Goal: Task Accomplishment & Management: Manage account settings

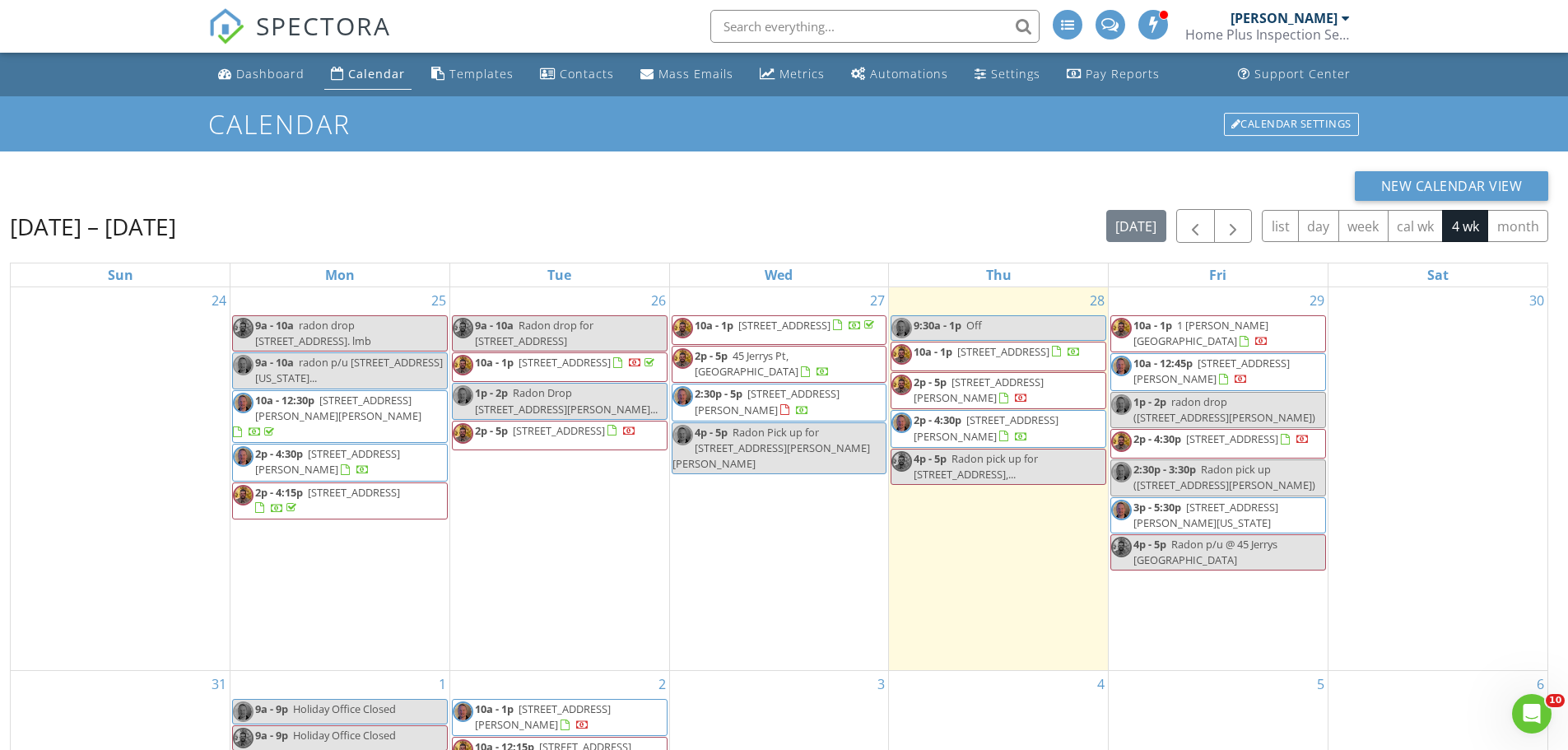
click at [767, 22] on input "text" at bounding box center [874, 26] width 329 height 33
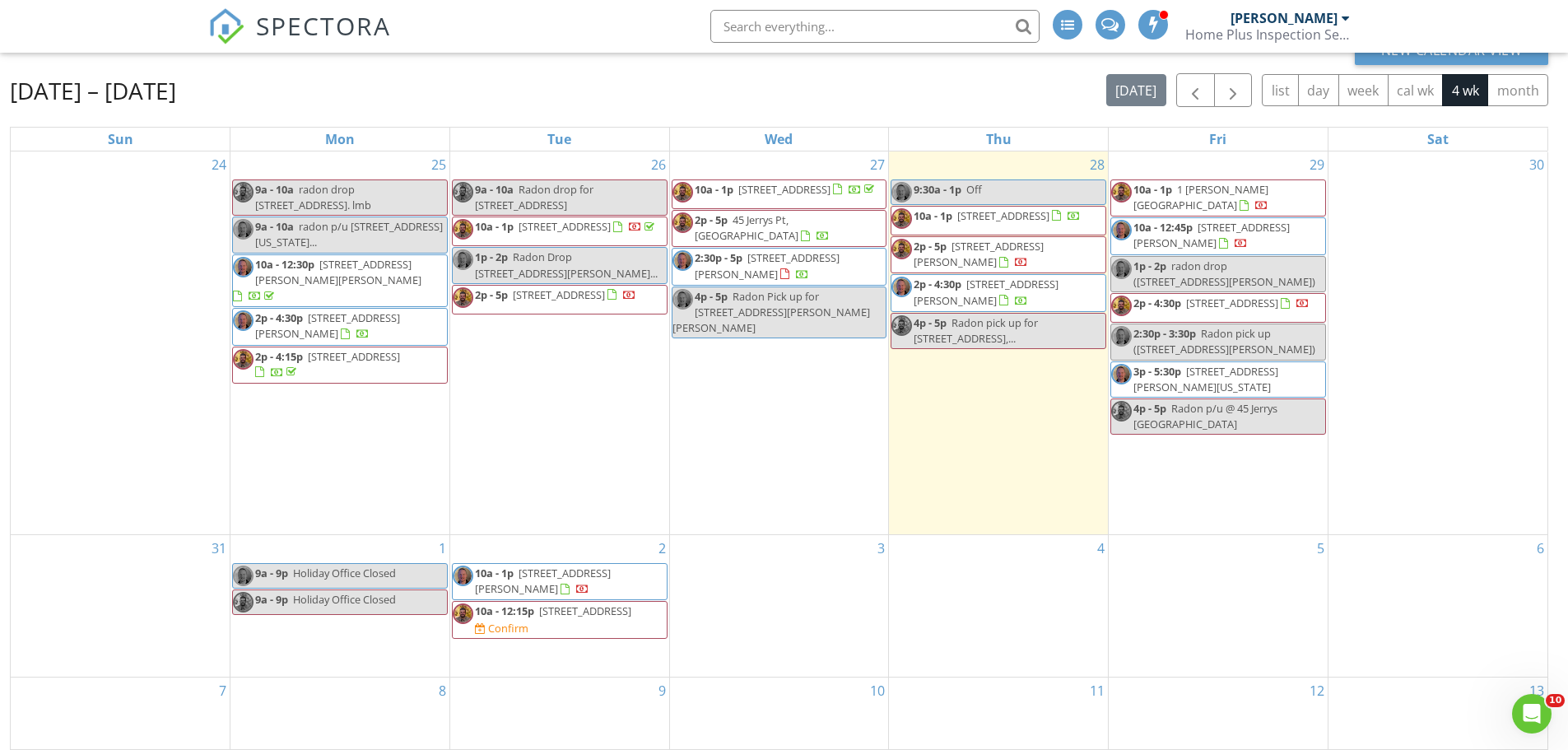
scroll to position [164, 0]
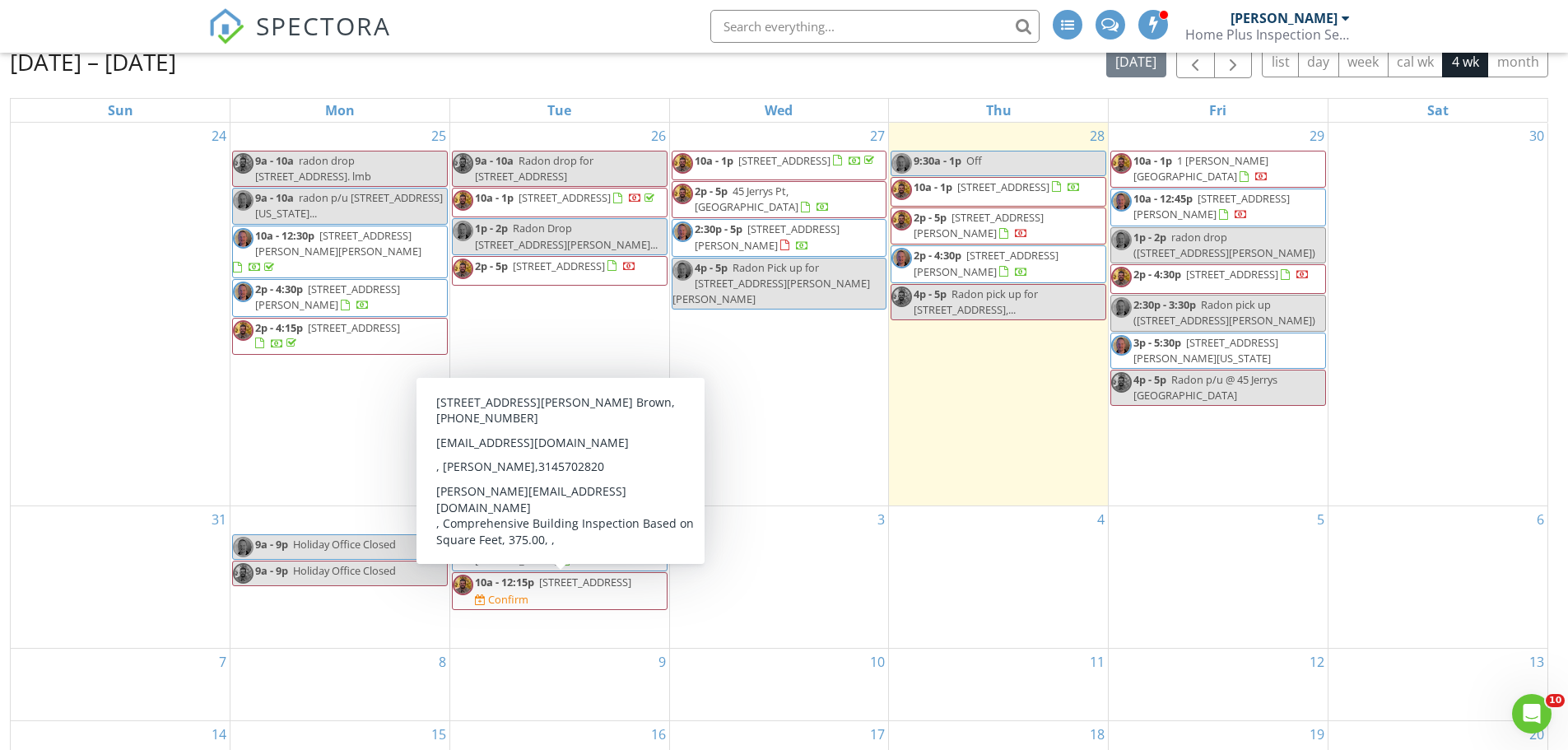
click at [559, 623] on div "2 10a - 1p 426 Marshall Rd, Valley Park 63088 10a - 12:15p 457 Sunset Hollow Dr…" at bounding box center [560, 577] width 219 height 142
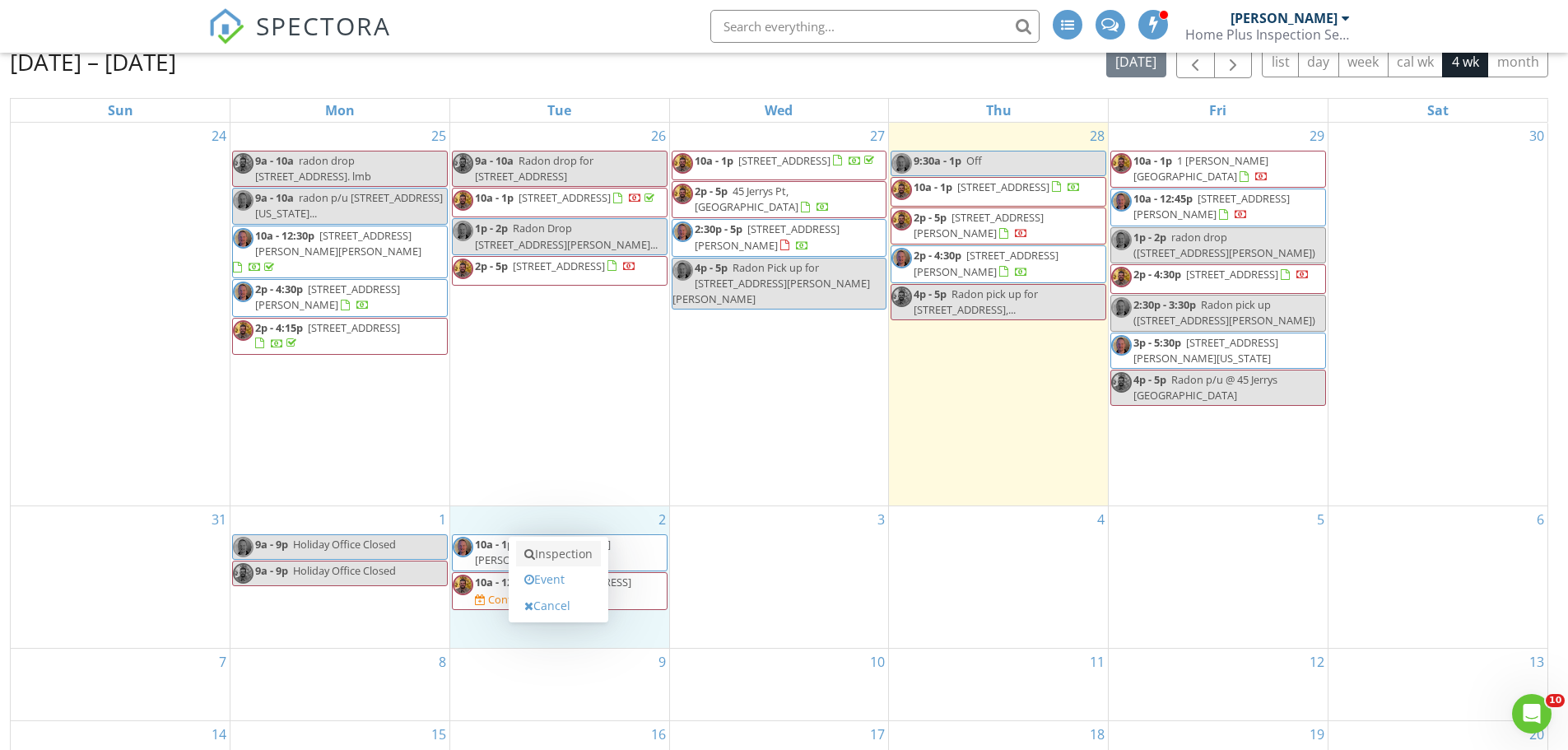
click at [573, 542] on link "Inspection" at bounding box center [558, 553] width 84 height 26
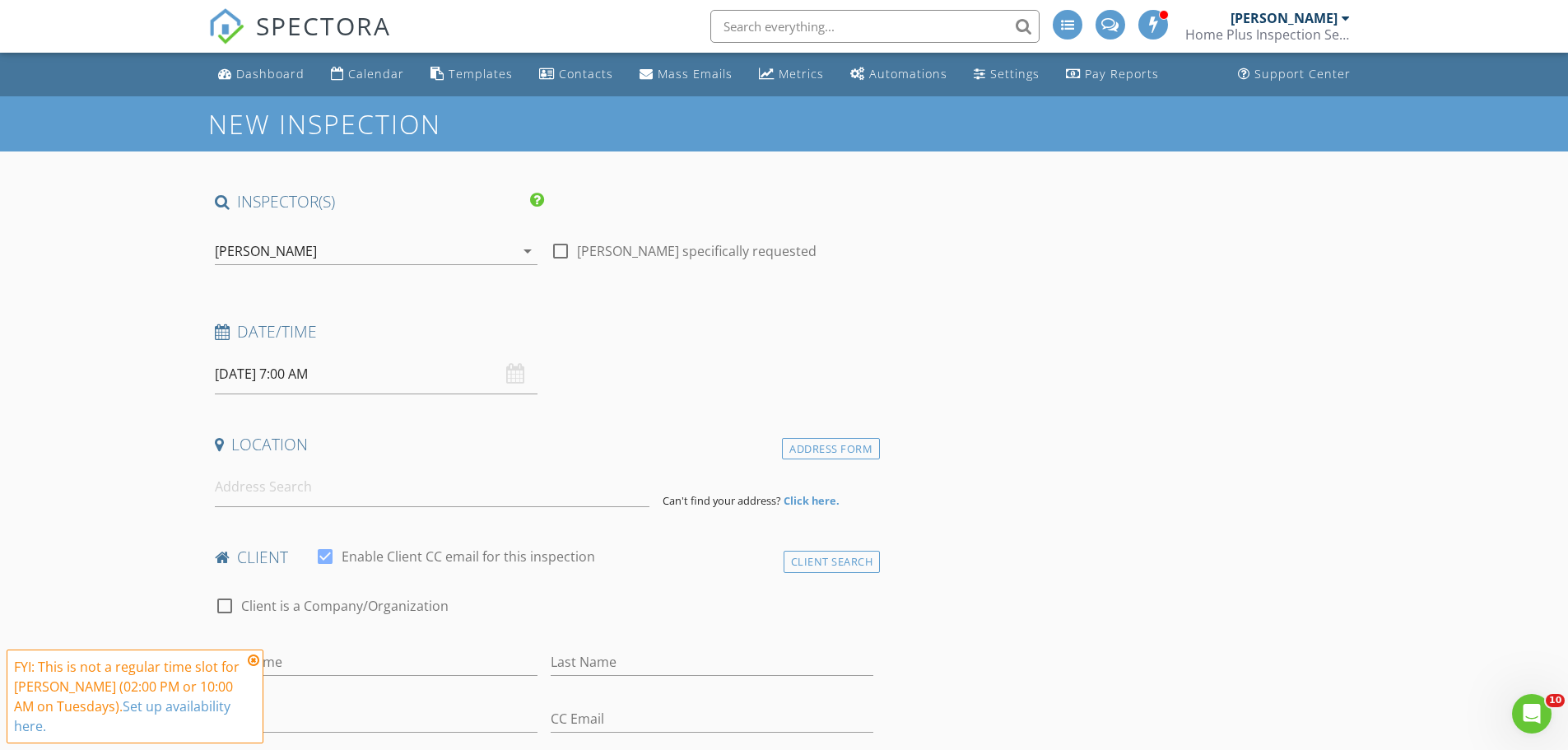
click at [342, 378] on input "09/02/2025 7:00 AM" at bounding box center [376, 374] width 323 height 40
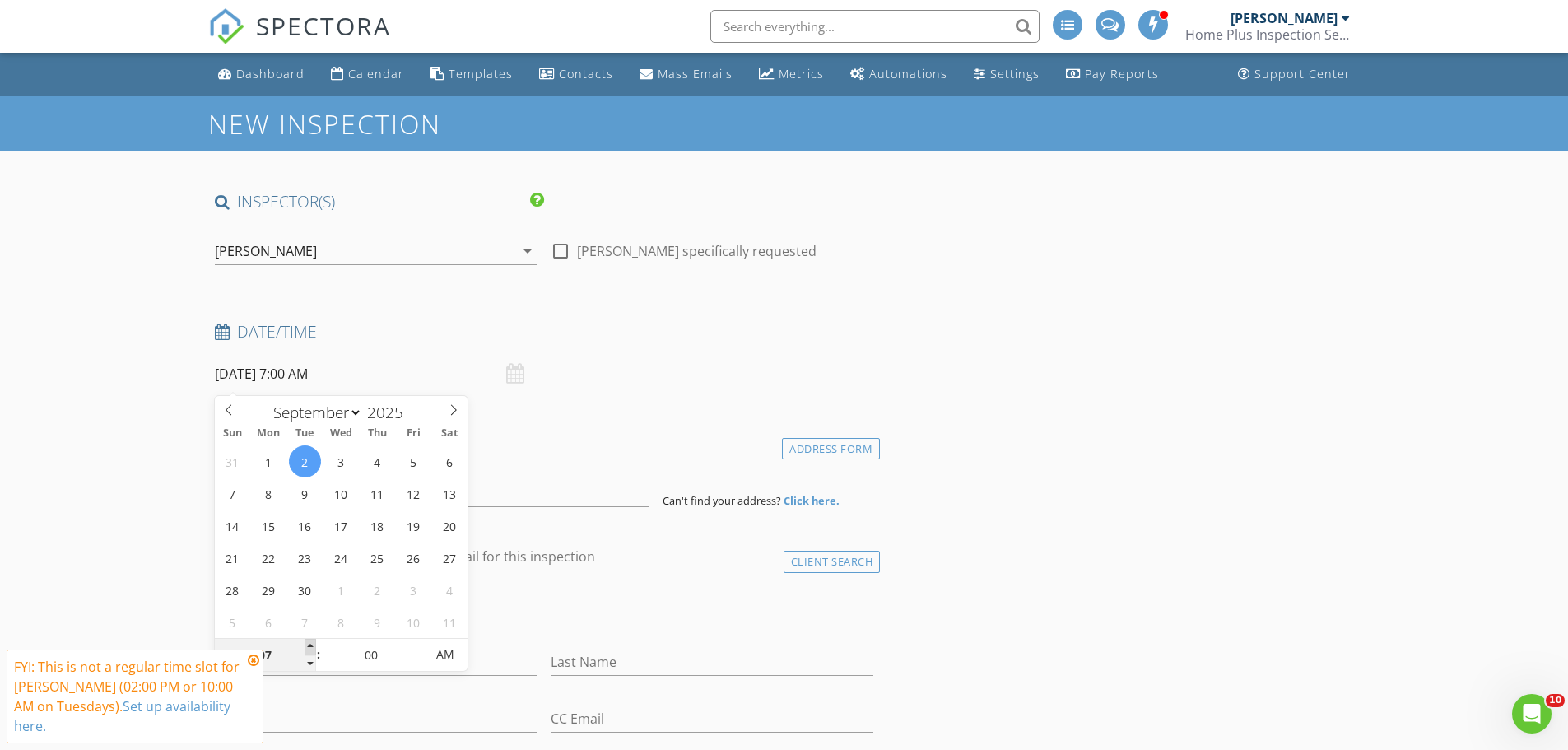
type input "08"
type input "09/02/2025 8:00 AM"
click at [310, 644] on span at bounding box center [310, 646] width 11 height 17
type input "09"
type input "09/02/2025 9:00 AM"
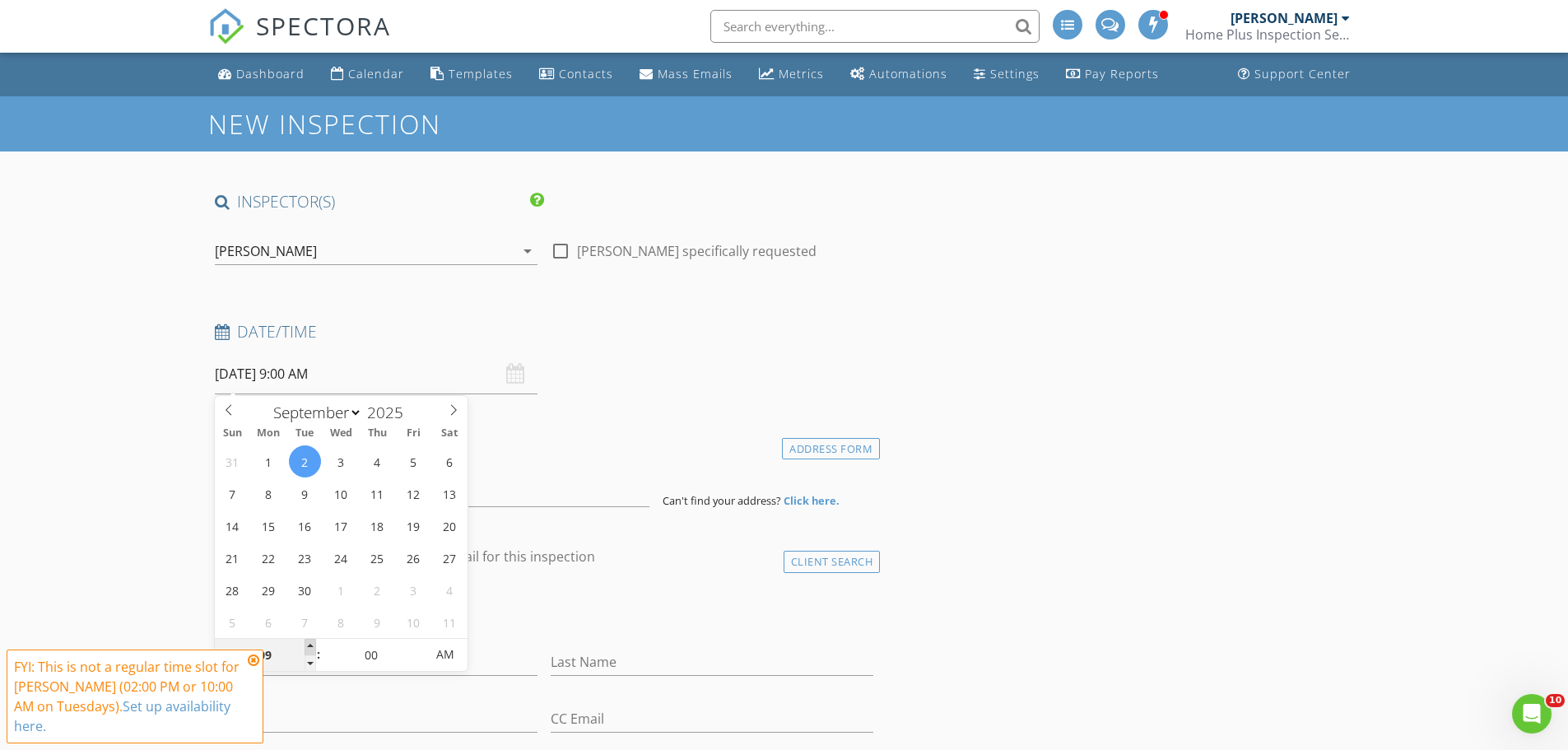
click at [310, 644] on span at bounding box center [310, 646] width 11 height 17
type input "10"
type input "09/02/2025 10:00 AM"
click at [310, 644] on span at bounding box center [310, 646] width 11 height 17
type input "11"
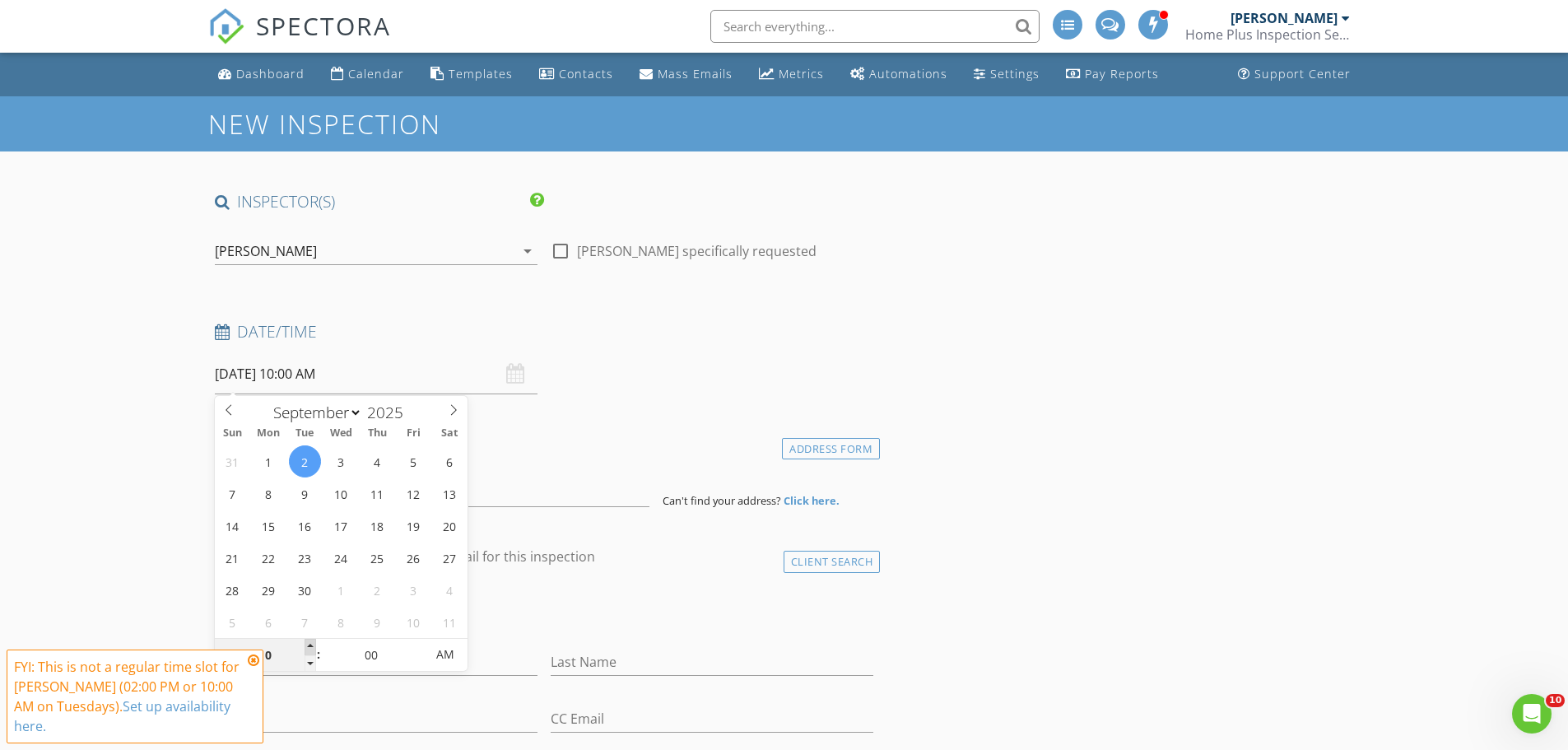
type input "09/02/2025 11:00 AM"
click at [310, 644] on span at bounding box center [310, 646] width 11 height 17
type input "12"
type input "09/02/2025 12:00 PM"
click at [310, 645] on span at bounding box center [310, 646] width 11 height 17
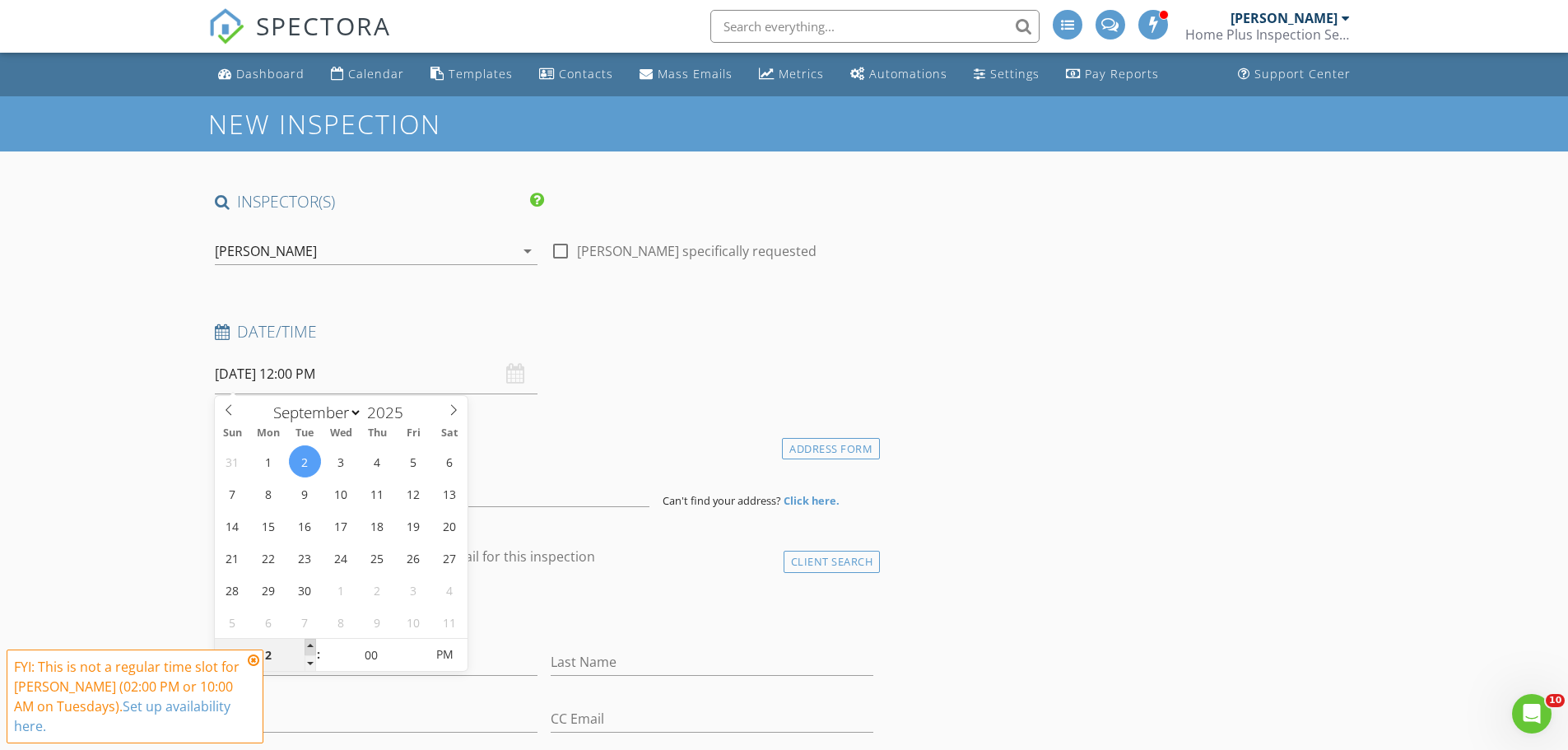
type input "01"
type input "09/02/2025 1:00 PM"
click at [309, 645] on span at bounding box center [310, 646] width 11 height 17
type input "02"
type input "09/02/2025 2:00 PM"
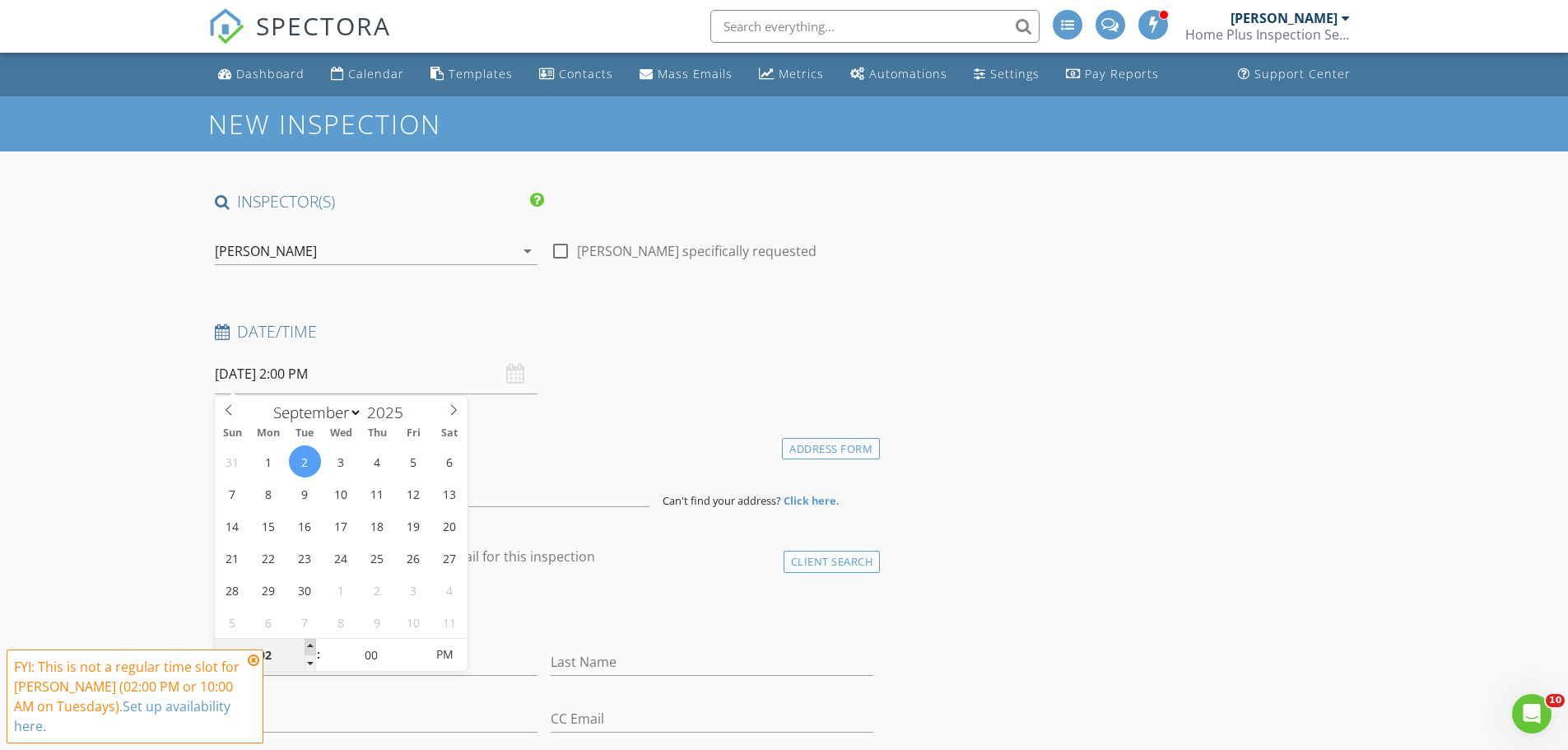
click at [309, 645] on span at bounding box center [310, 646] width 11 height 17
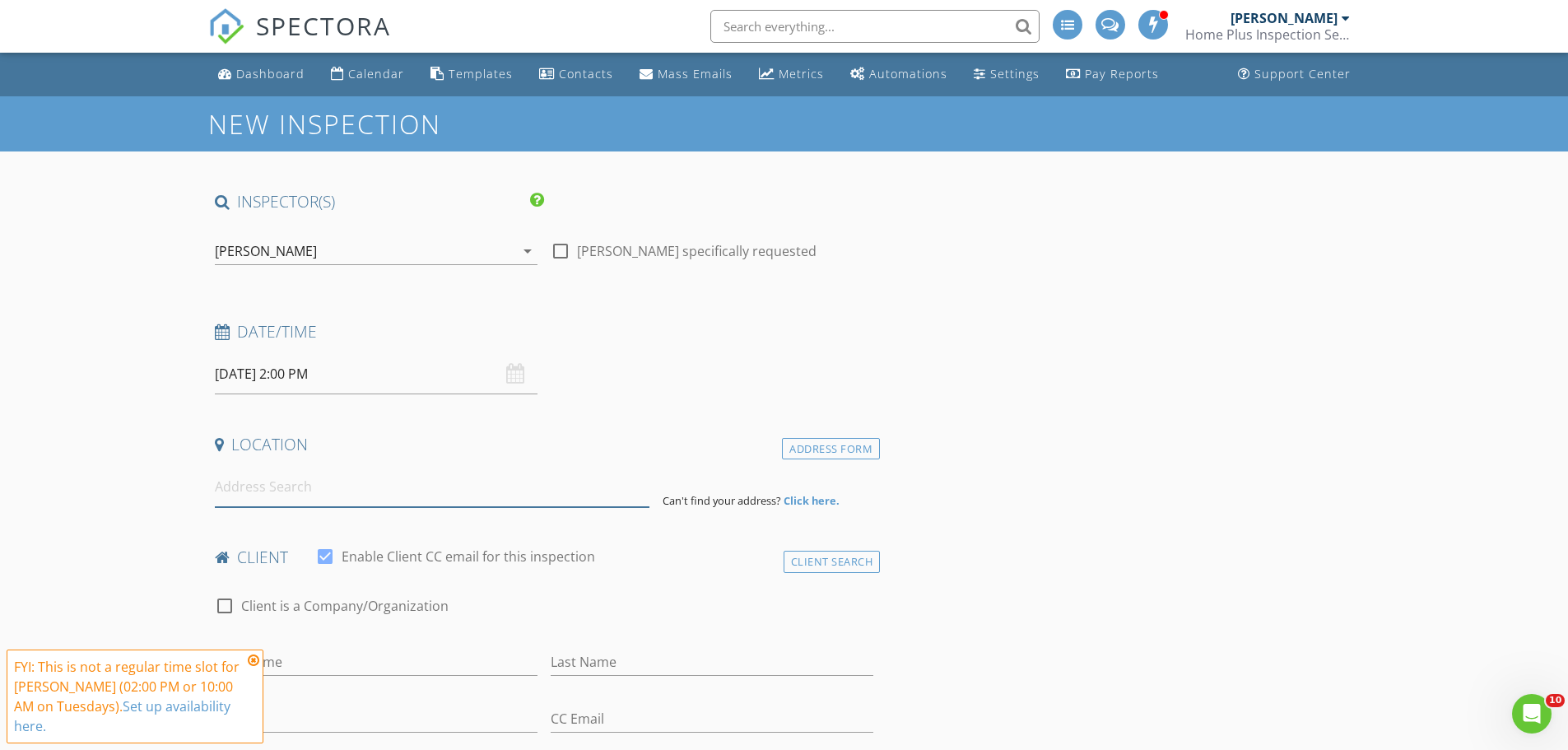
click at [354, 485] on input at bounding box center [432, 486] width 434 height 40
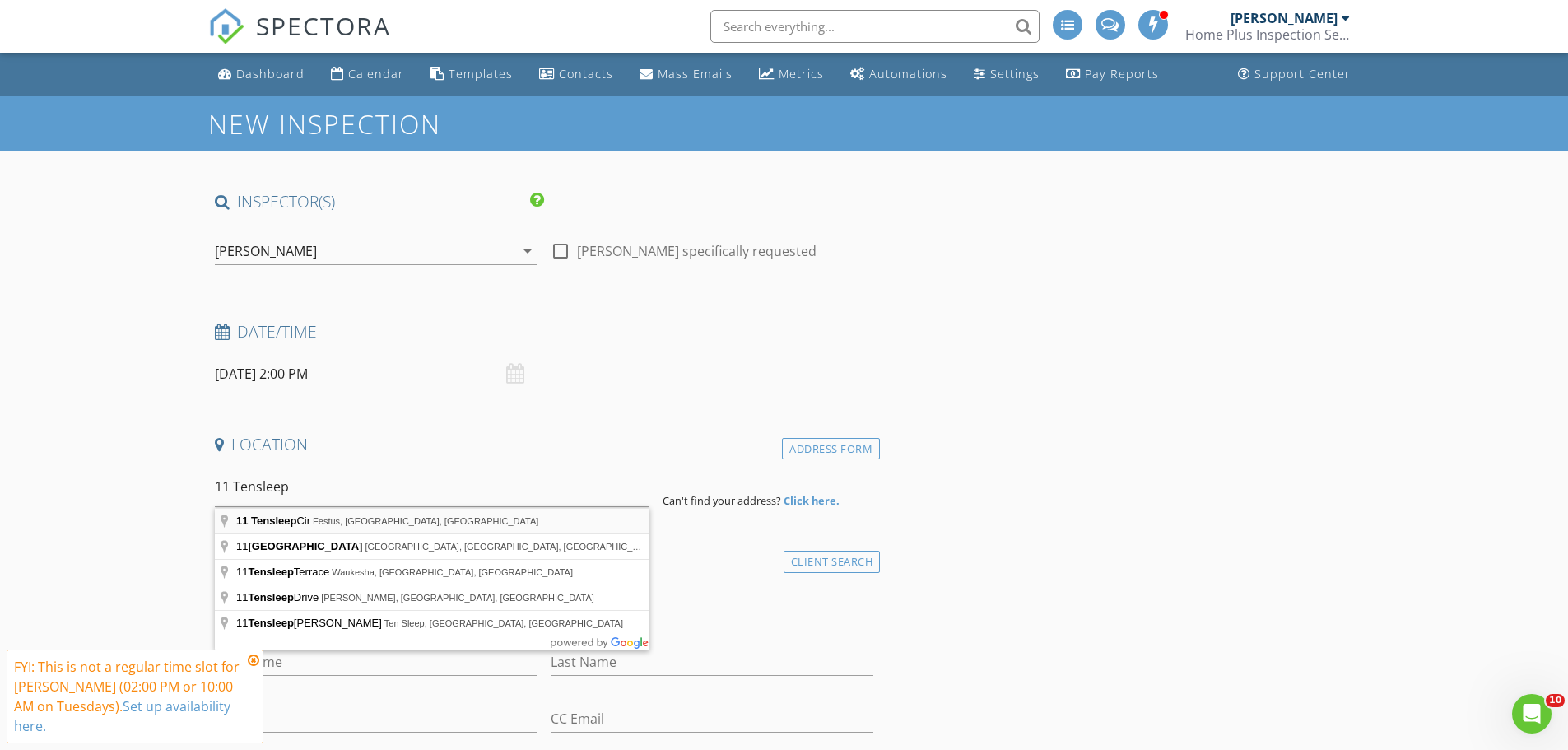
type input "11 Tensleep Cir, Festus, MO, USA"
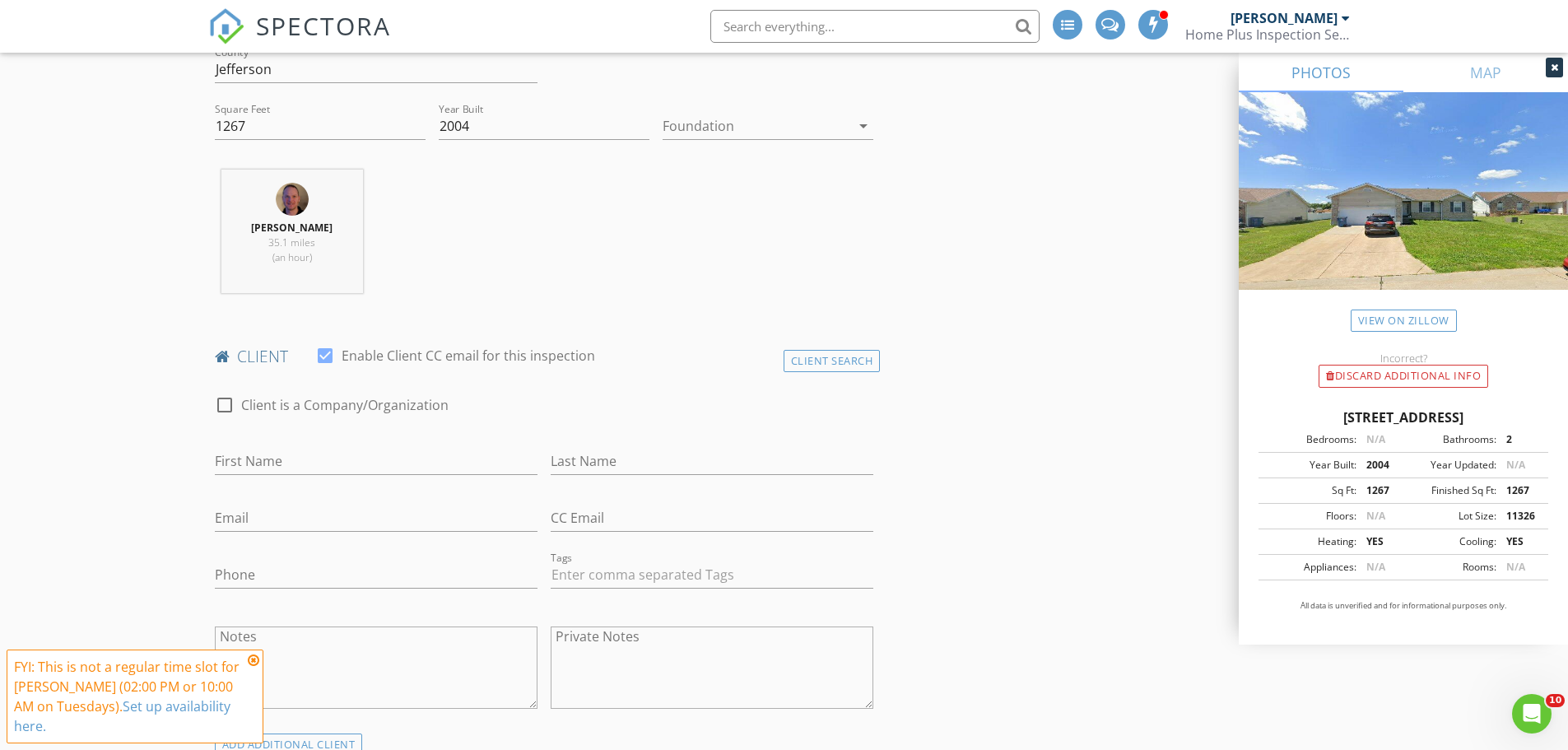
scroll to position [576, 0]
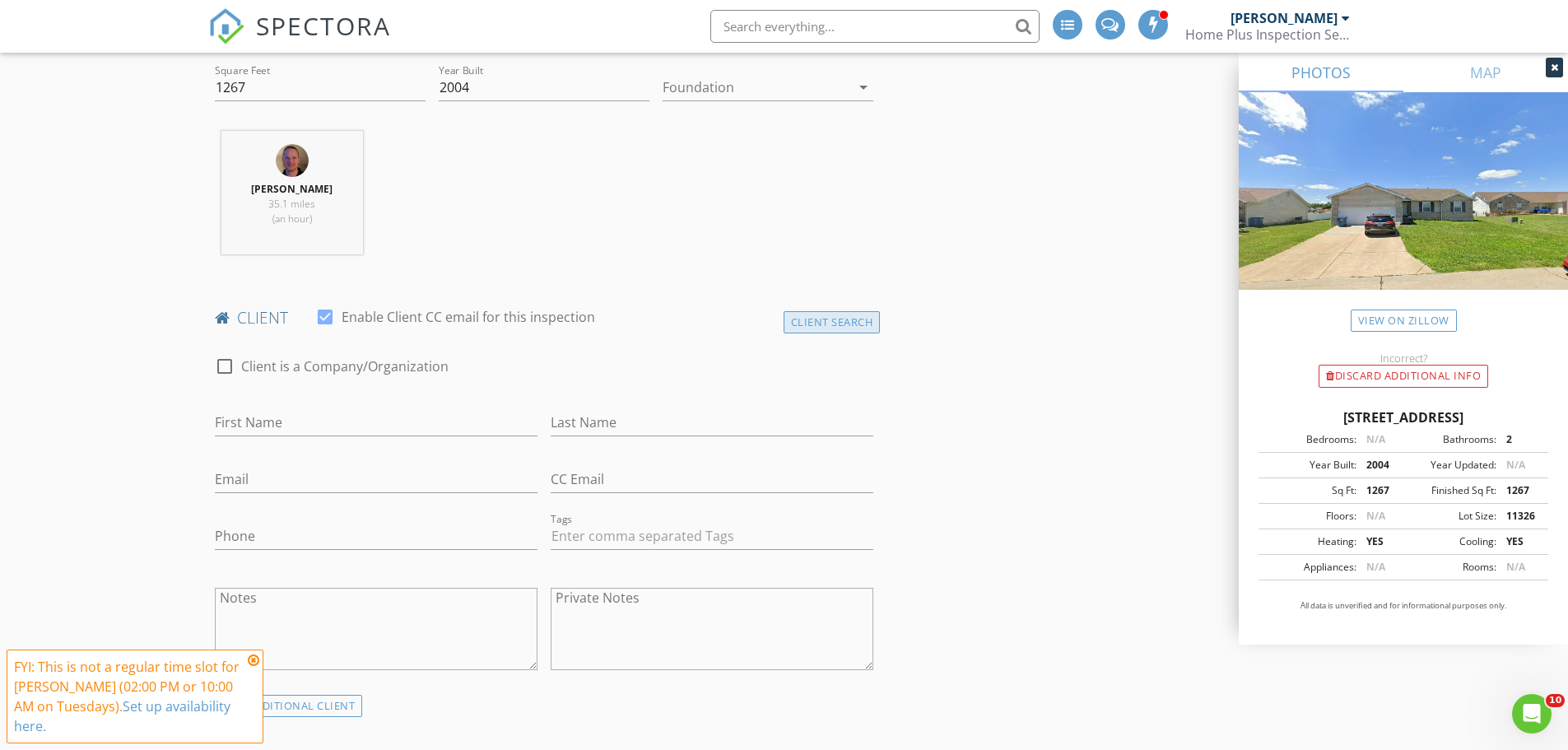
click at [856, 321] on div "Client Search" at bounding box center [832, 322] width 97 height 23
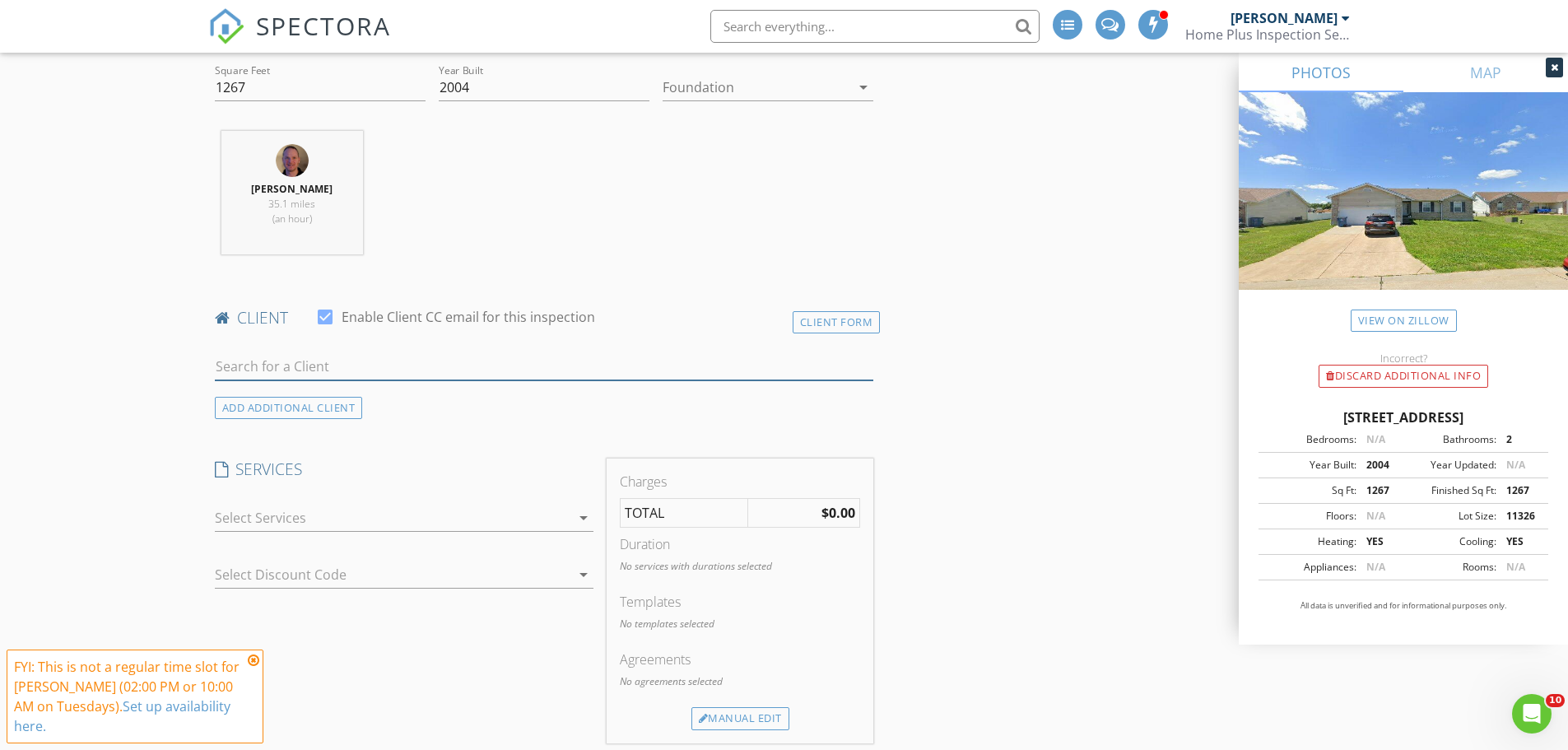
click at [344, 366] on input "text" at bounding box center [545, 366] width 660 height 27
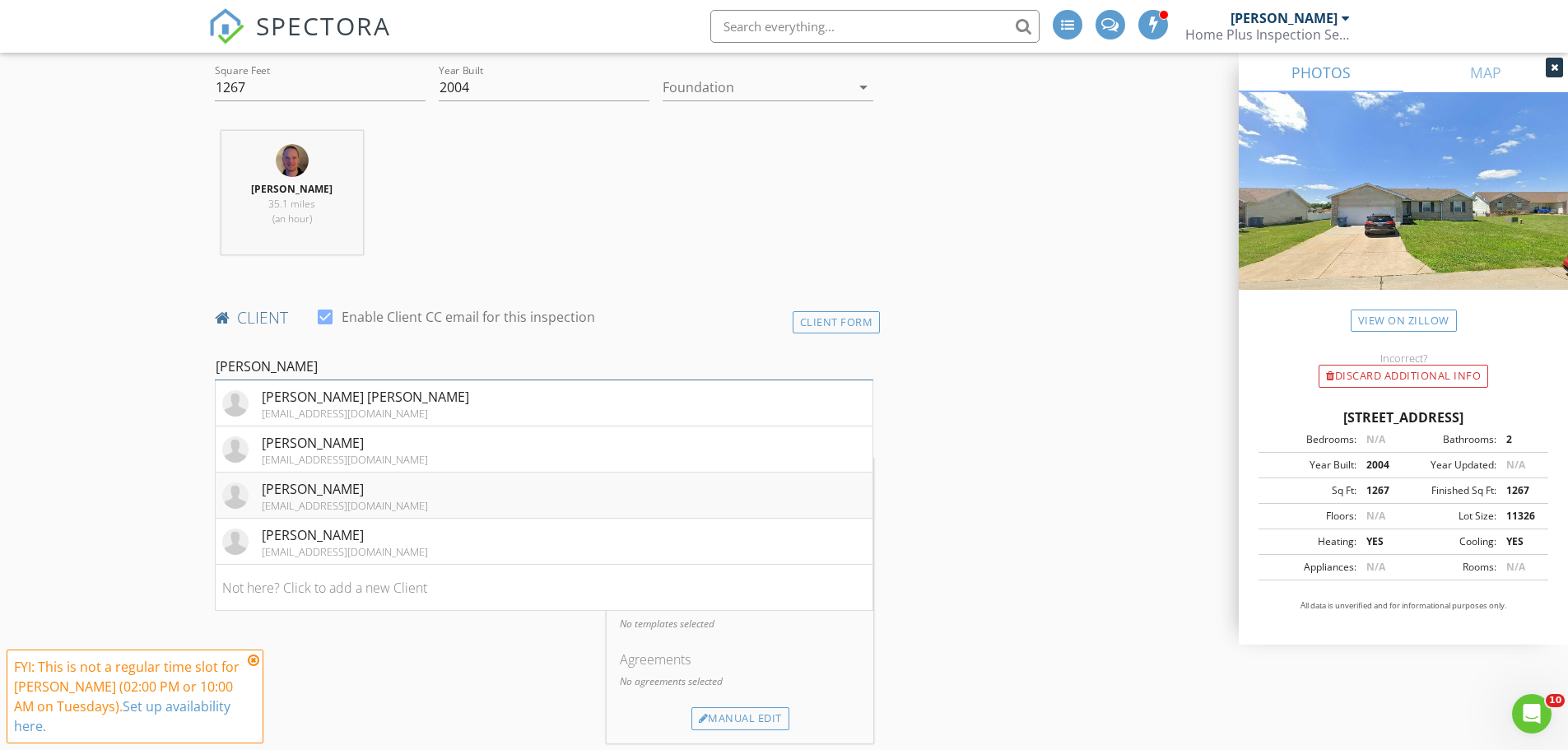
type input "Hayes"
click at [365, 492] on div "Cheryl Hayes" at bounding box center [345, 488] width 166 height 20
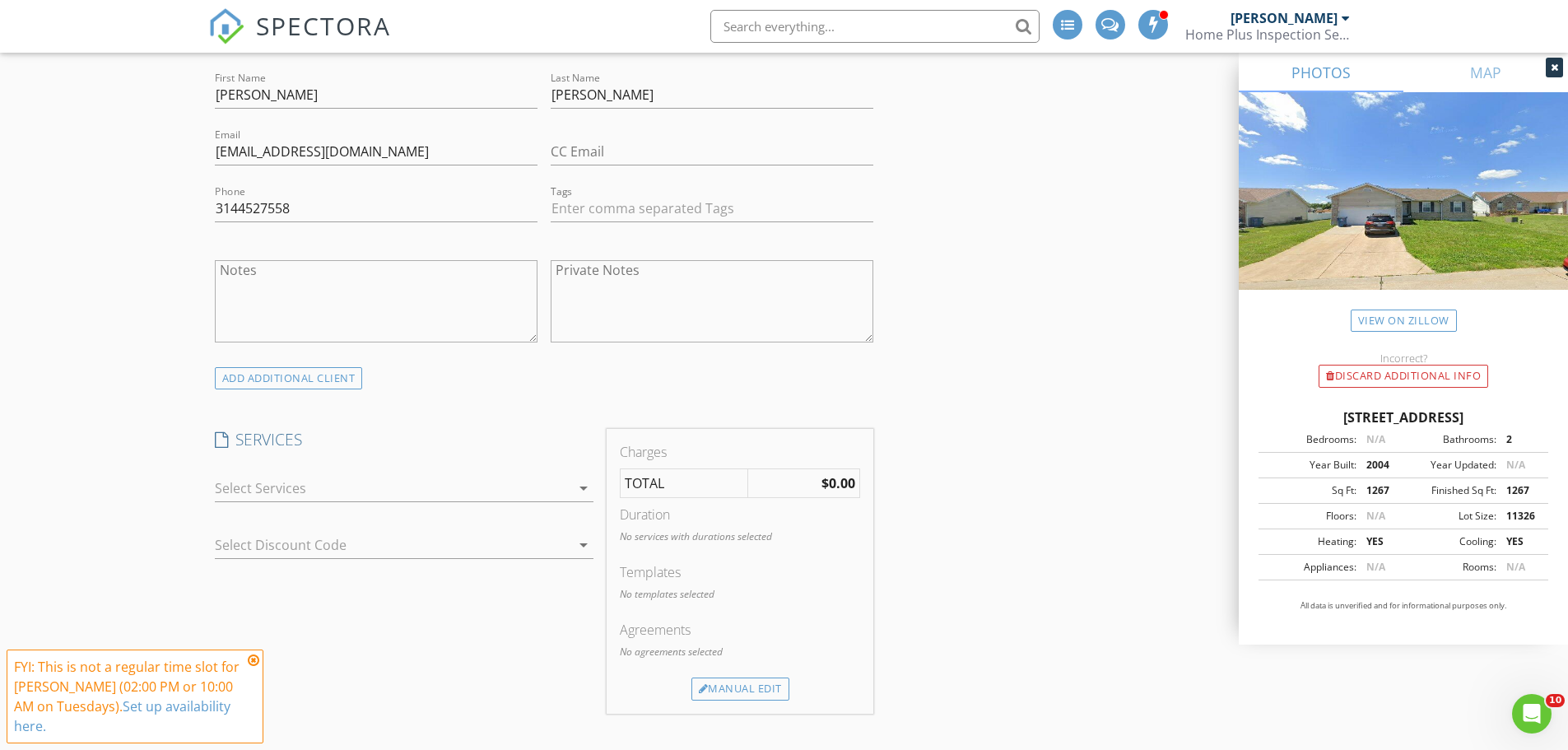
scroll to position [905, 0]
click at [312, 378] on div "ADD ADDITIONAL client" at bounding box center [289, 377] width 148 height 23
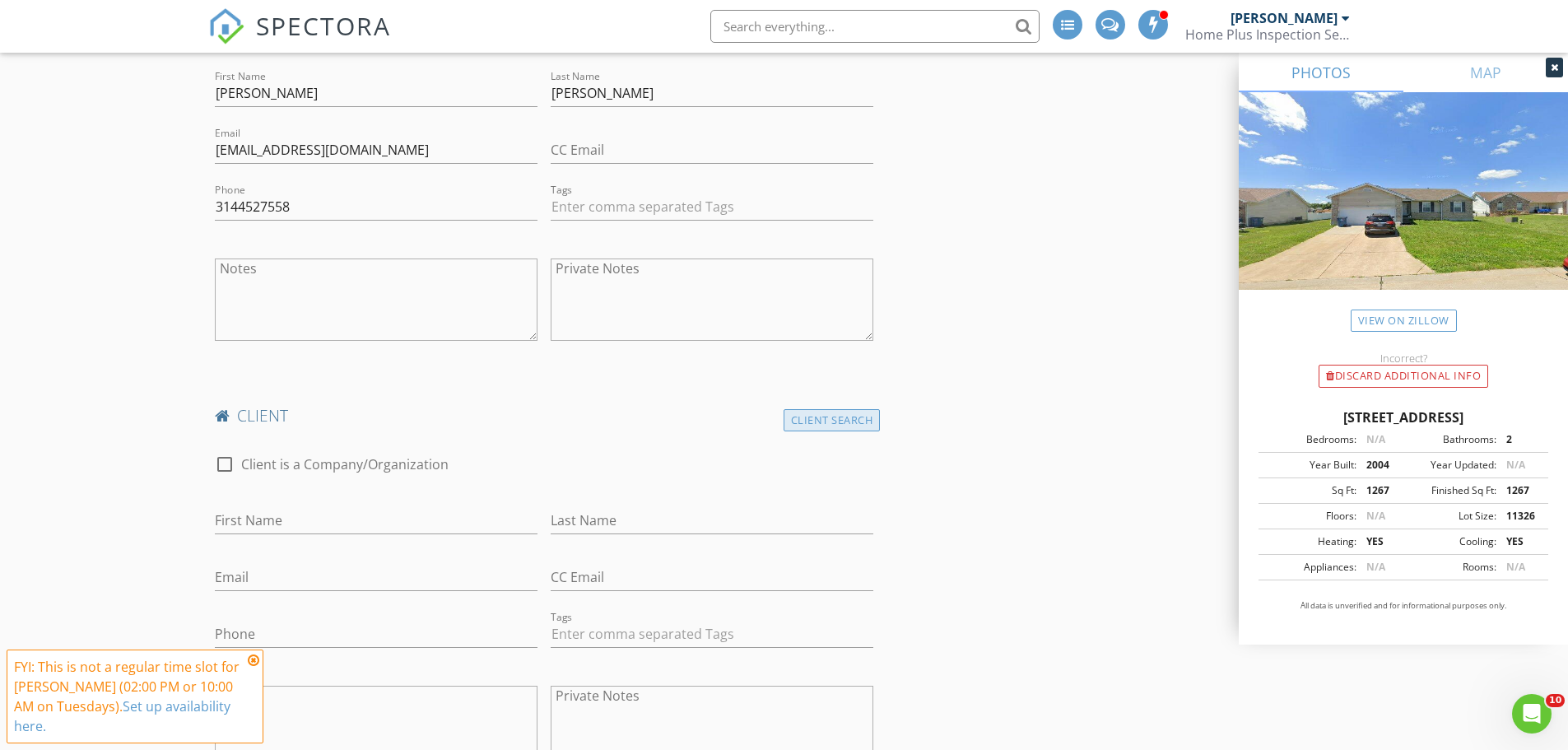
click at [841, 416] on div "Client Search" at bounding box center [832, 420] width 97 height 23
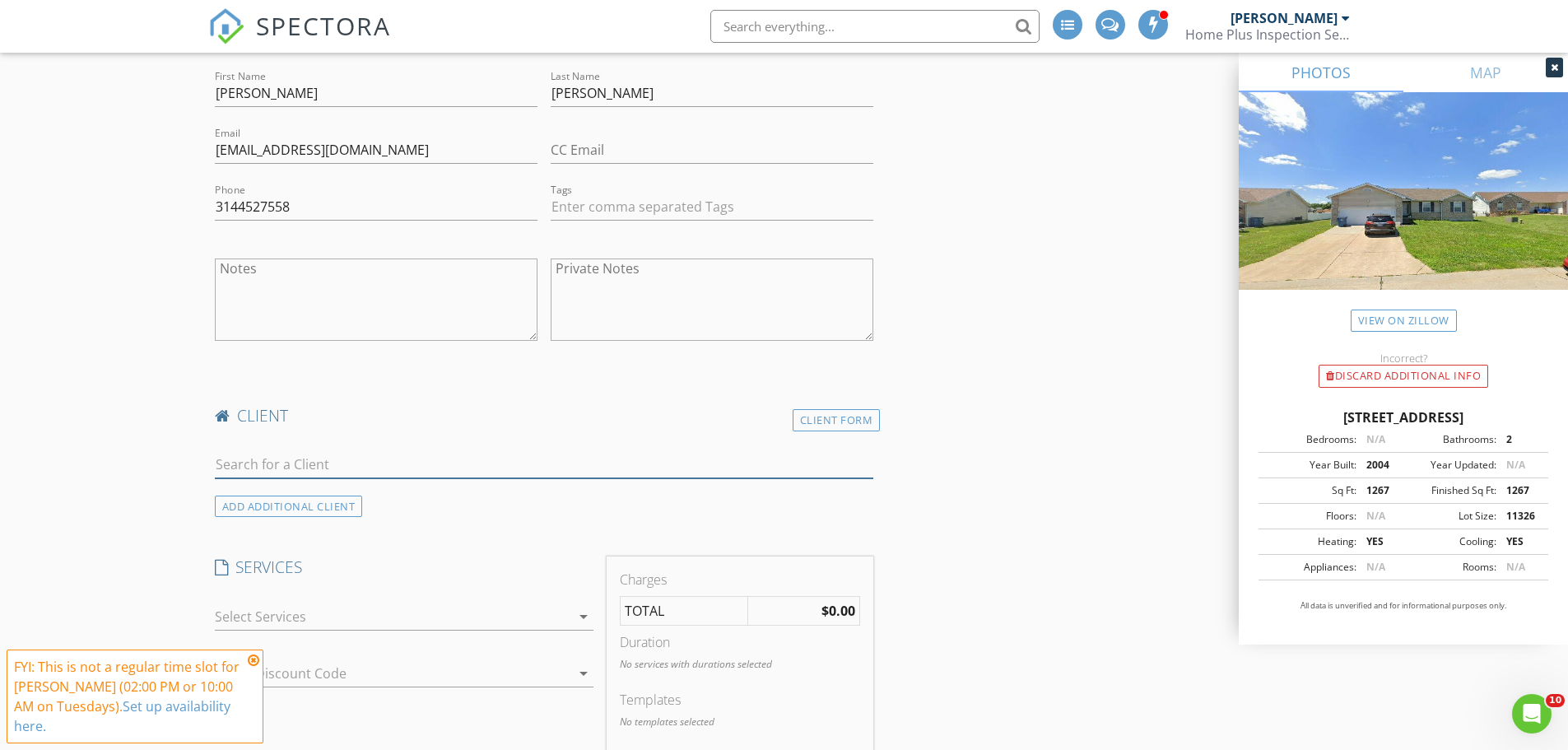
click at [312, 466] on input "text" at bounding box center [545, 464] width 660 height 27
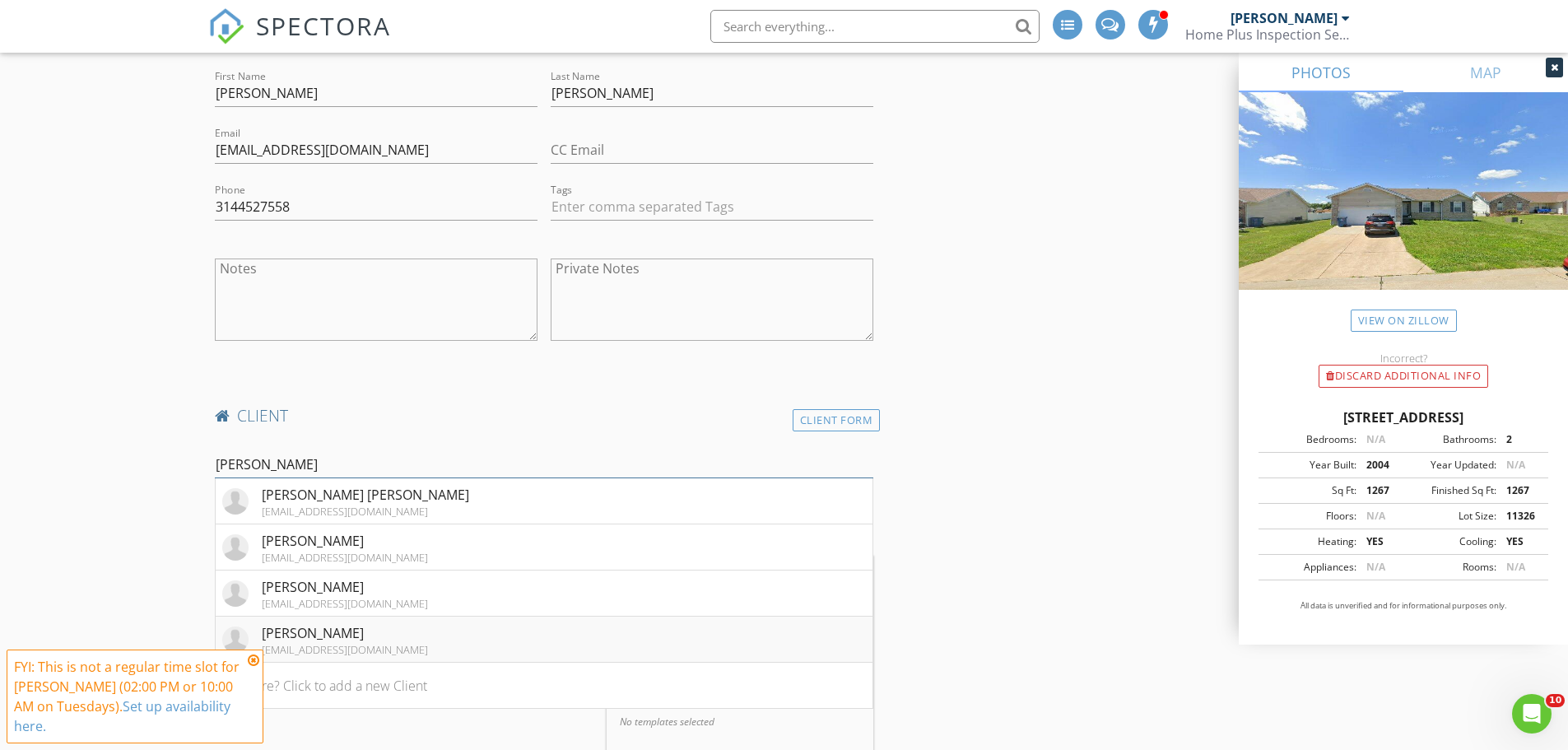
type input "hayes"
click at [321, 639] on div "Mike Hayes" at bounding box center [345, 633] width 166 height 20
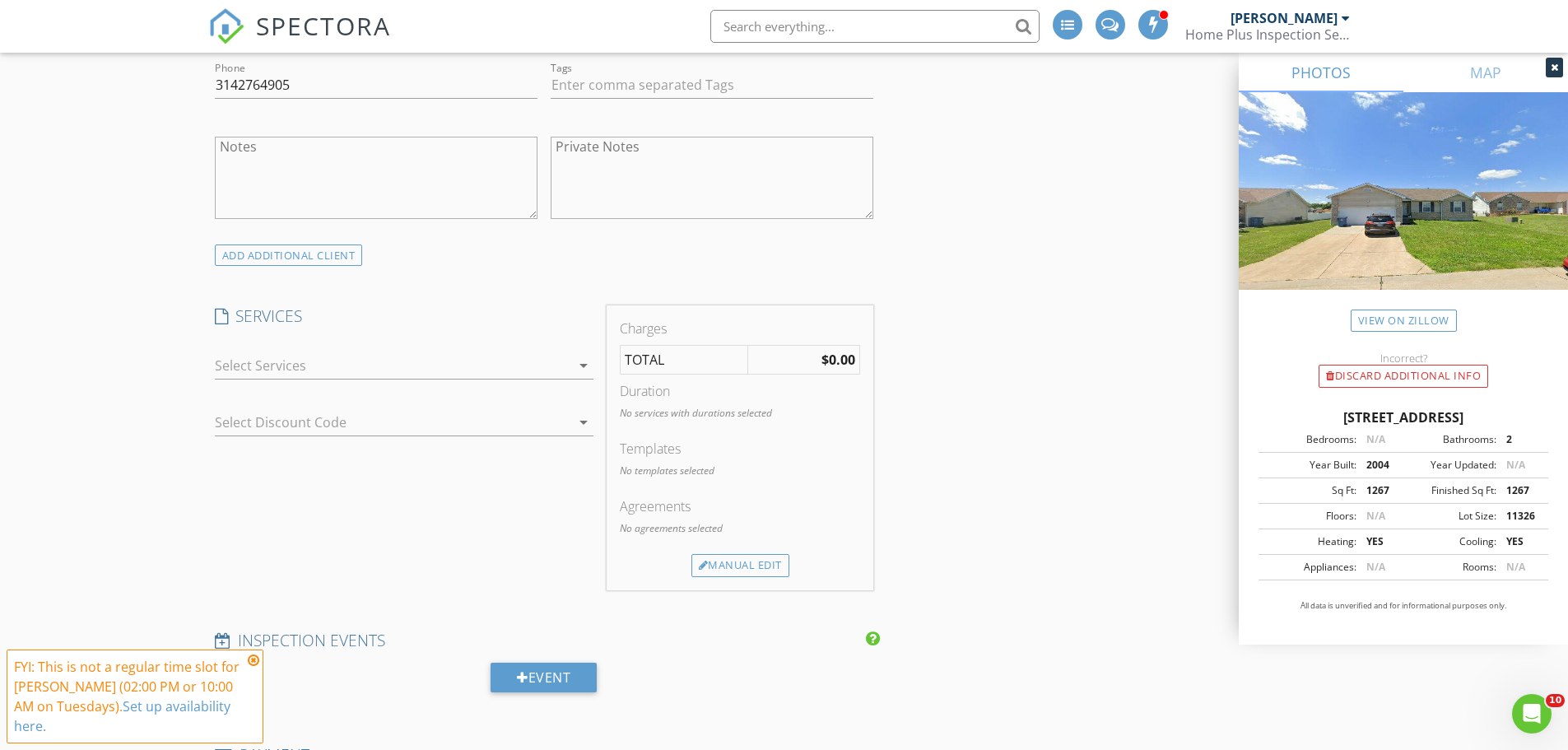
scroll to position [1481, 0]
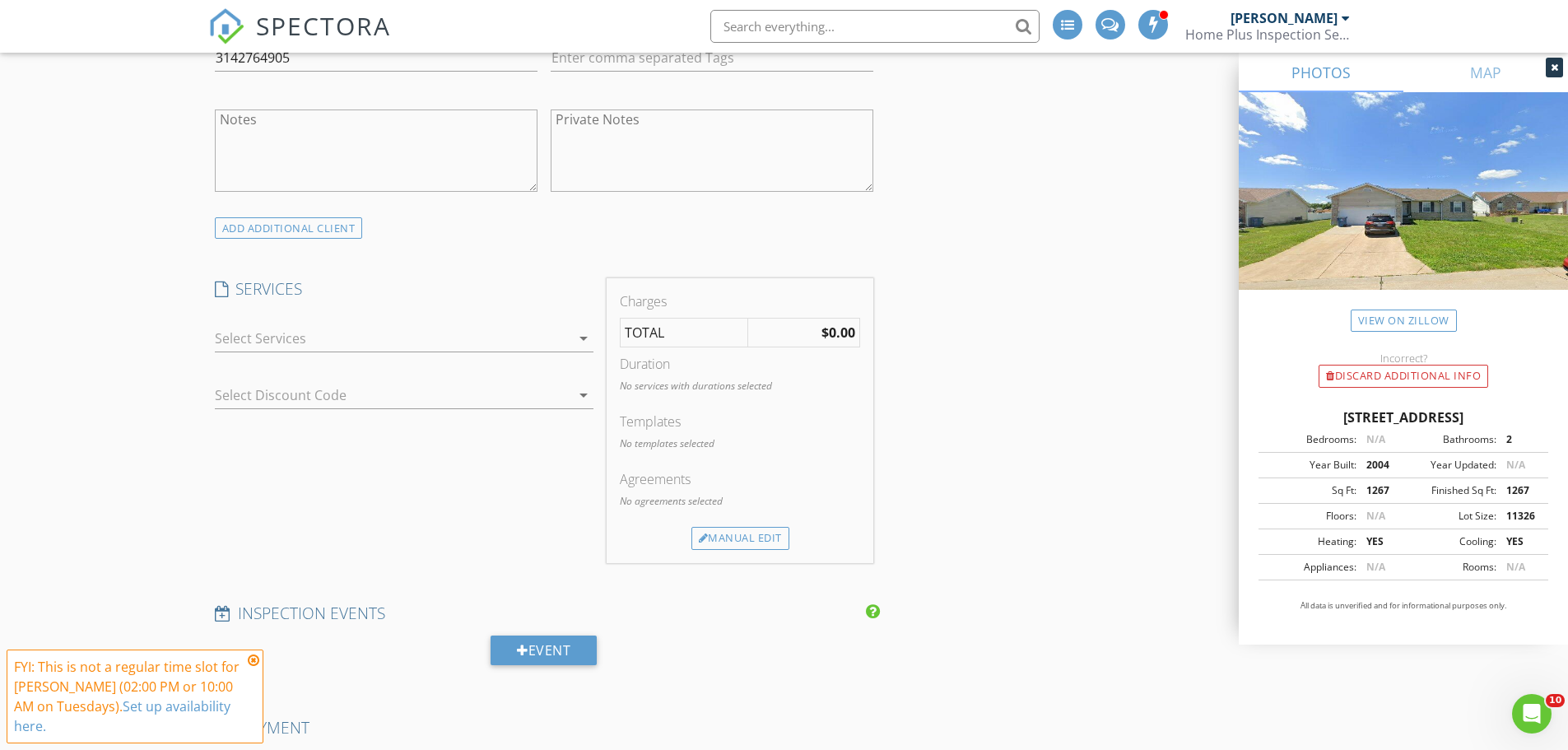
click at [360, 341] on div at bounding box center [392, 338] width 356 height 26
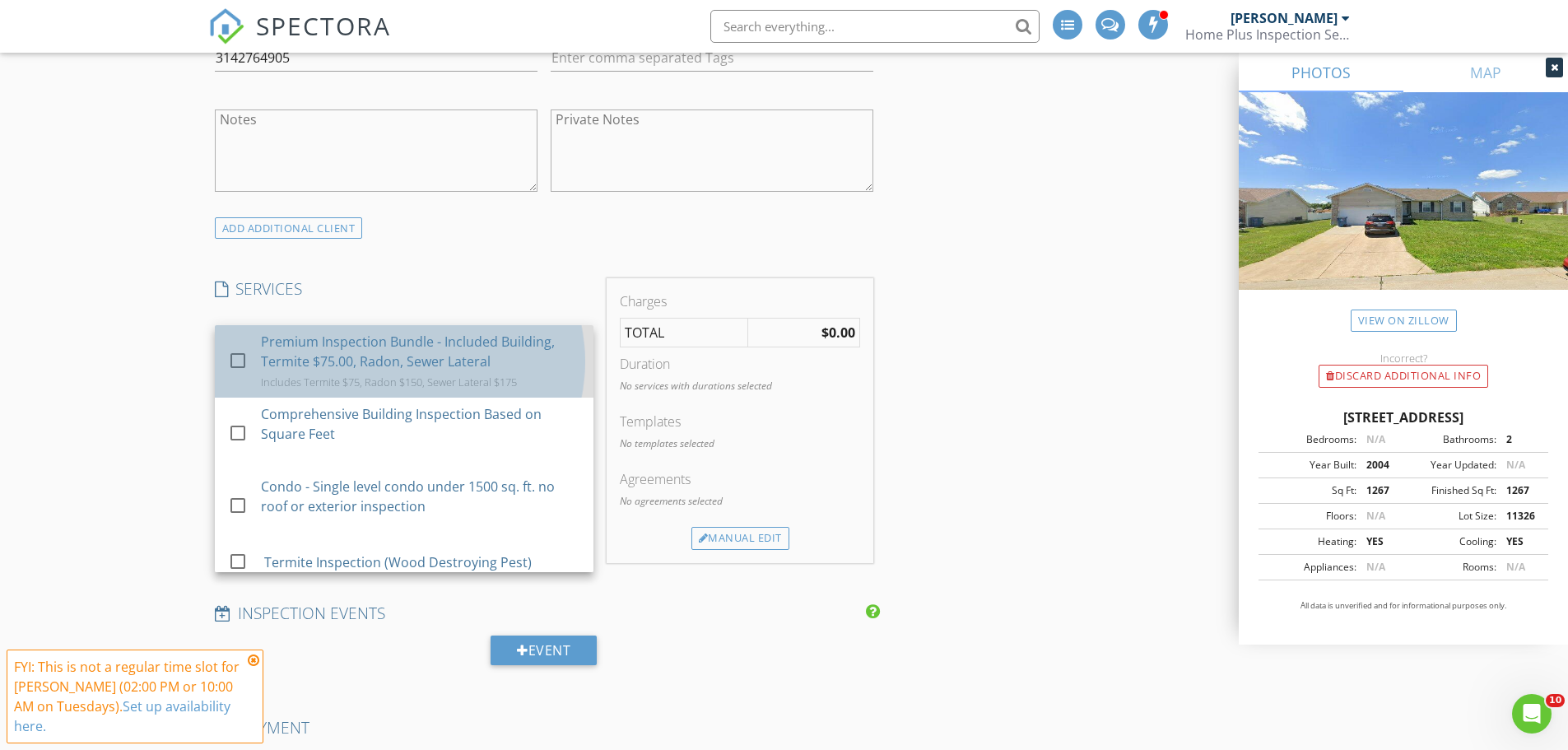
click at [353, 362] on div "Premium Inspection Bundle - Included Building, Termite $75.00, Radon, Sewer Lat…" at bounding box center [420, 351] width 319 height 39
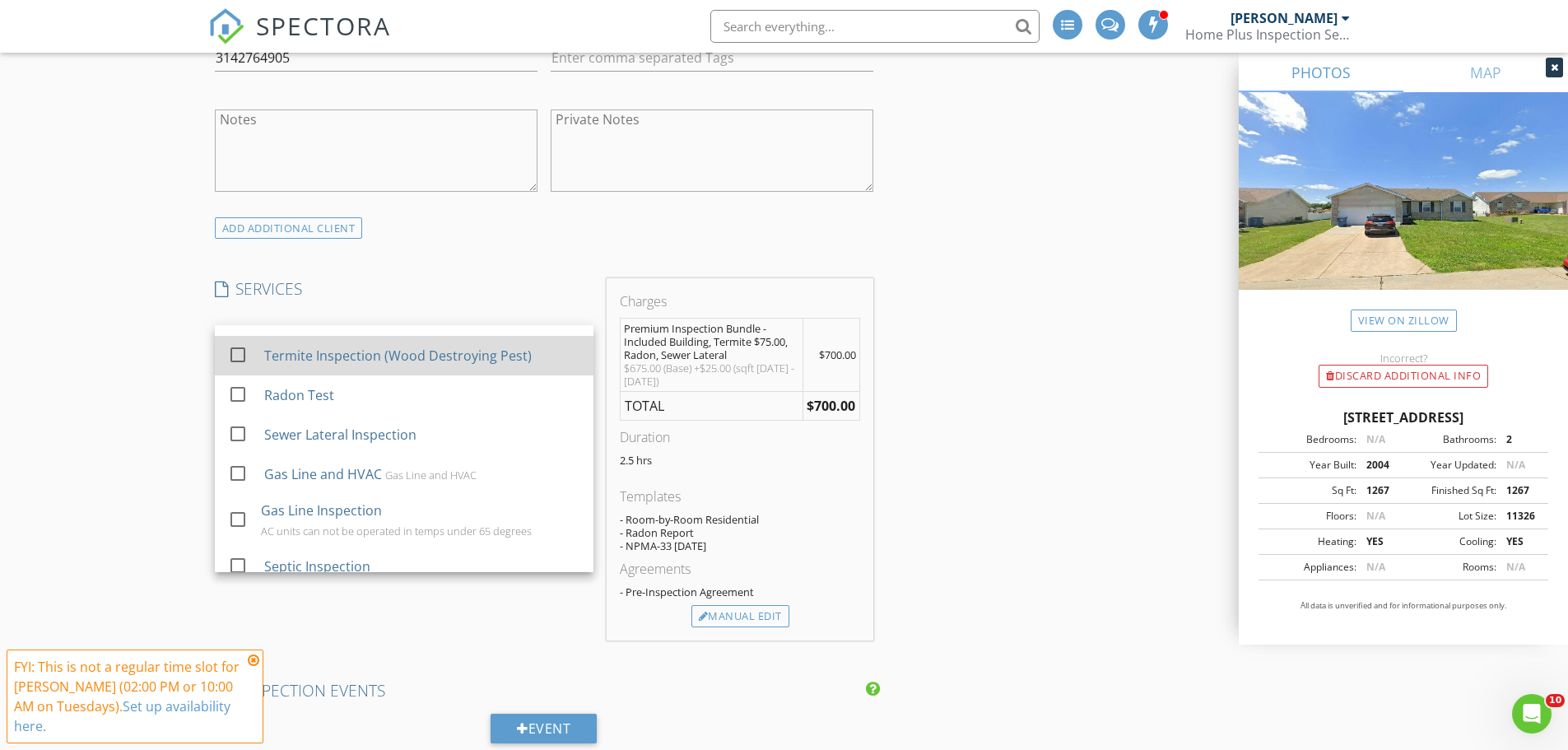
scroll to position [247, 0]
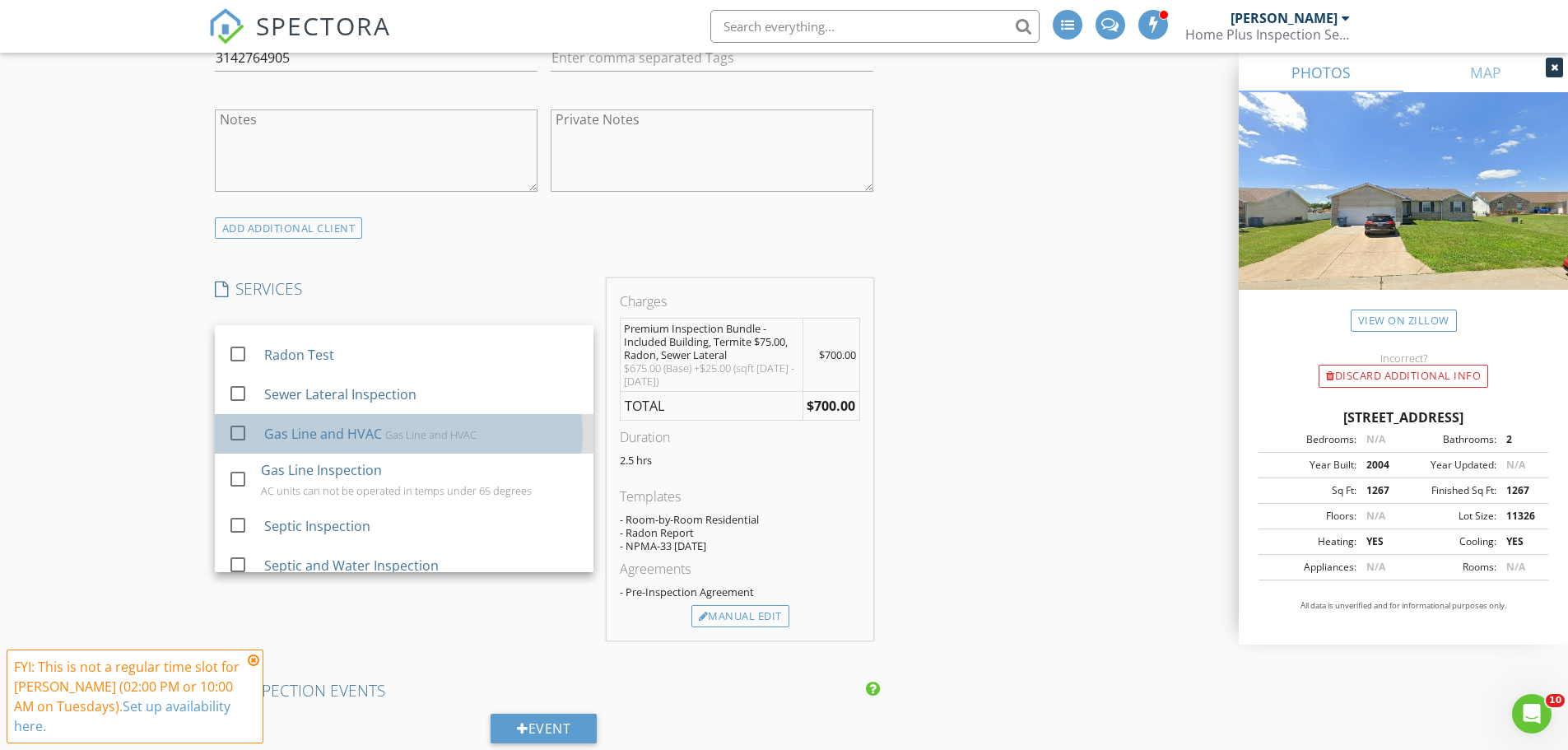
click at [364, 428] on div "Gas Line and HVAC" at bounding box center [322, 433] width 117 height 20
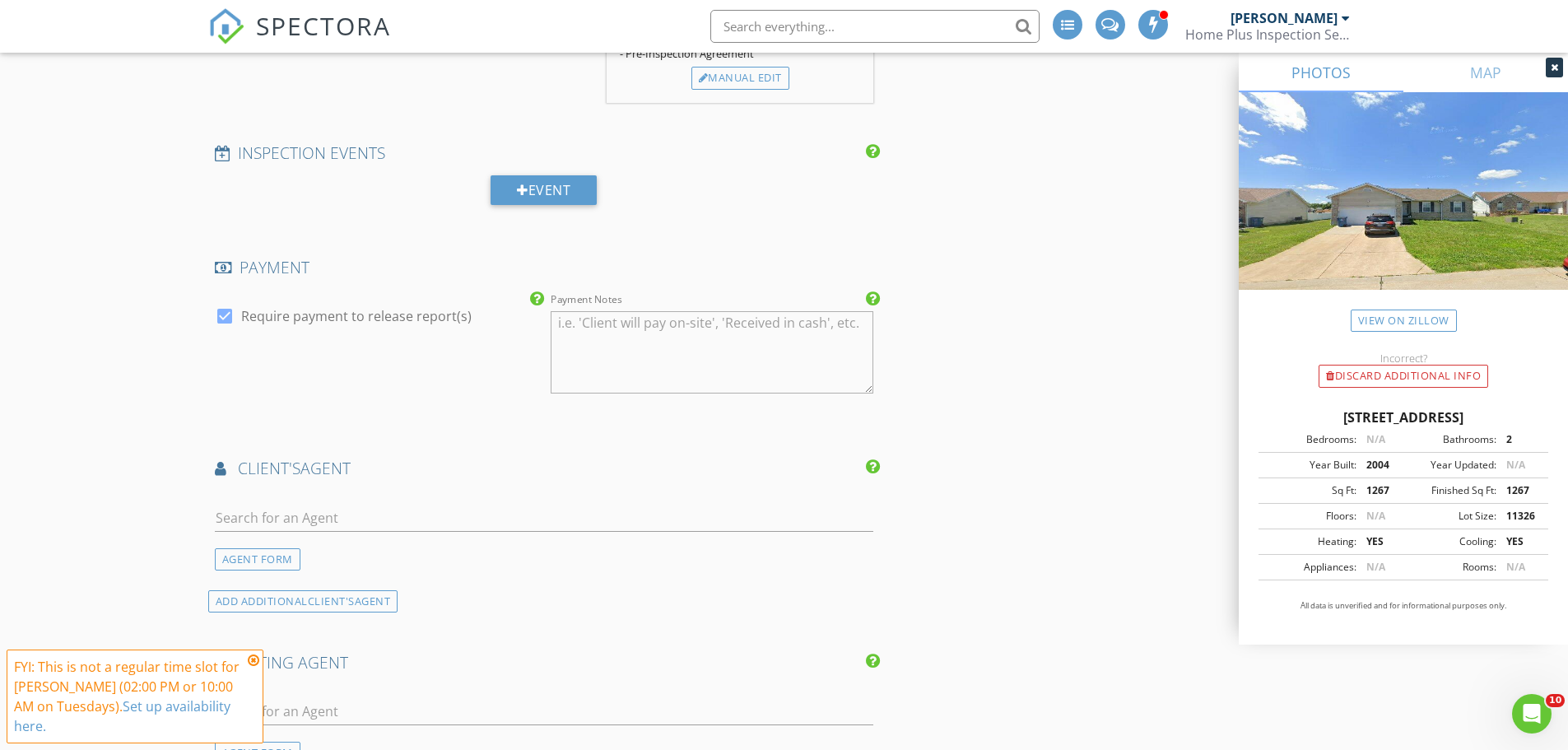
scroll to position [2140, 0]
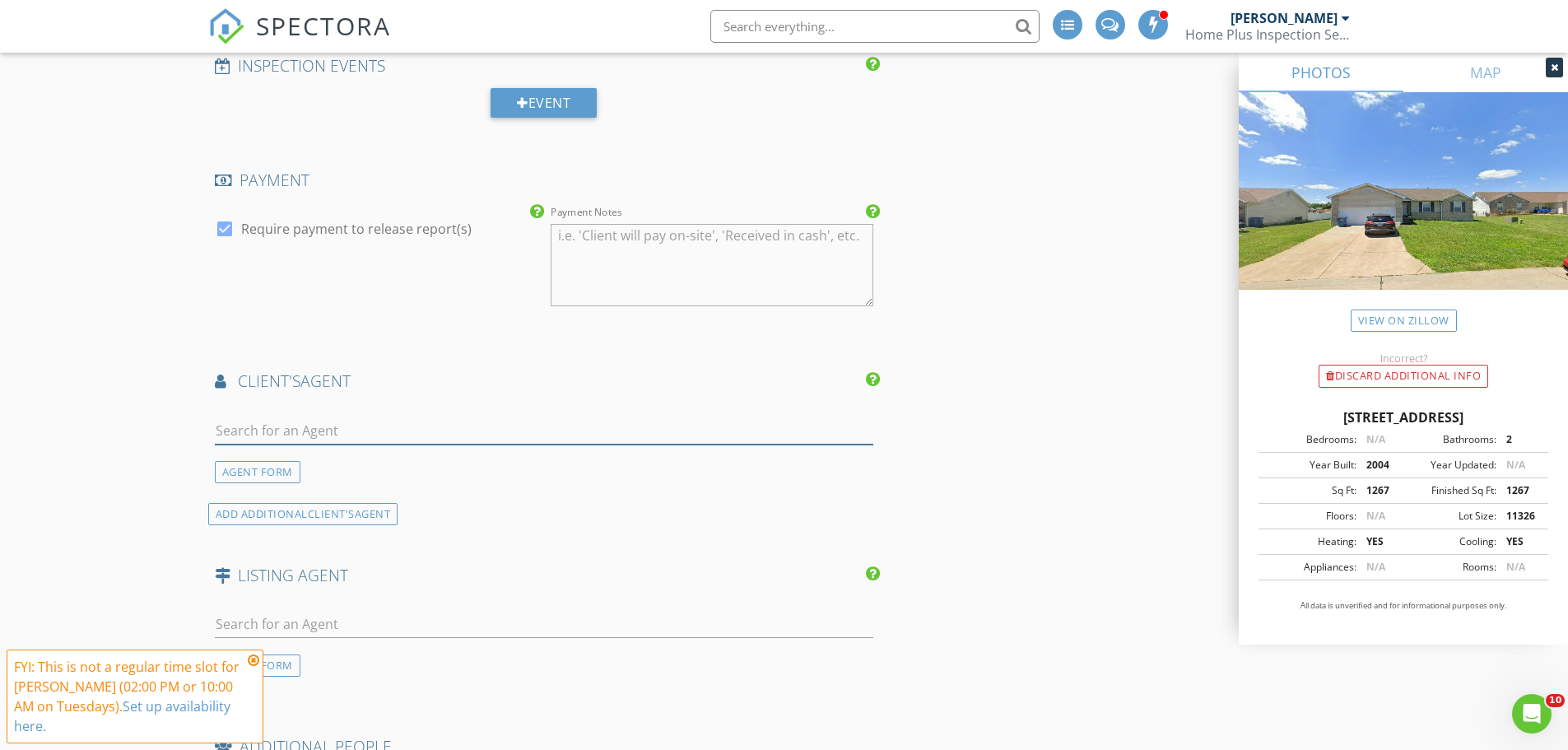
click at [349, 432] on input "text" at bounding box center [545, 430] width 660 height 27
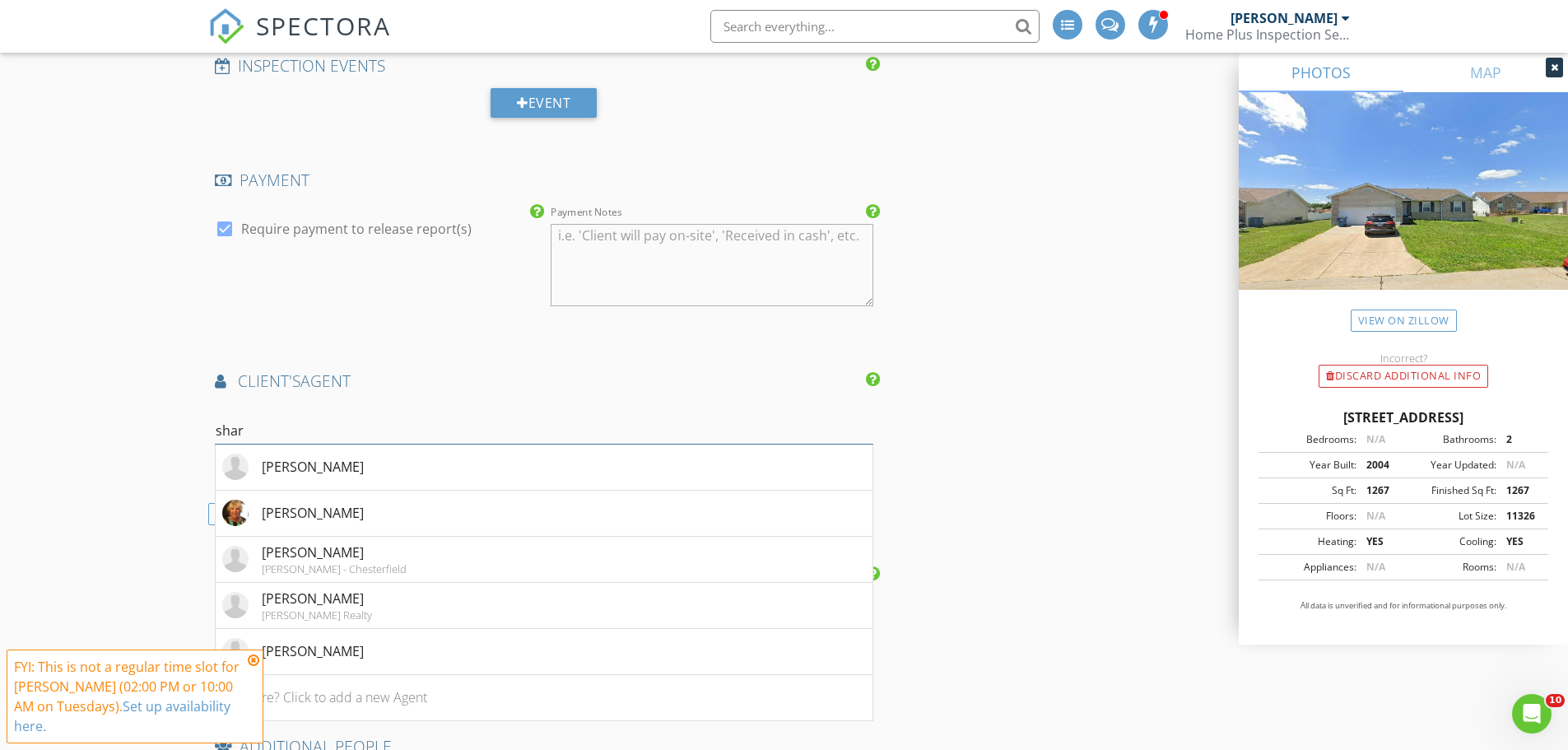
type input "shar"
click at [466, 384] on h4 "client's AGENT" at bounding box center [545, 381] width 660 height 22
click at [399, 553] on li "Sharlotte Luna Keller Williams - Chesterfield" at bounding box center [545, 559] width 658 height 46
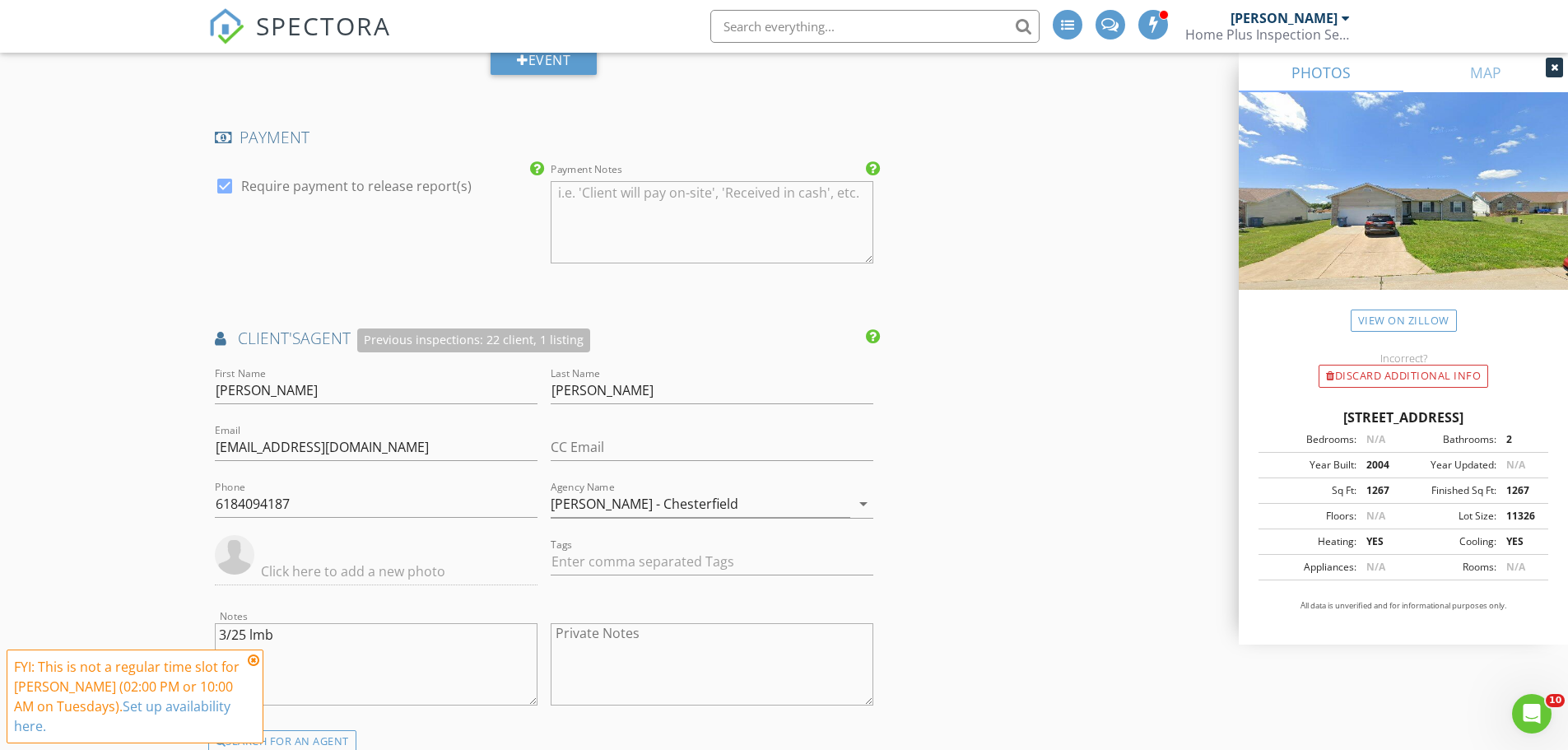
scroll to position [2221, 0]
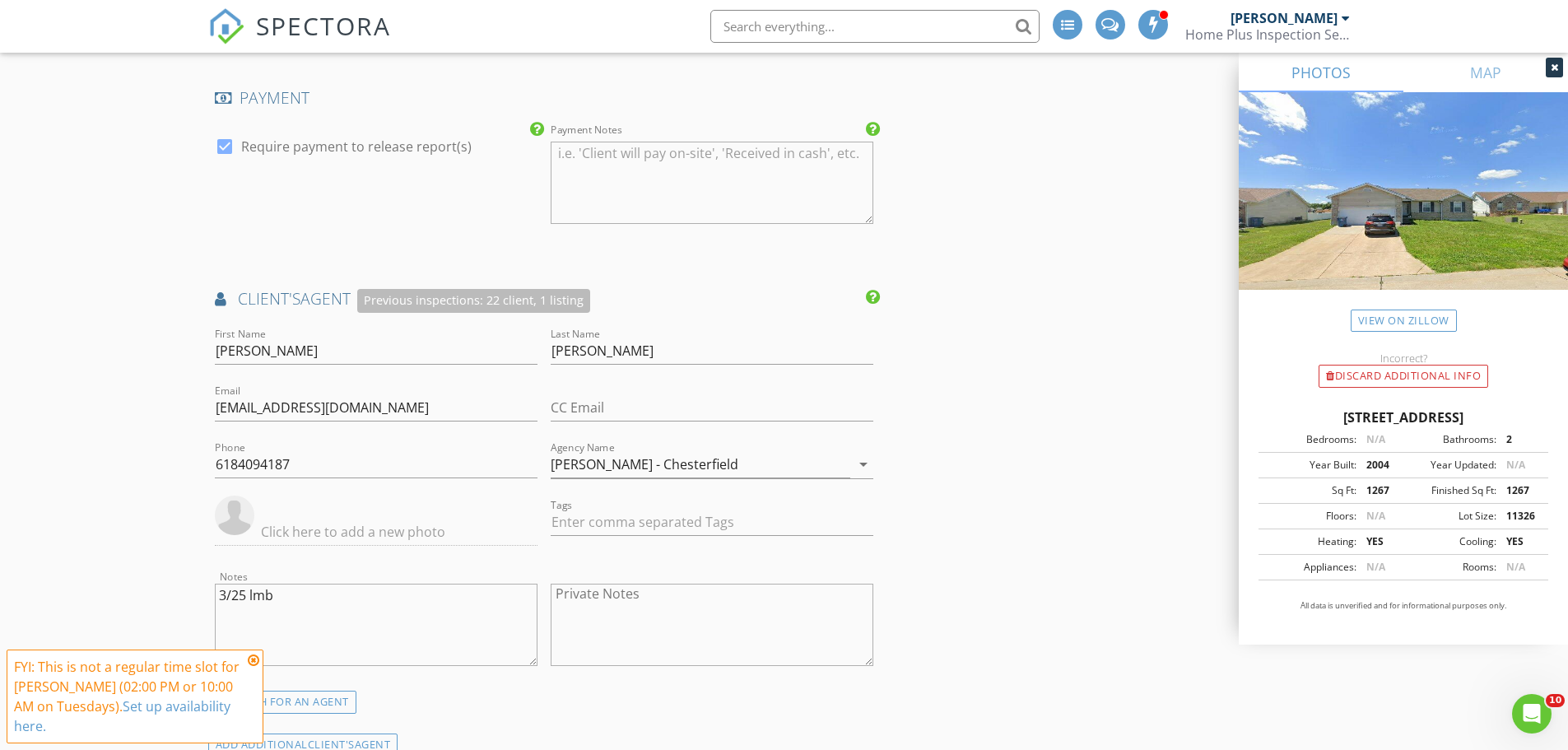
click at [256, 666] on icon at bounding box center [253, 660] width 11 height 13
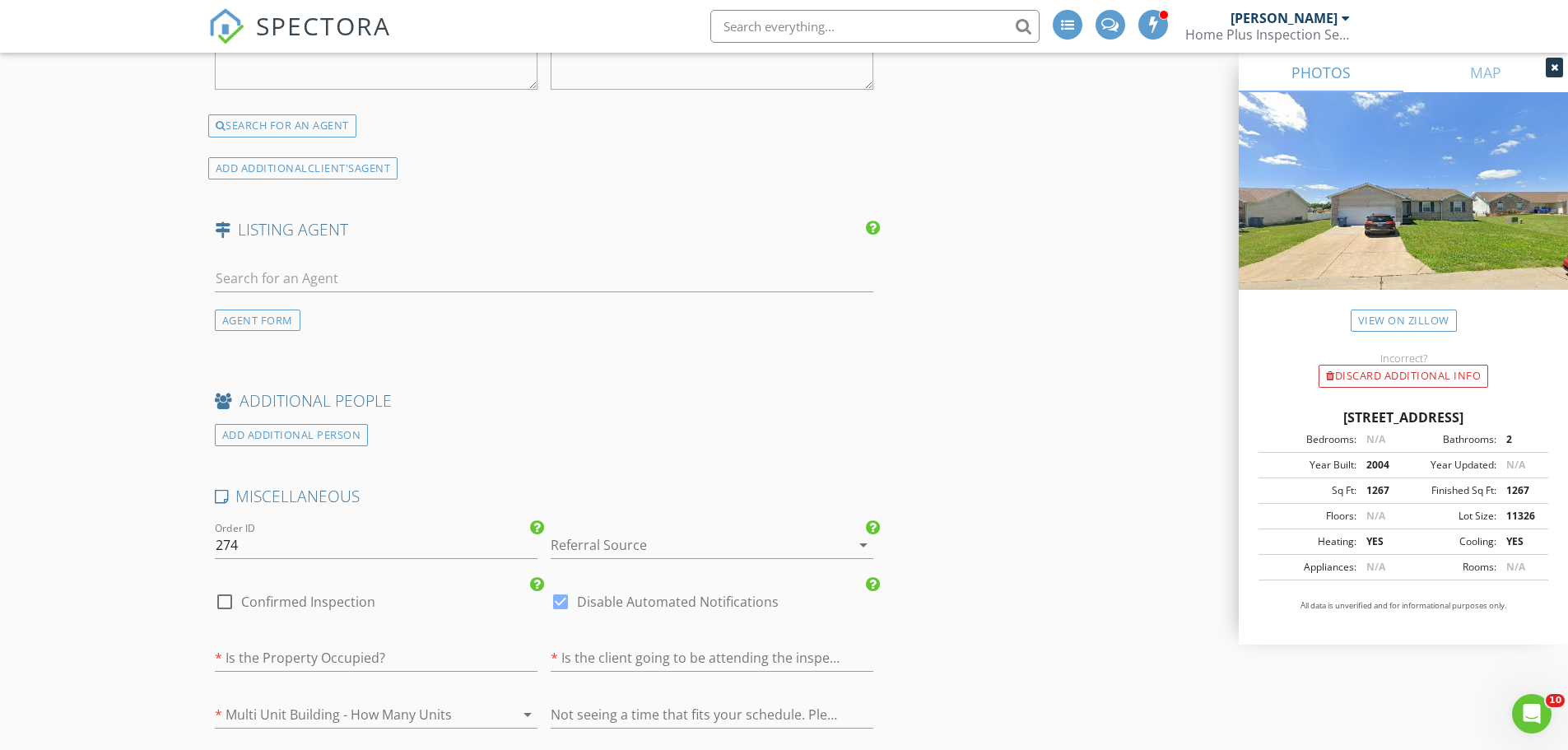
scroll to position [2880, 0]
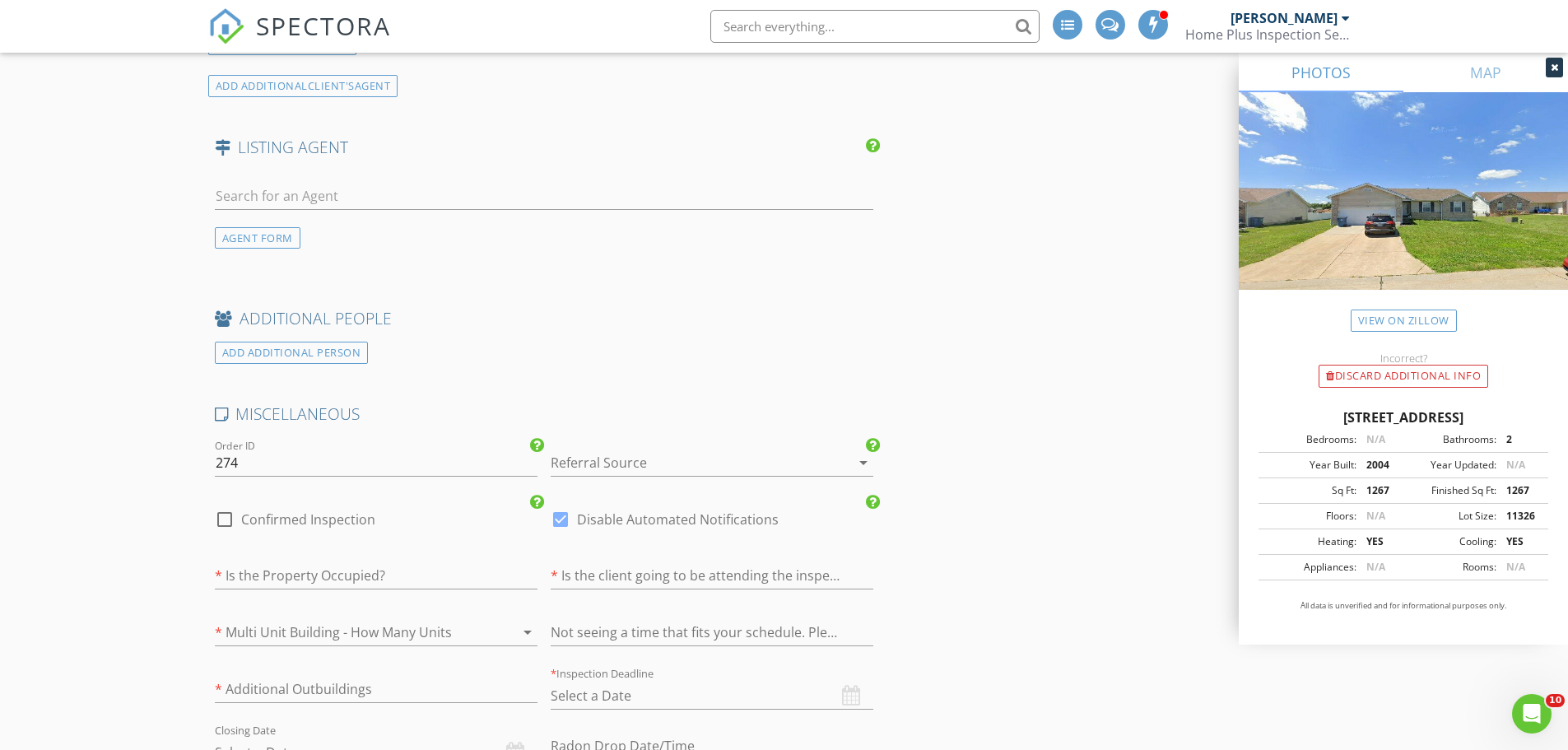
click at [614, 462] on div at bounding box center [689, 462] width 277 height 26
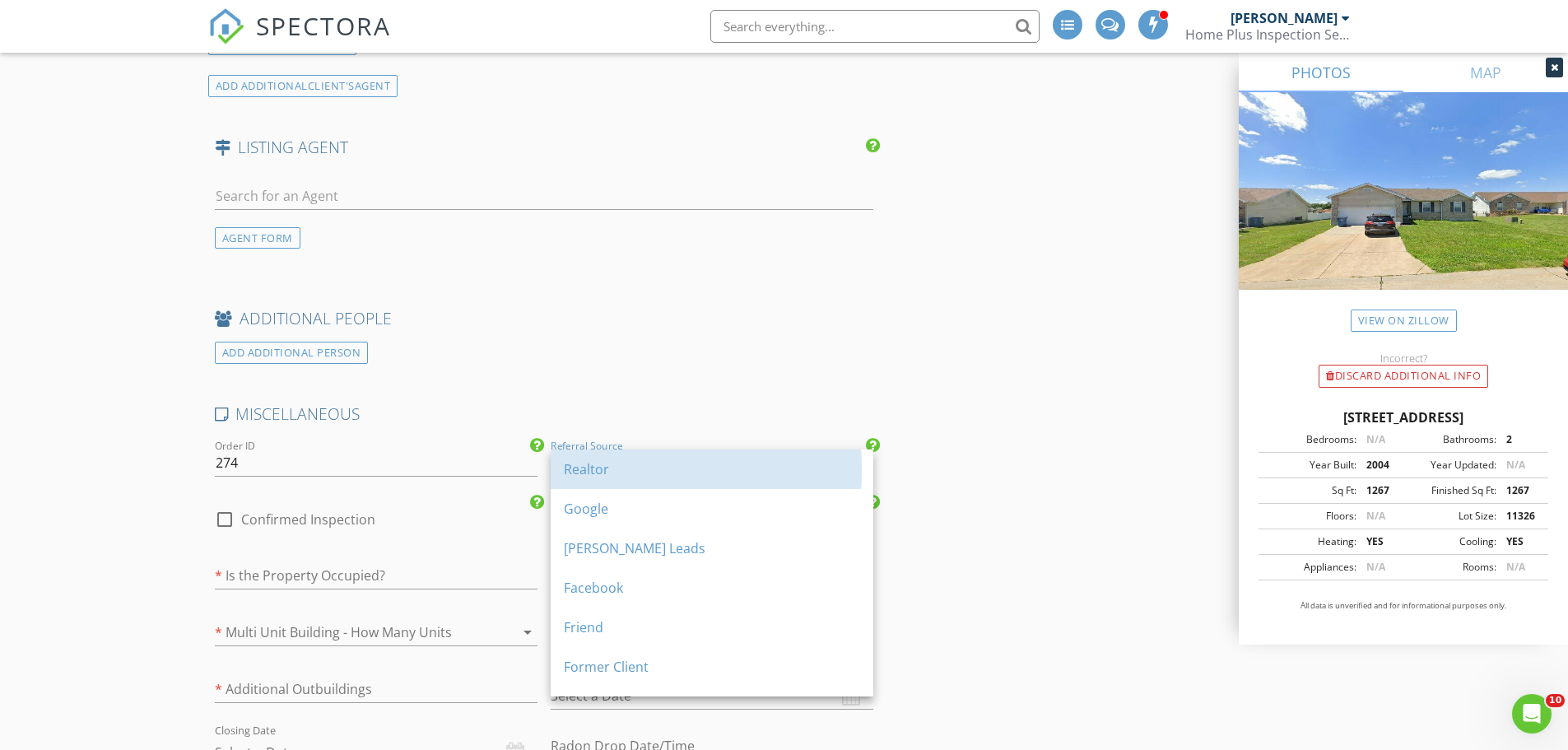
click at [614, 462] on div "Realtor" at bounding box center [712, 469] width 296 height 20
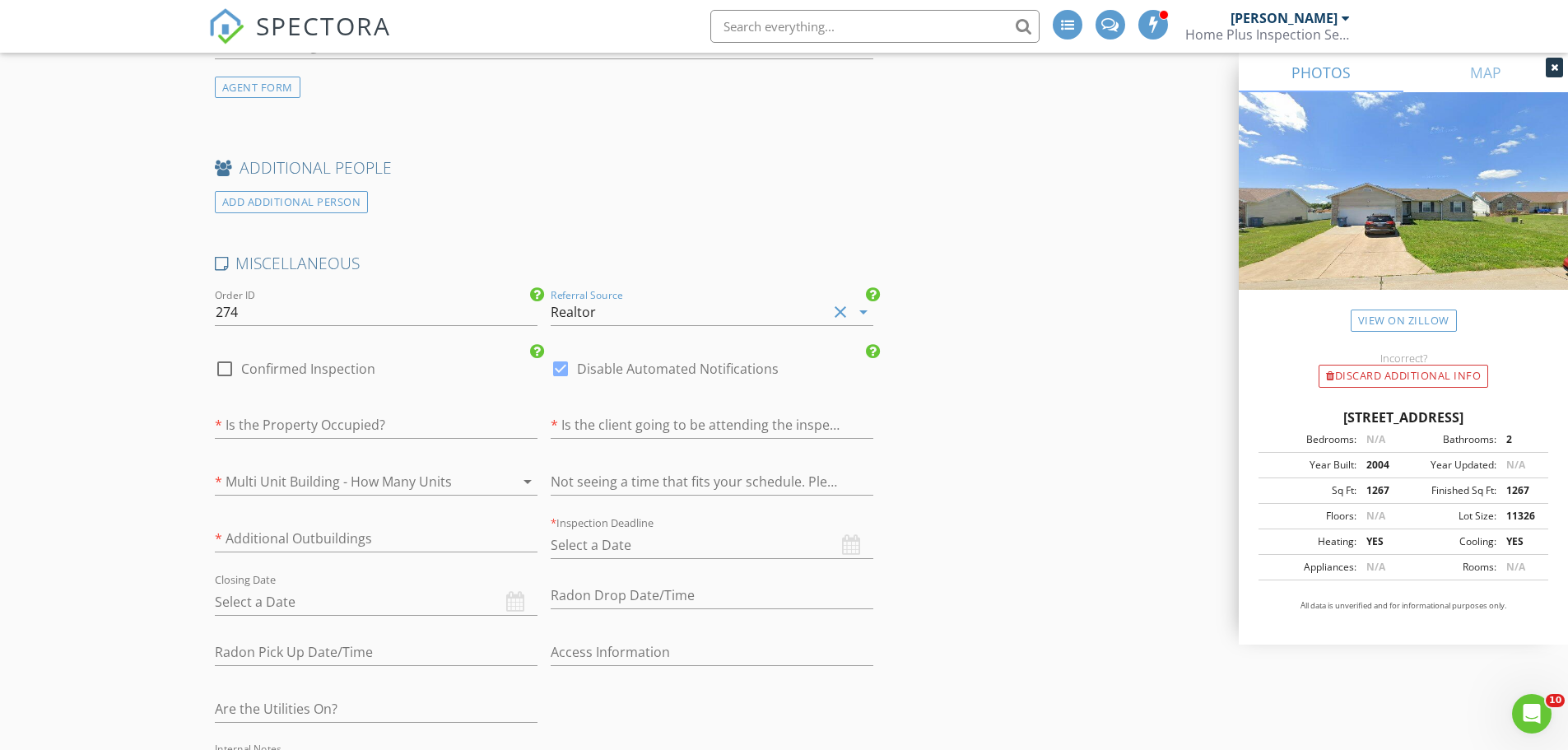
scroll to position [3044, 0]
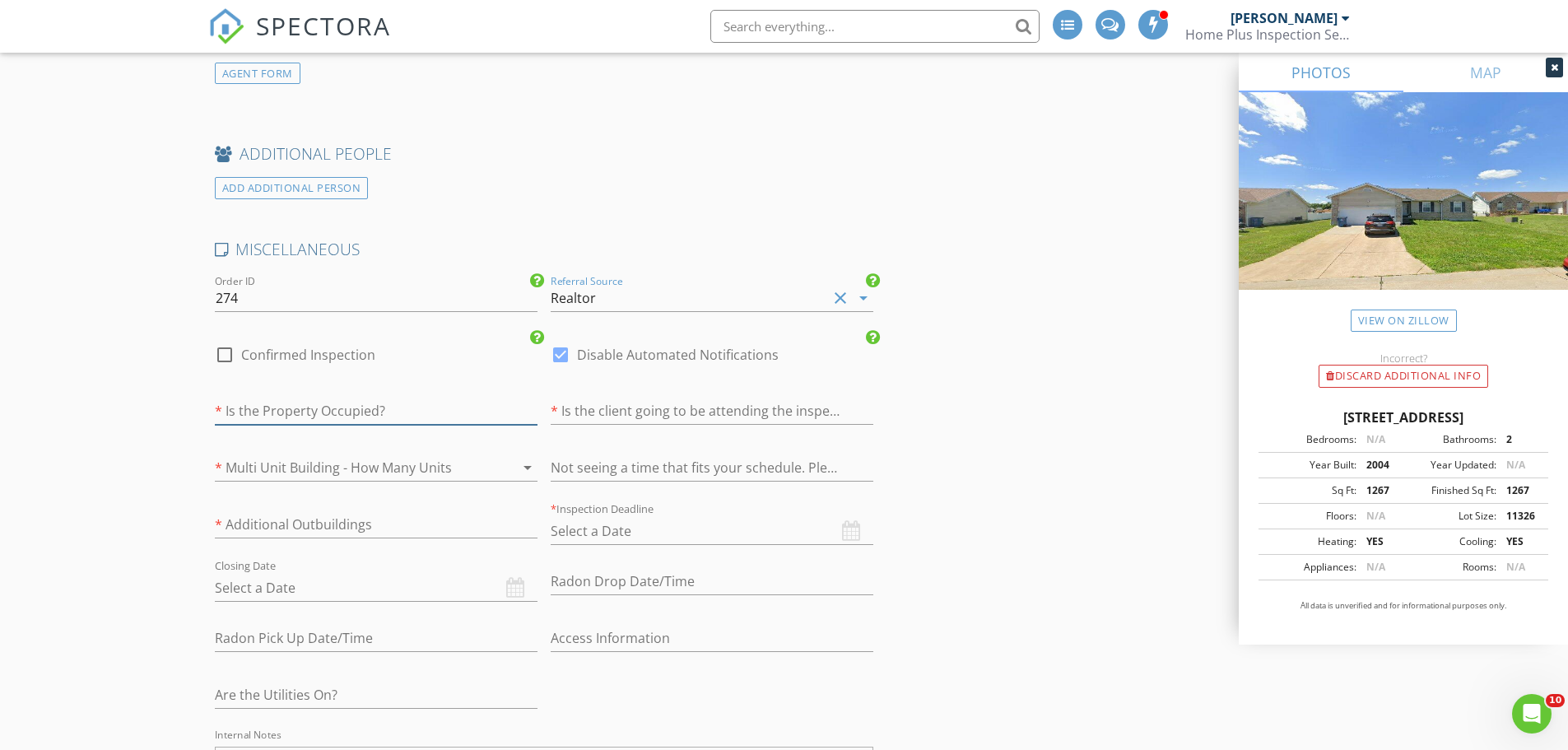
click at [424, 402] on input "text" at bounding box center [376, 411] width 323 height 27
type input "vacant"
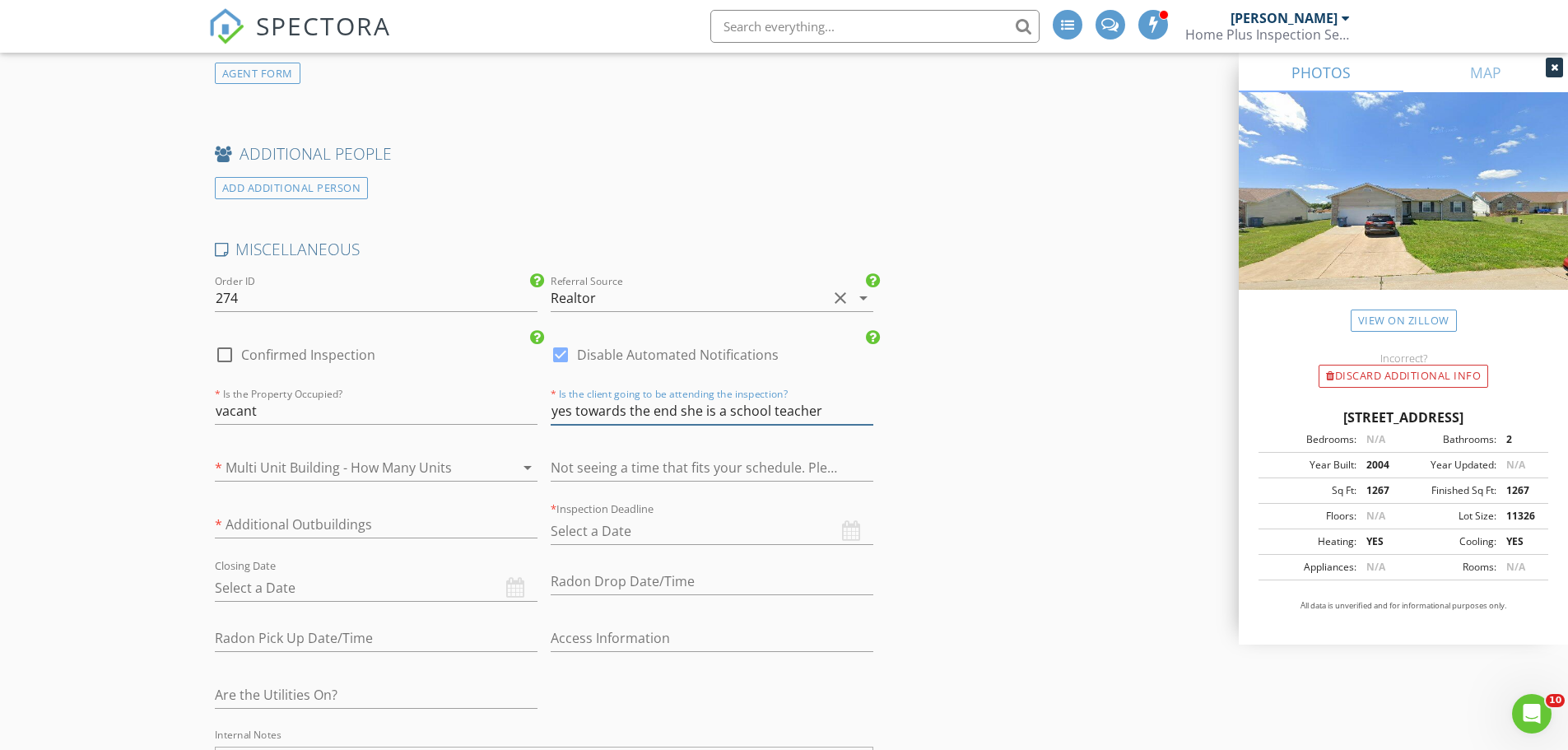
type input "yes towards the end she is a school teacher"
click at [636, 533] on input "text" at bounding box center [712, 531] width 323 height 27
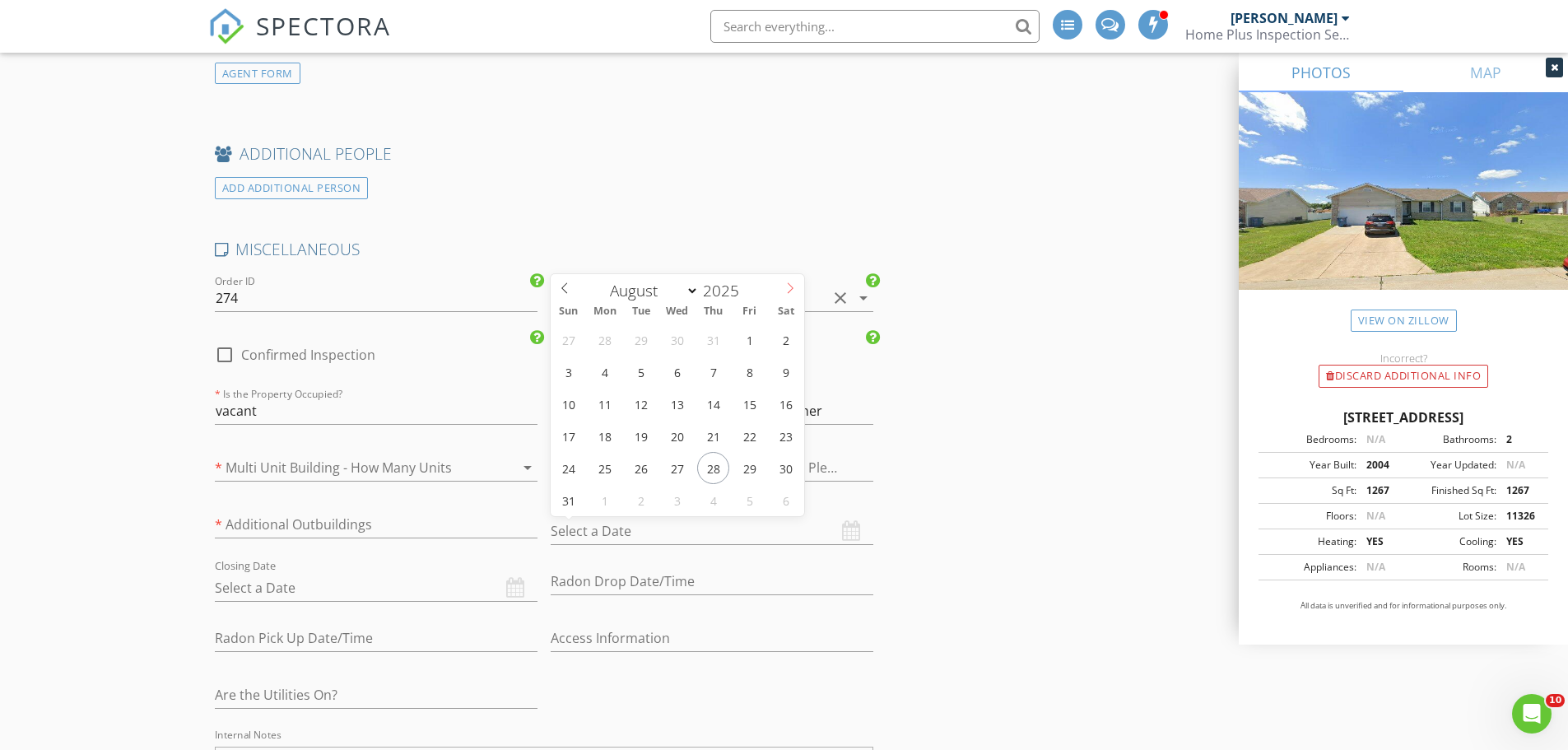
select select "8"
click at [788, 290] on icon at bounding box center [789, 287] width 11 height 11
type input "10/07/2025"
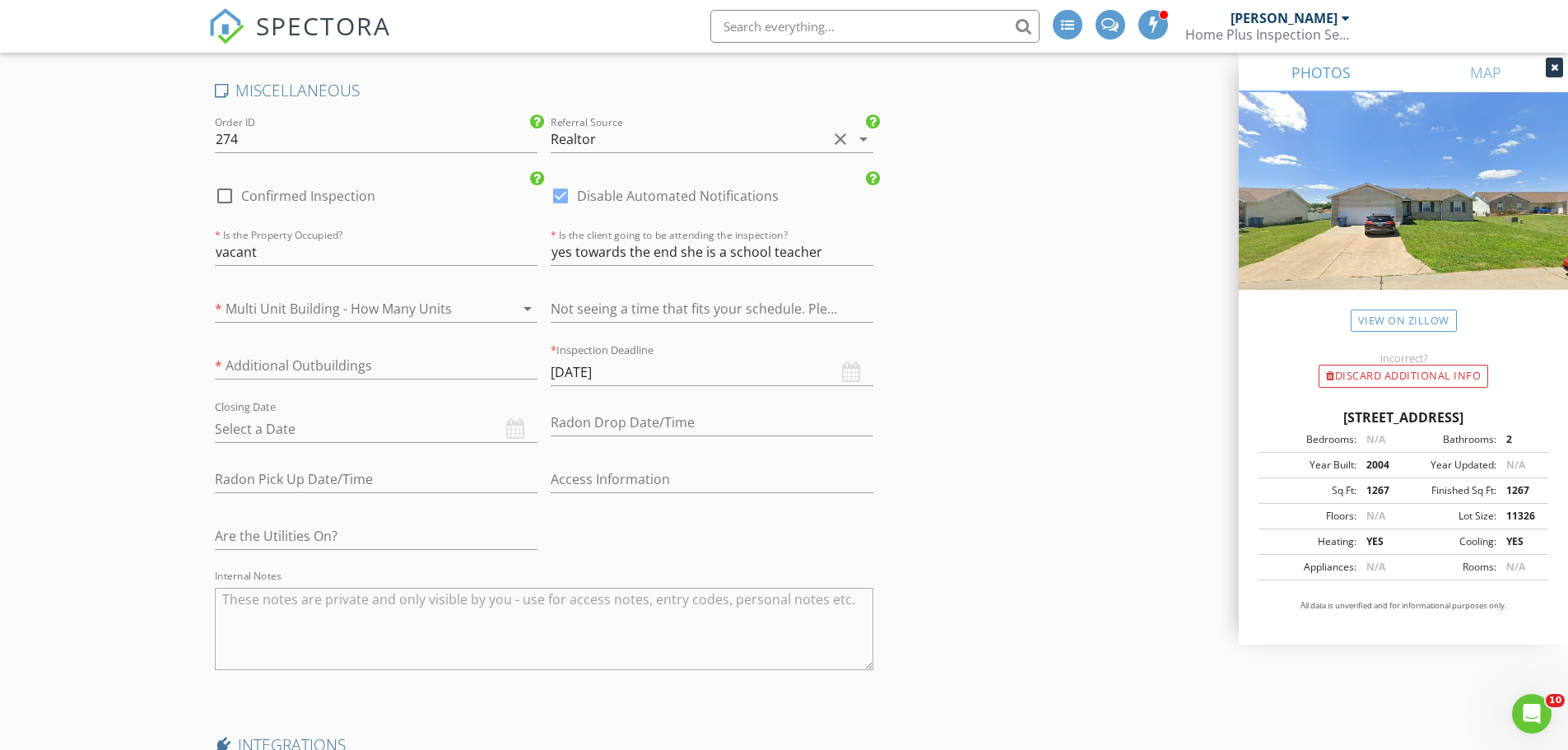
scroll to position [3209, 0]
click at [585, 465] on input "text" at bounding box center [712, 473] width 323 height 27
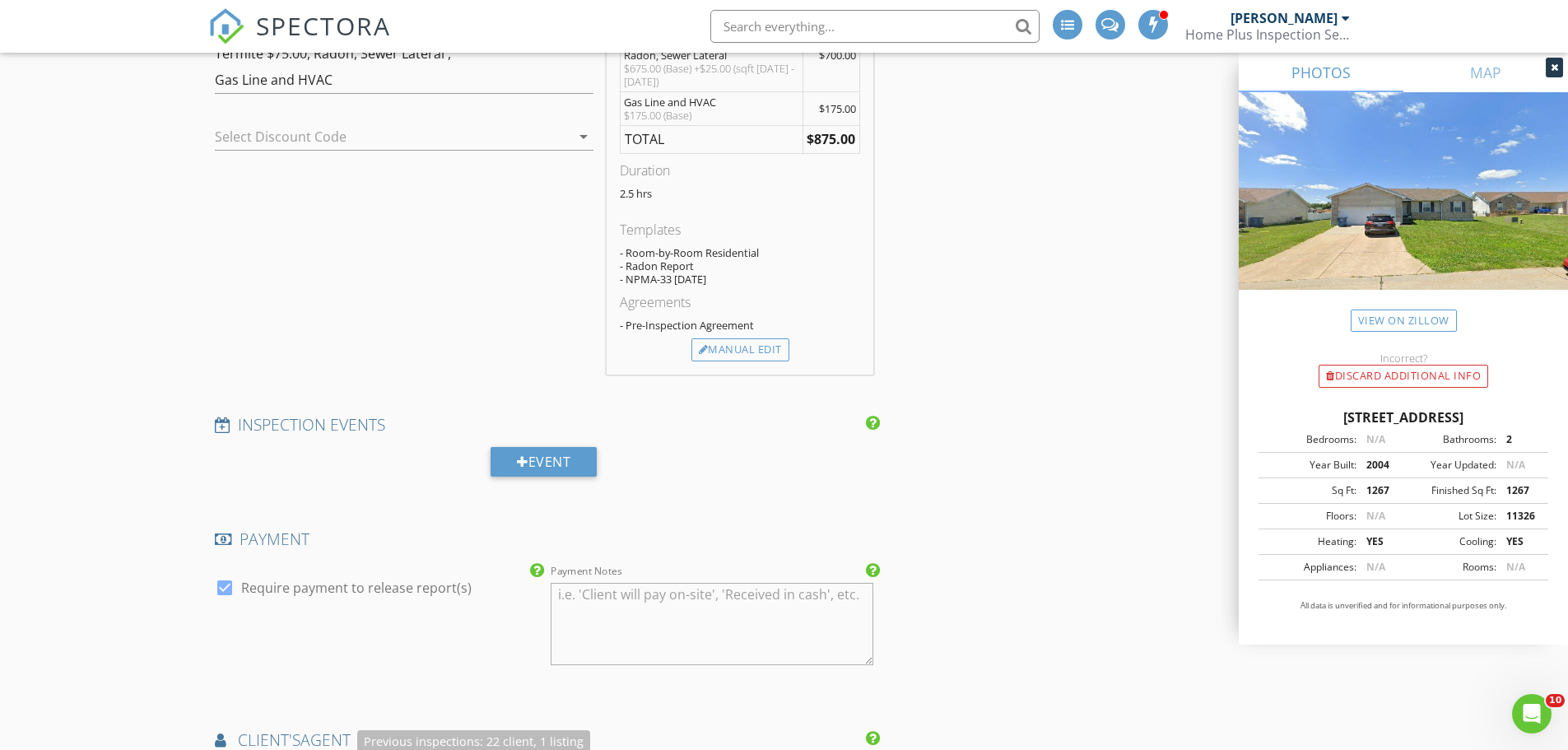
scroll to position [1811, 0]
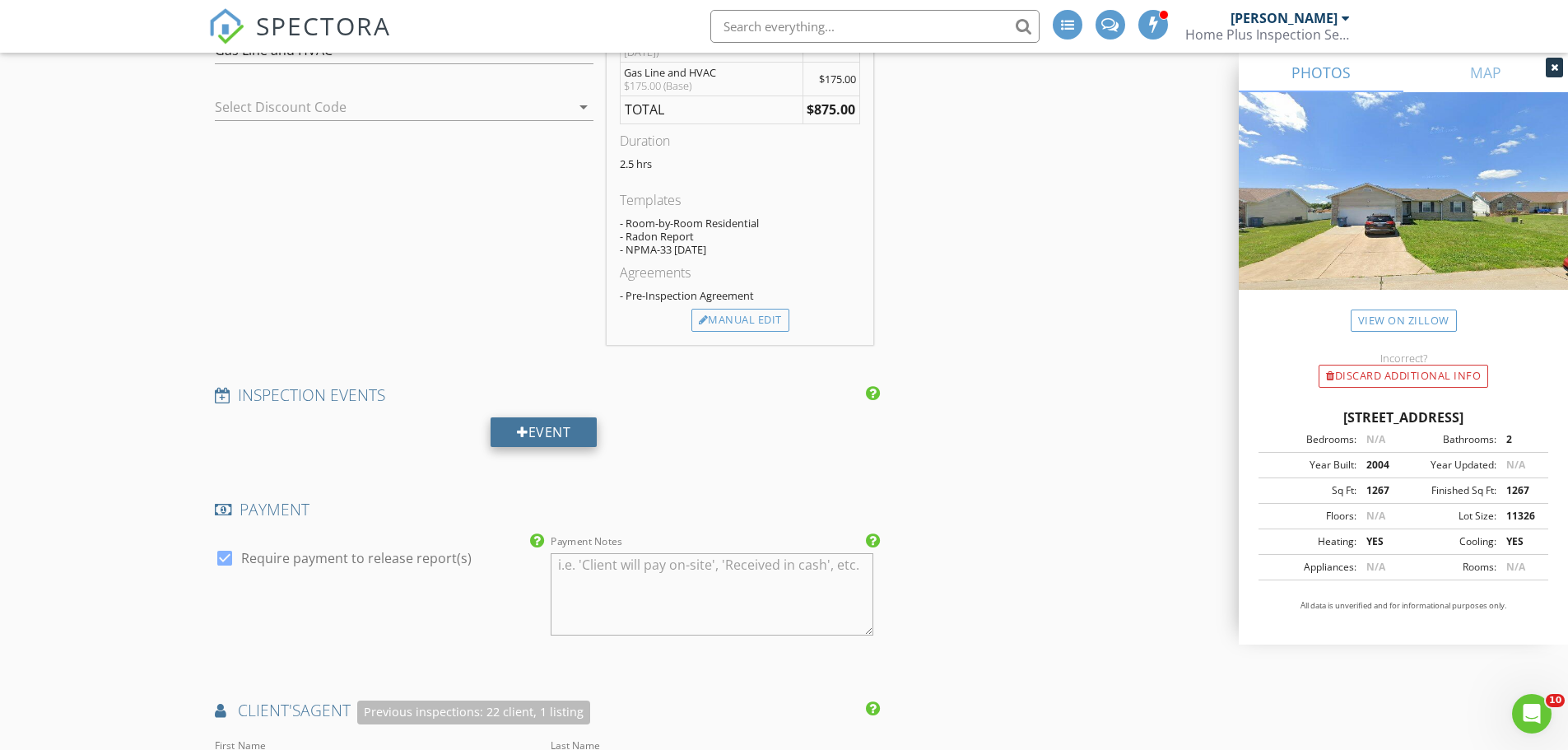
type input "lb"
click at [539, 431] on div "Event" at bounding box center [544, 432] width 106 height 30
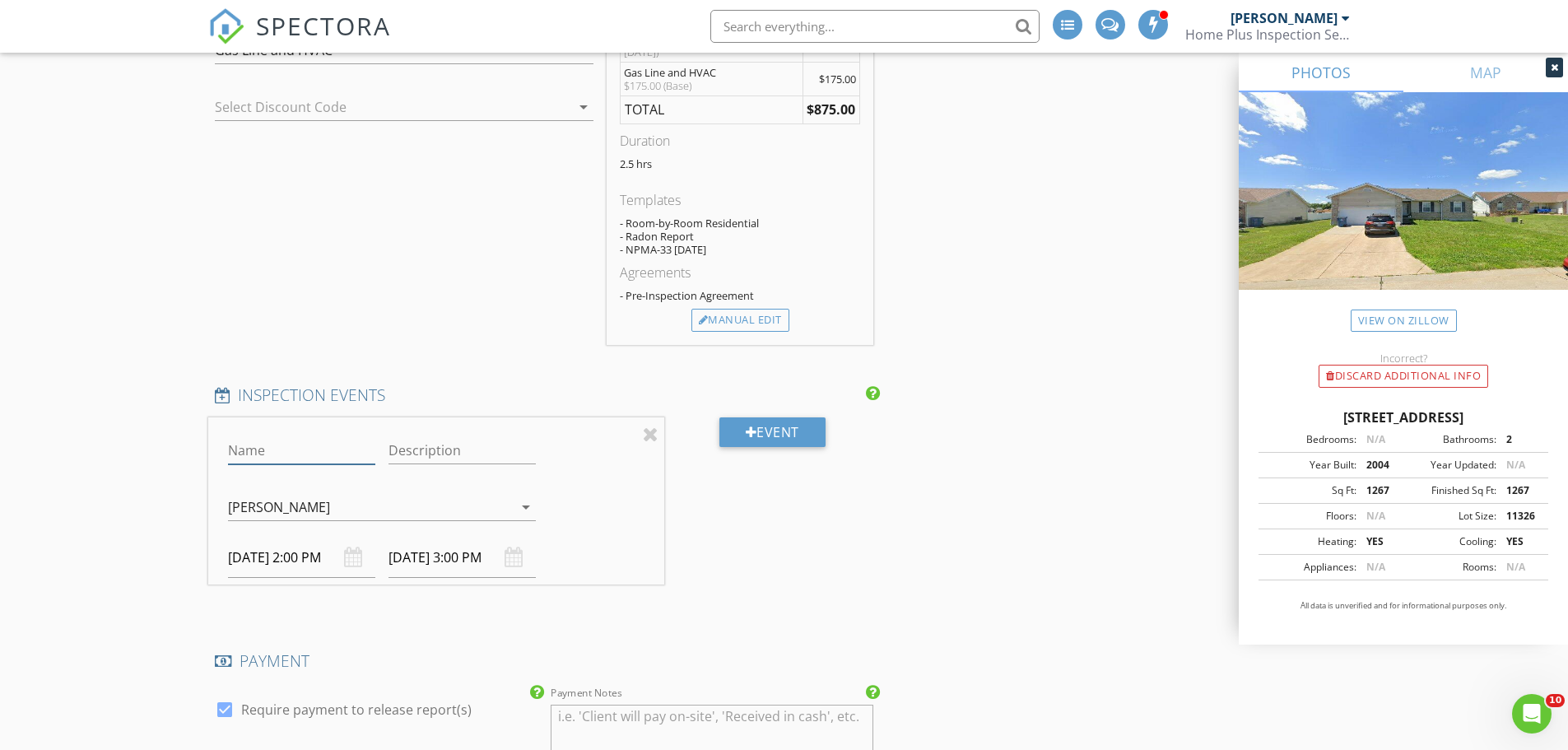
click at [343, 449] on input "Name" at bounding box center [301, 450] width 147 height 27
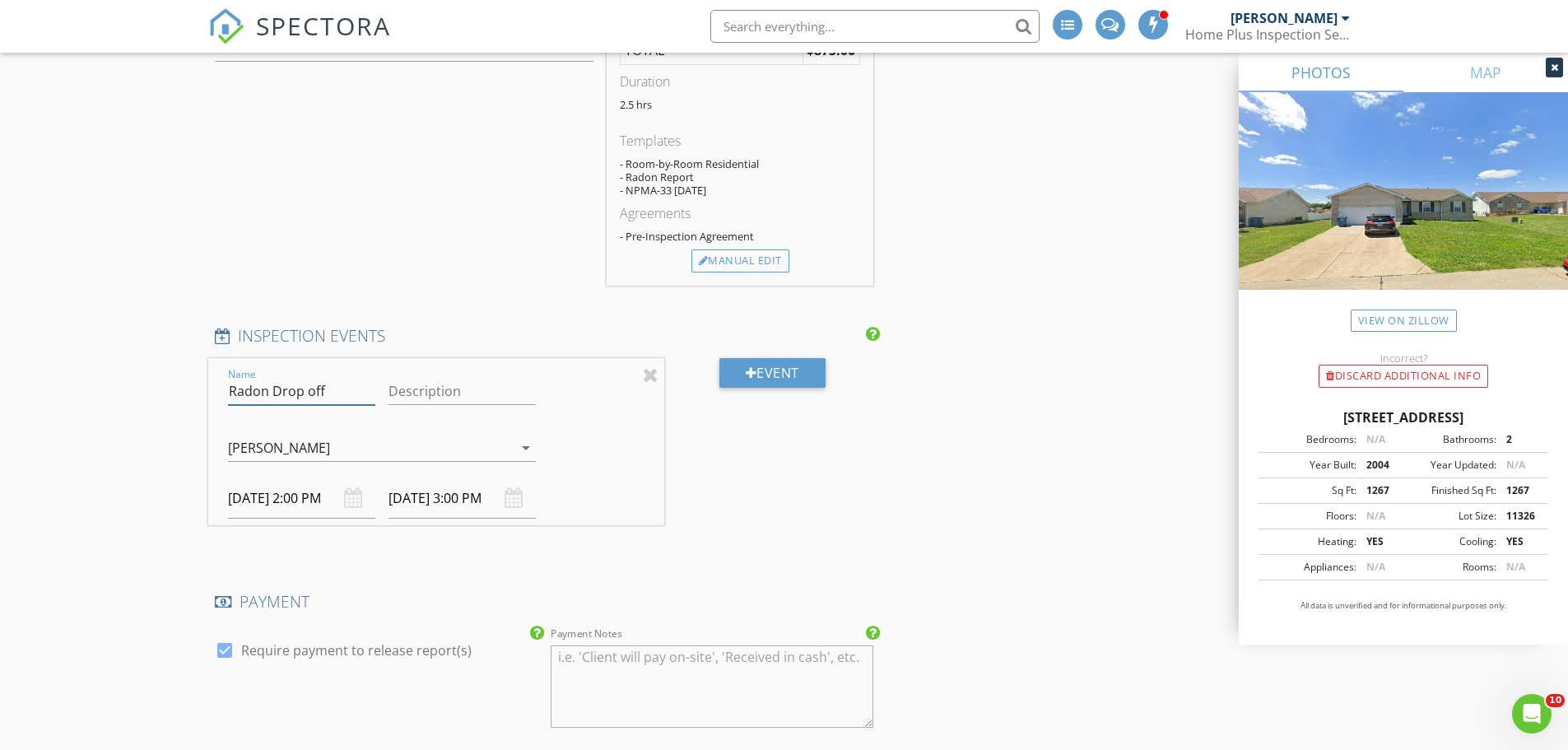
scroll to position [1975, 0]
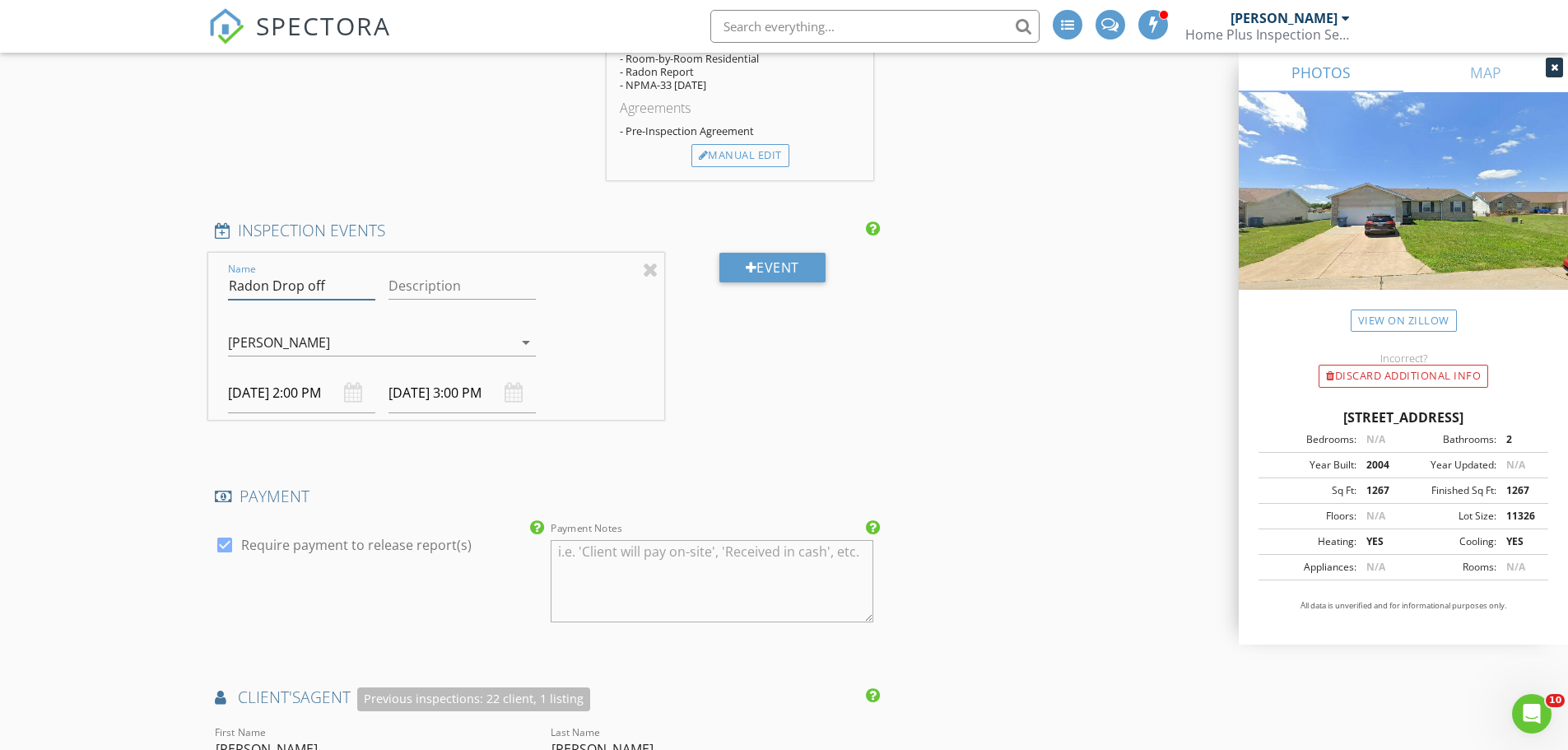
type input "Radon Drop off"
click at [309, 390] on input "09/02/2025 2:00 PM" at bounding box center [301, 392] width 147 height 40
select select "7"
click at [241, 428] on icon at bounding box center [241, 428] width 11 height 11
type input "[DATE] 2:00 PM"
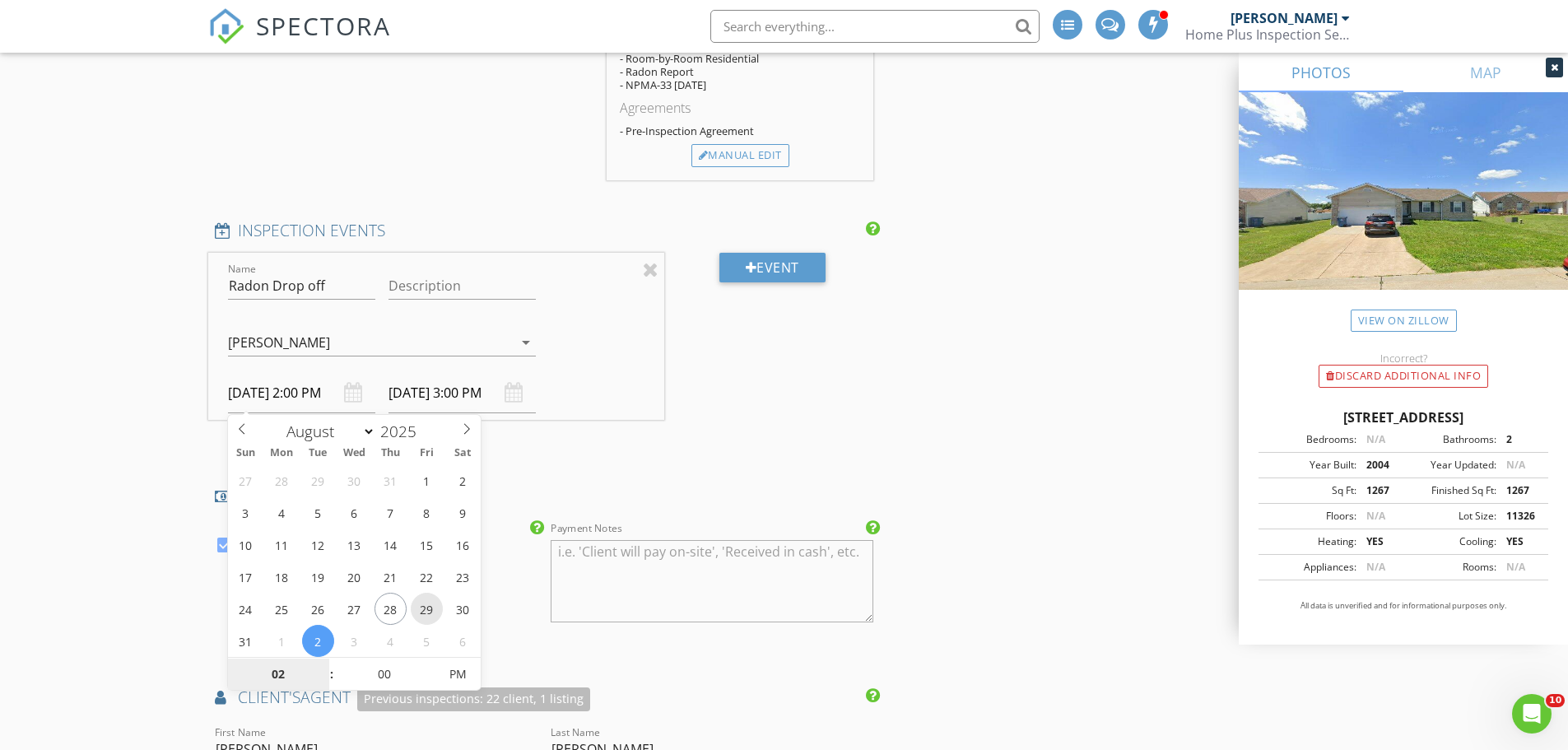
type input "[DATE] 3:00 PM"
click at [625, 454] on div "INSPECTOR(S) check_box Scott Trog PRIMARY check_box_outline_blank Corey Webb Sc…" at bounding box center [544, 338] width 673 height 4243
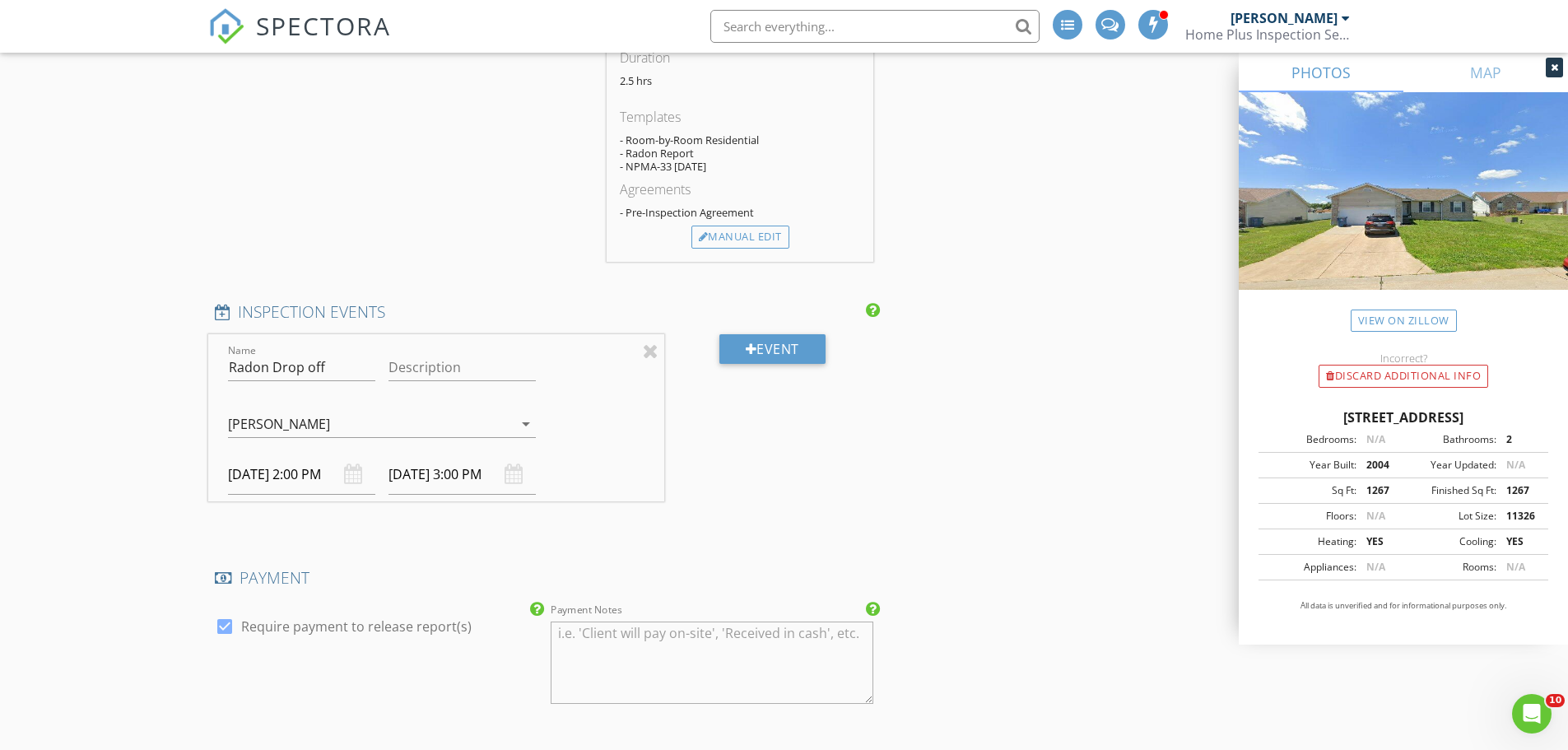
scroll to position [1892, 0]
click at [321, 475] on input "[DATE] 2:00 PM" at bounding box center [301, 475] width 147 height 40
type input "01"
type input "08/29/2025 1:00 PM"
click at [325, 449] on span at bounding box center [323, 445] width 11 height 17
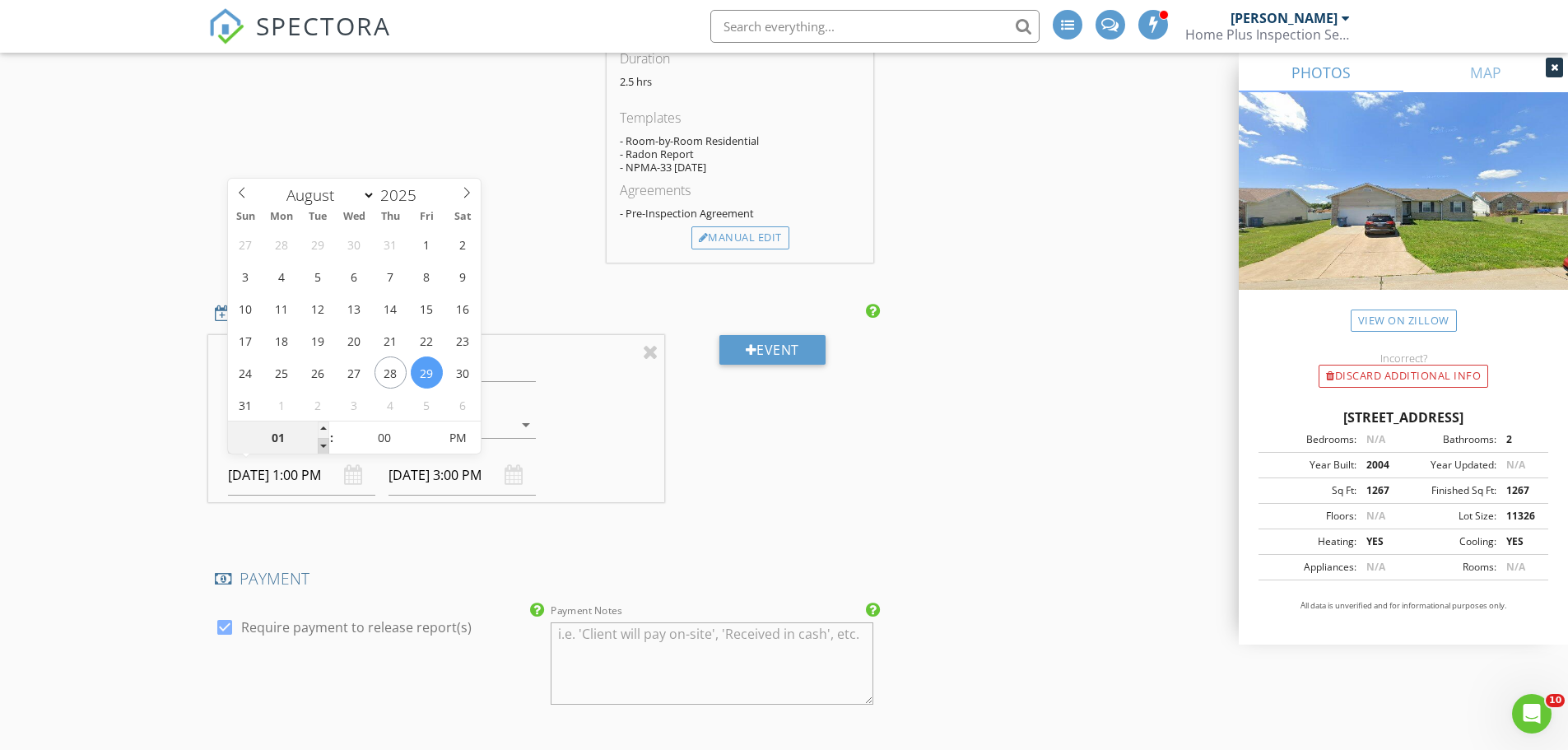
type input "[DATE] 2:00 PM"
click at [395, 533] on div "INSPECTOR(S) check_box Scott Trog PRIMARY check_box_outline_blank Corey Webb Sc…" at bounding box center [544, 419] width 673 height 4243
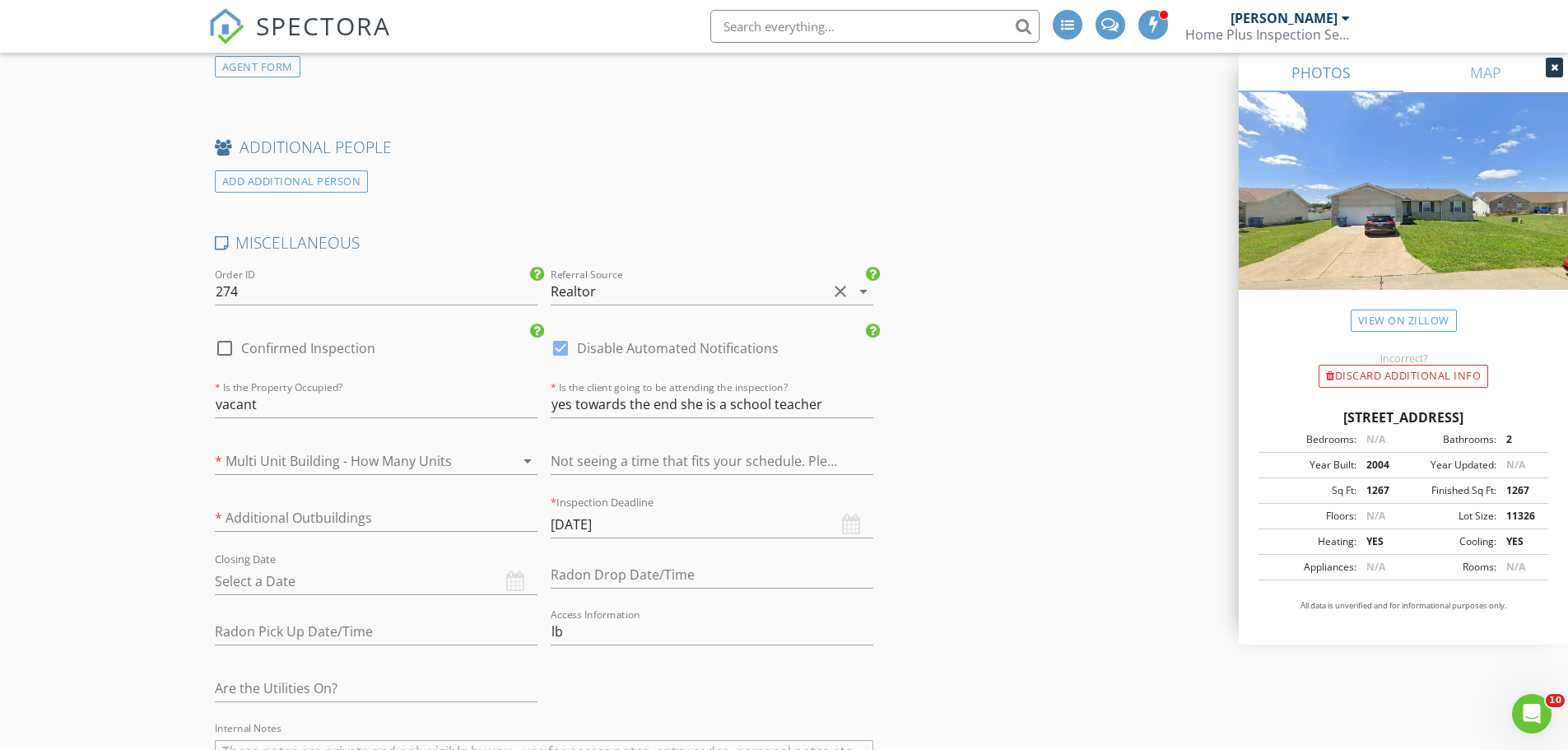
scroll to position [3374, 0]
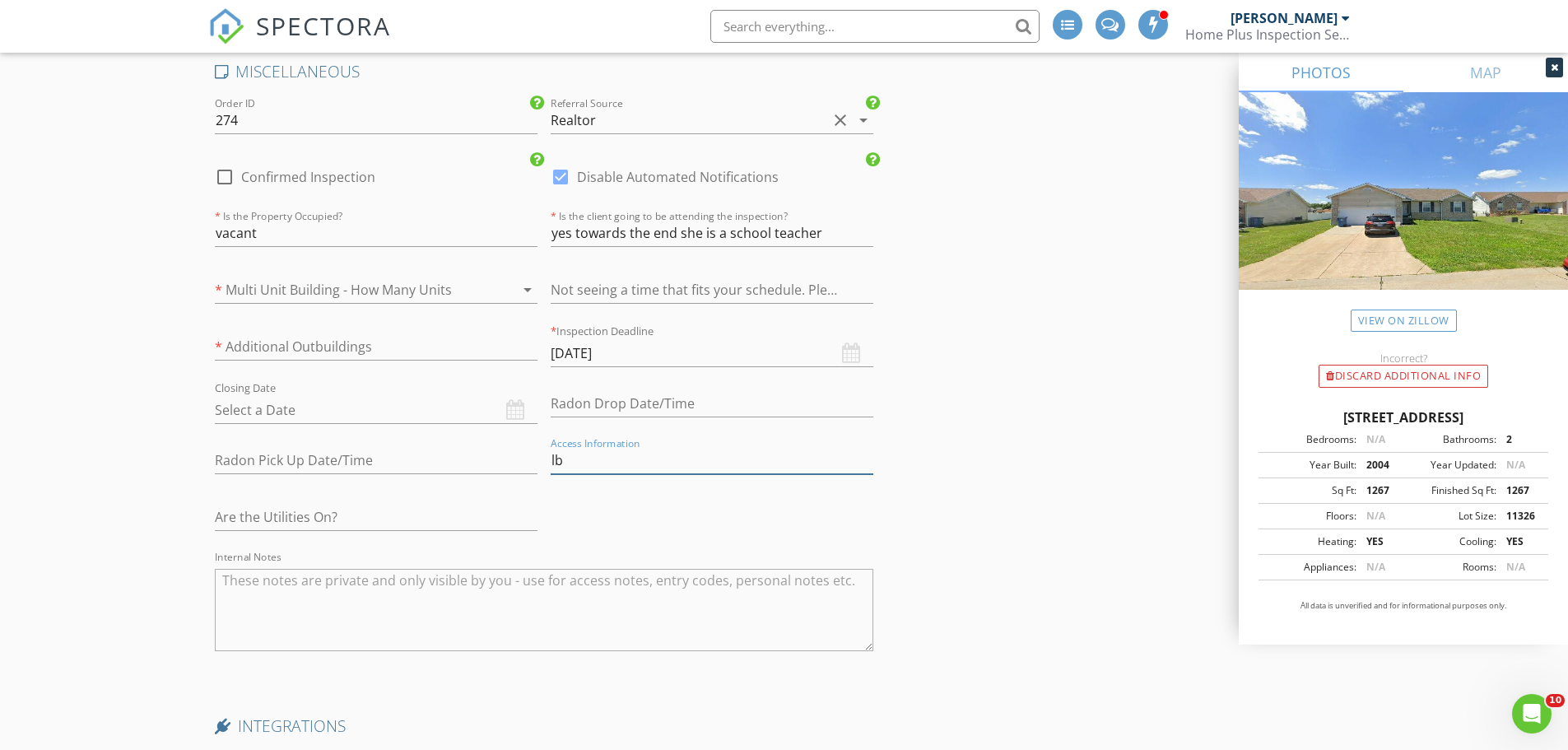
click at [601, 453] on input "lb" at bounding box center [712, 460] width 323 height 27
type input "lb 1996"
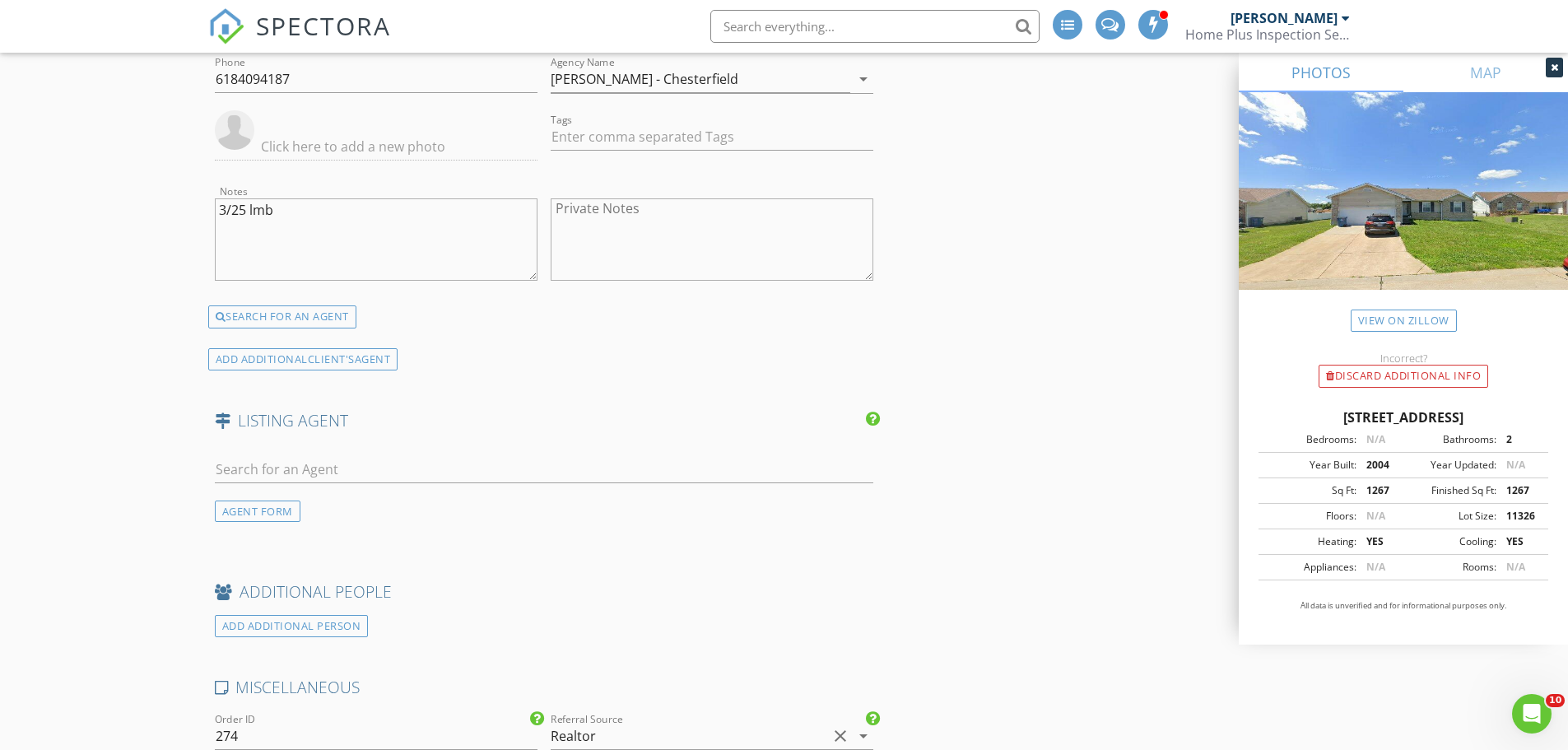
scroll to position [2751, 0]
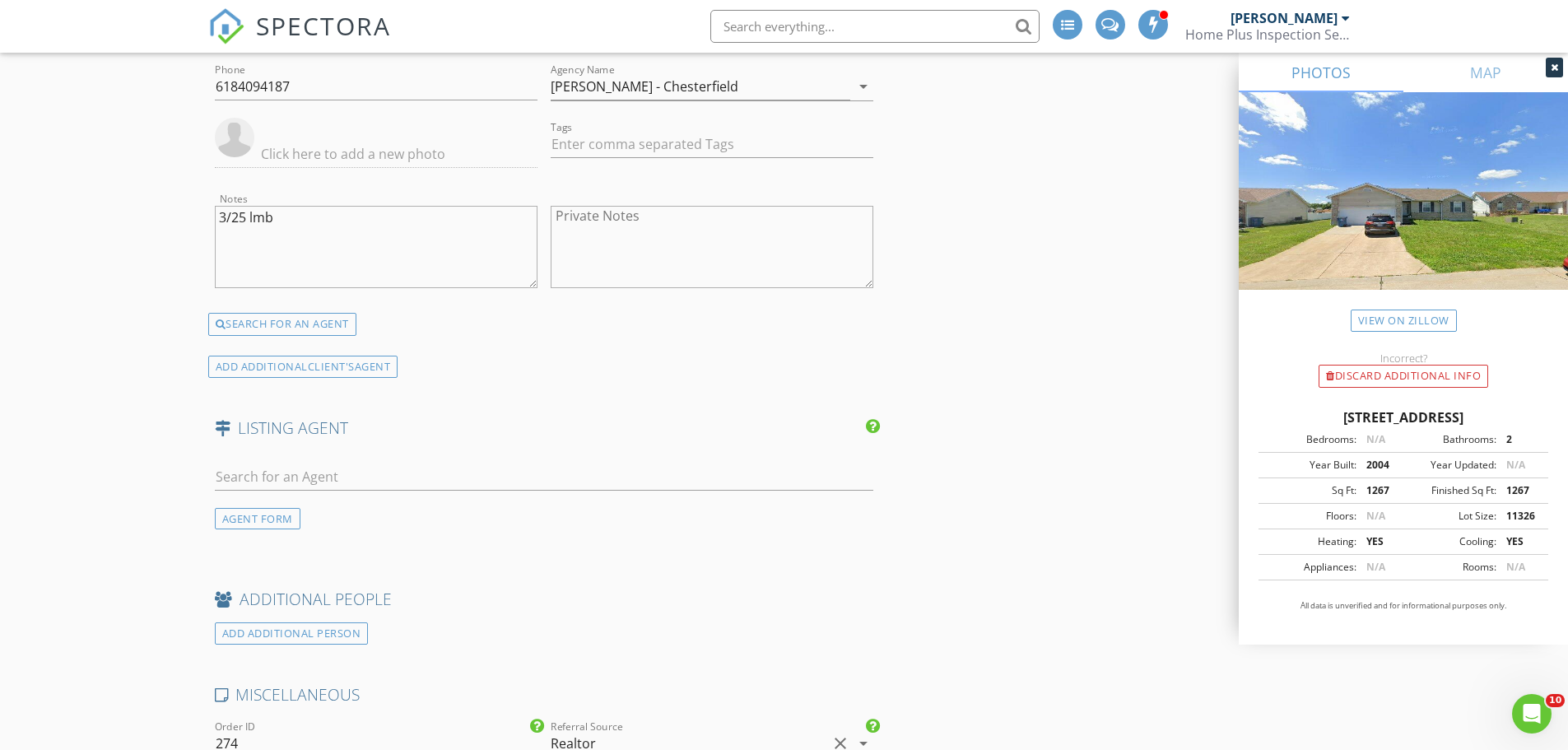
type textarea "Lockbox 1996"
click at [393, 477] on input "text" at bounding box center [545, 476] width 660 height 27
type input "loren"
click at [386, 519] on li "Lorene Holst" at bounding box center [545, 513] width 658 height 46
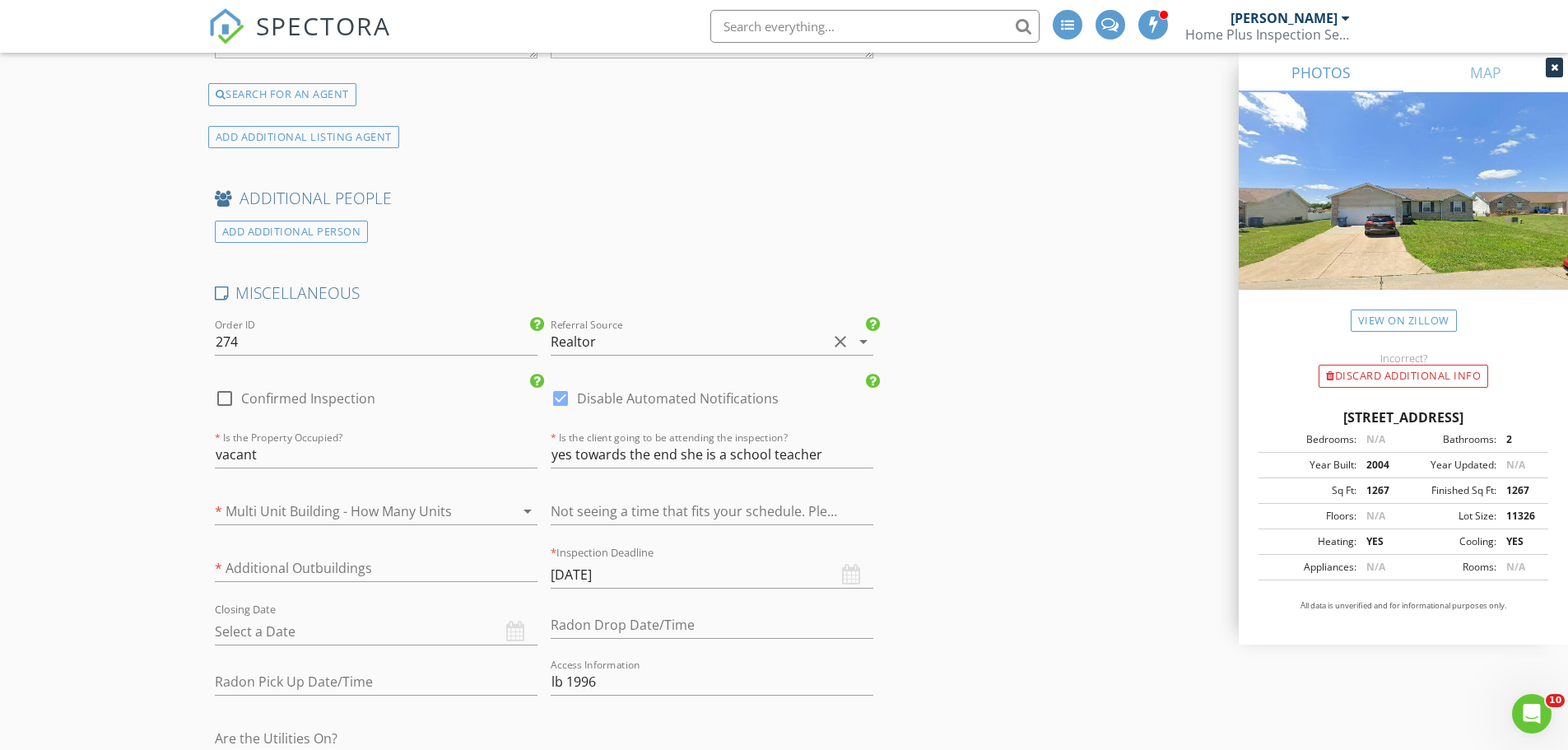
scroll to position [3492, 0]
click at [645, 571] on input "10/07/2025" at bounding box center [712, 570] width 323 height 27
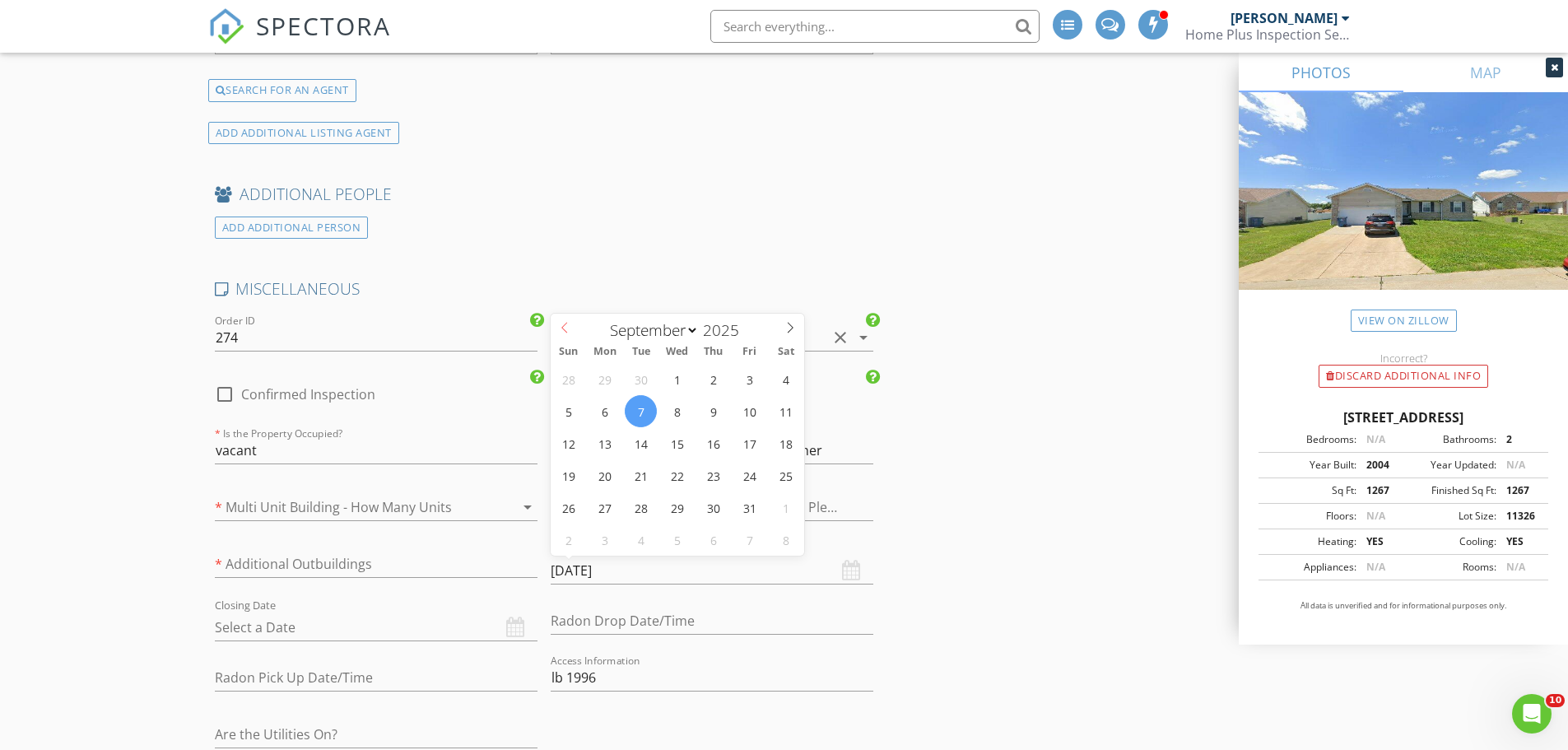
click at [564, 324] on icon at bounding box center [564, 327] width 11 height 11
click at [645, 569] on input "10/07/2025" at bounding box center [712, 570] width 323 height 27
select select "8"
click at [560, 320] on span at bounding box center [565, 325] width 28 height 23
type input "10/06/2025"
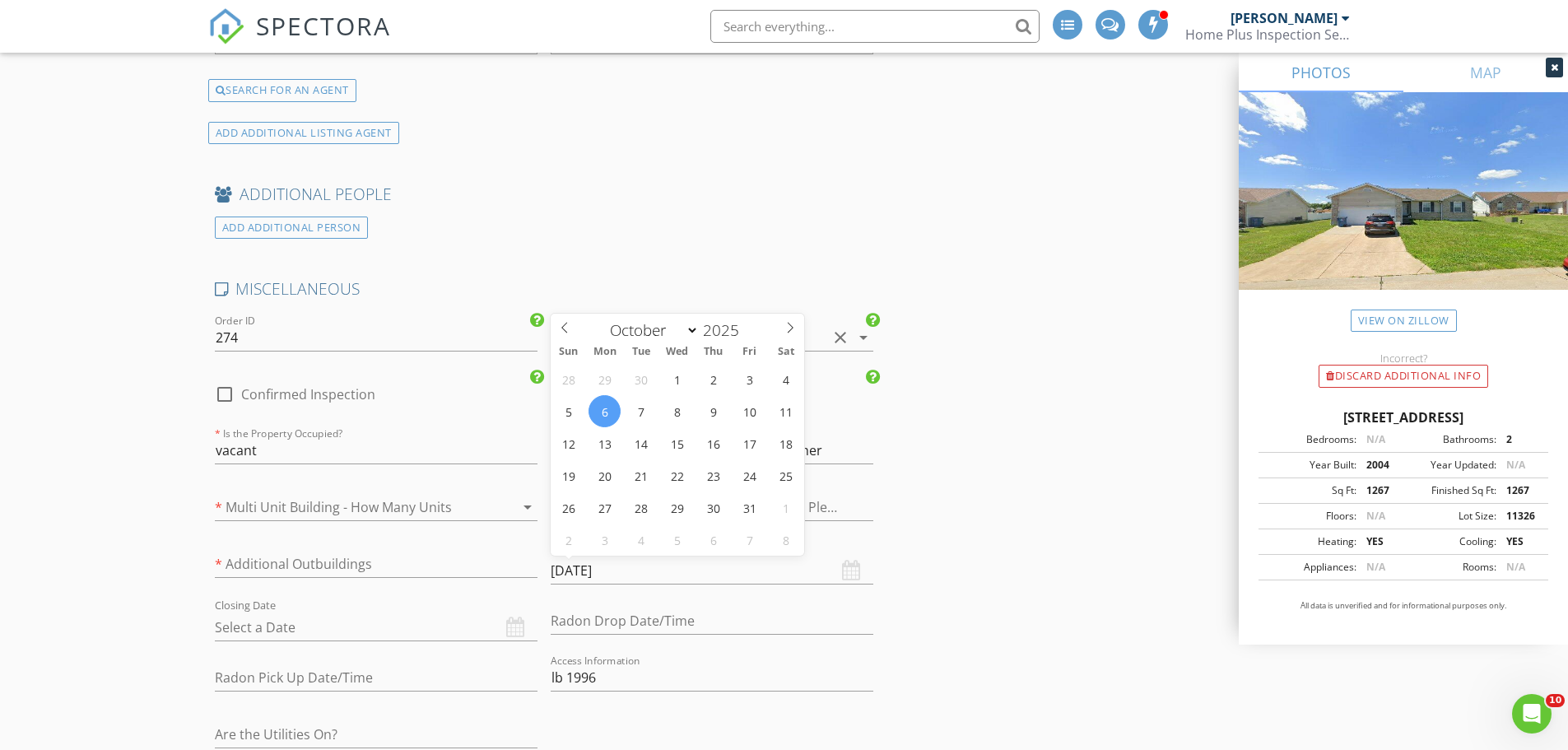
click at [625, 566] on input "10/06/2025" at bounding box center [712, 570] width 323 height 27
select select "8"
click at [566, 328] on icon at bounding box center [564, 327] width 11 height 11
type input "09/06/2025"
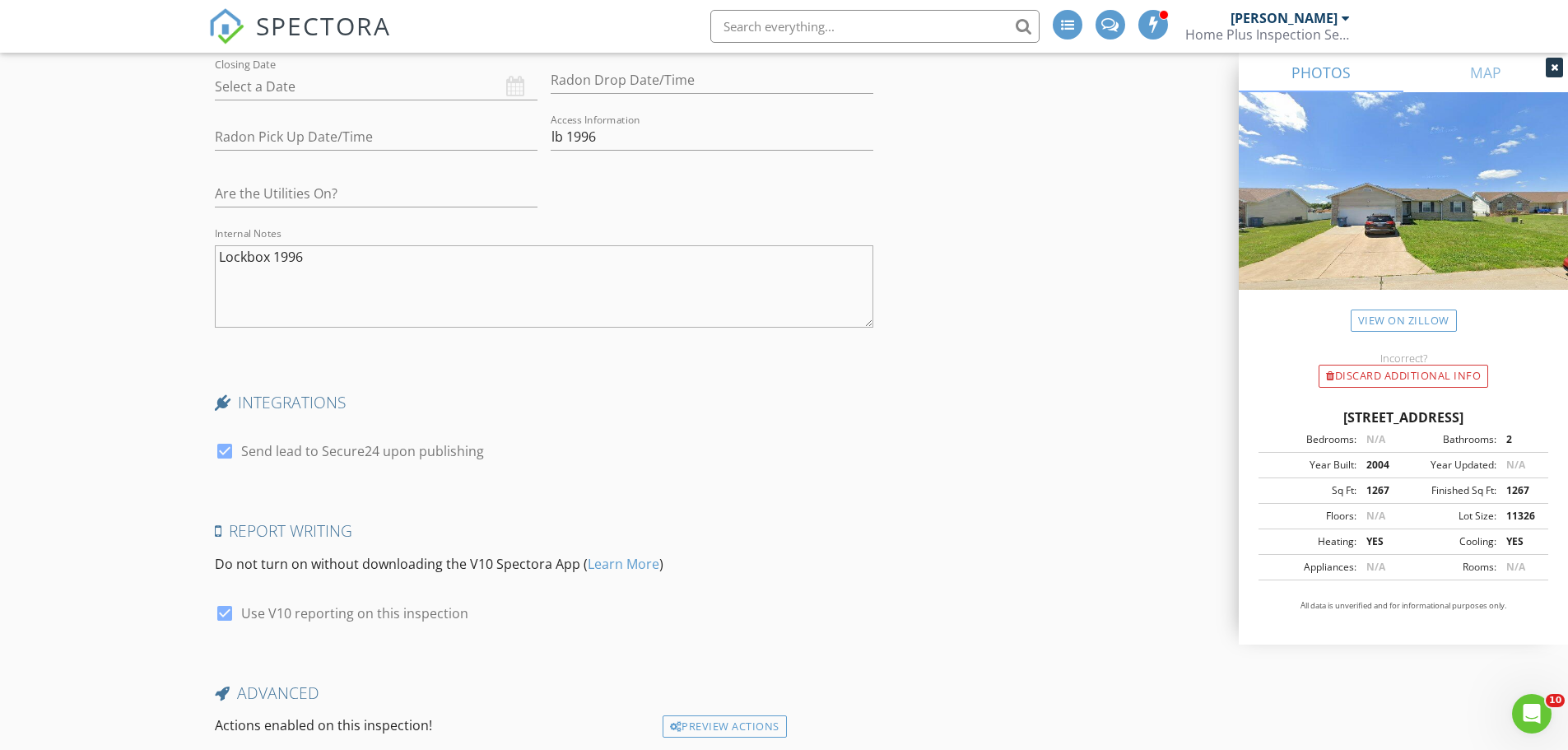
scroll to position [4155, 0]
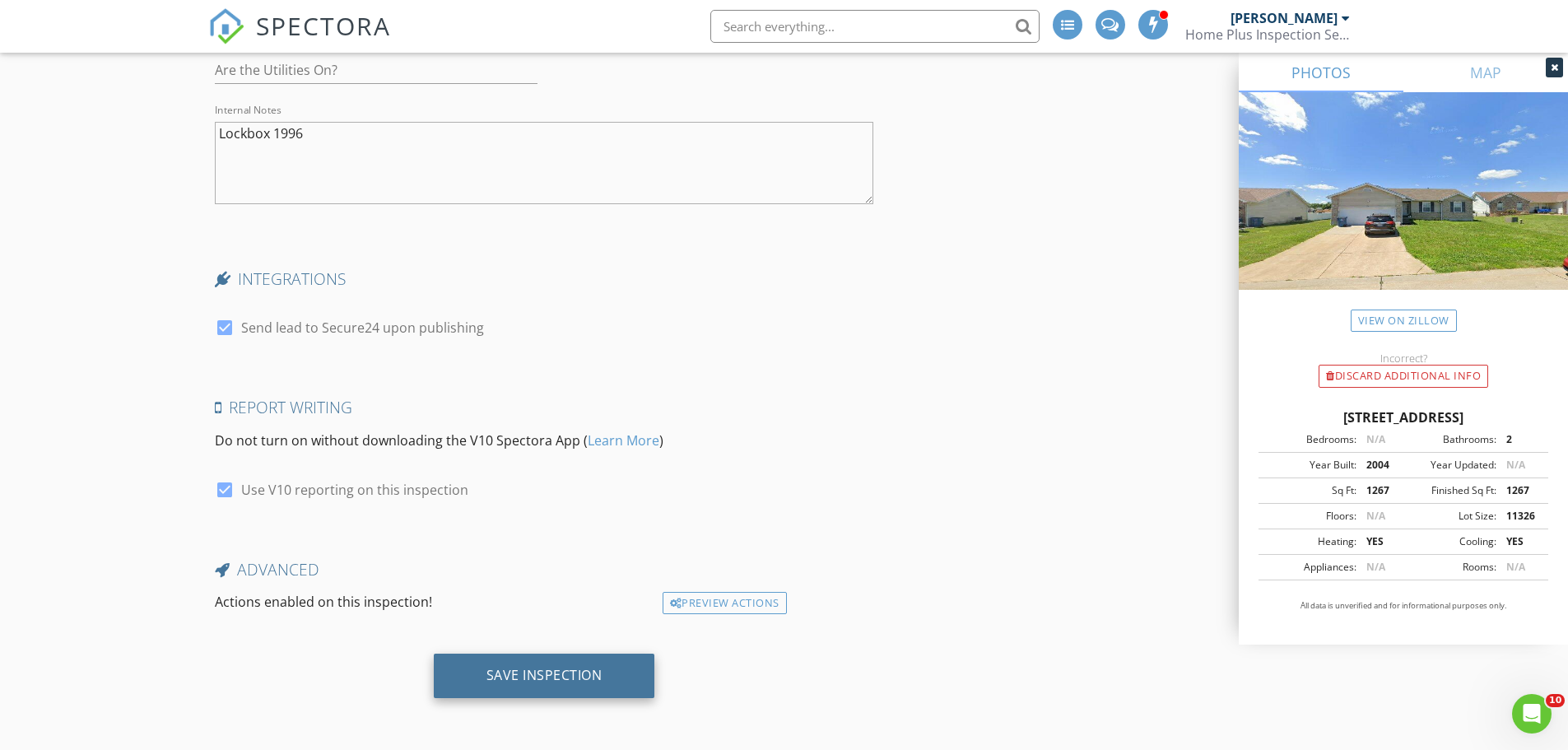
click at [585, 659] on div "Save Inspection" at bounding box center [544, 675] width 221 height 44
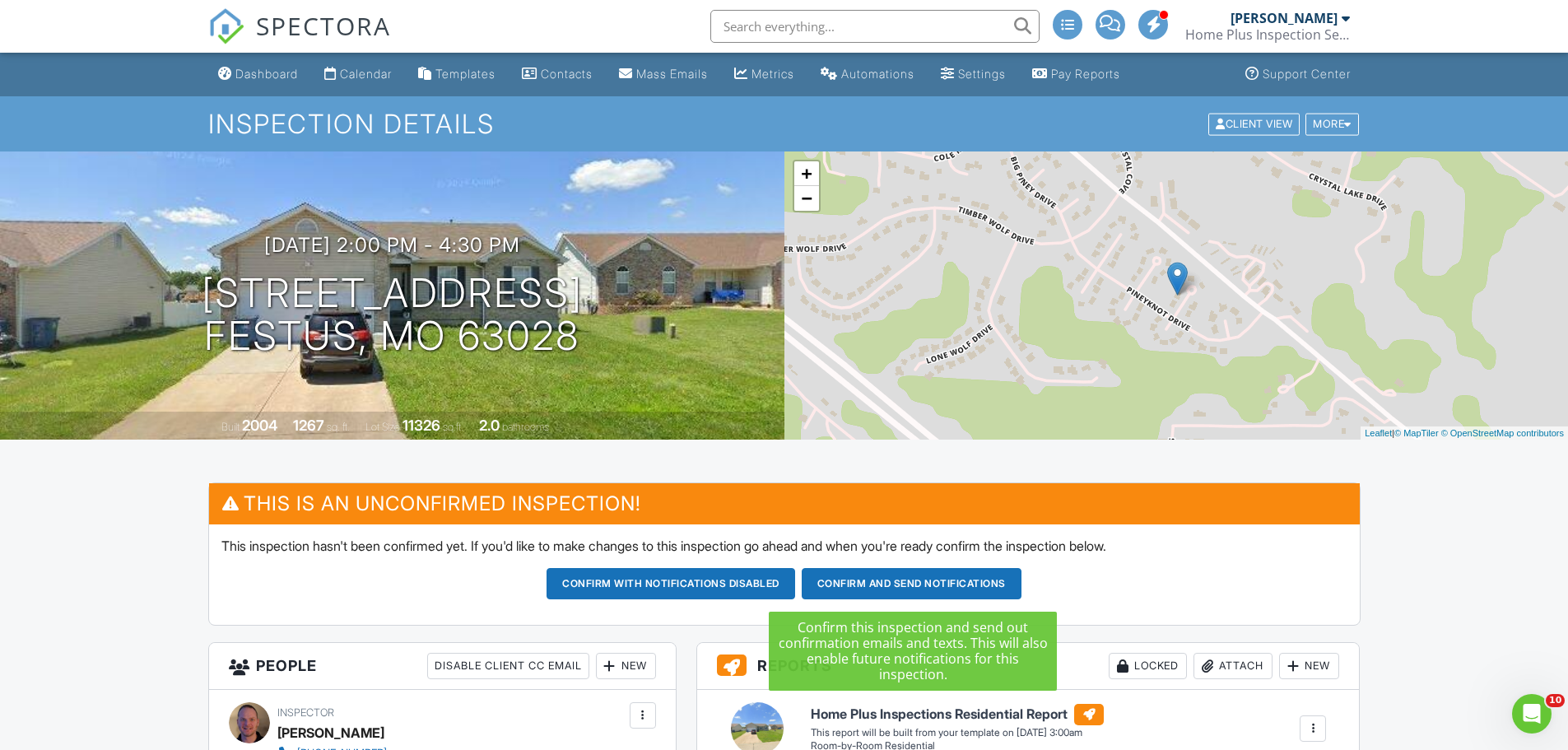
click at [795, 584] on button "Confirm and send notifications" at bounding box center [671, 584] width 249 height 31
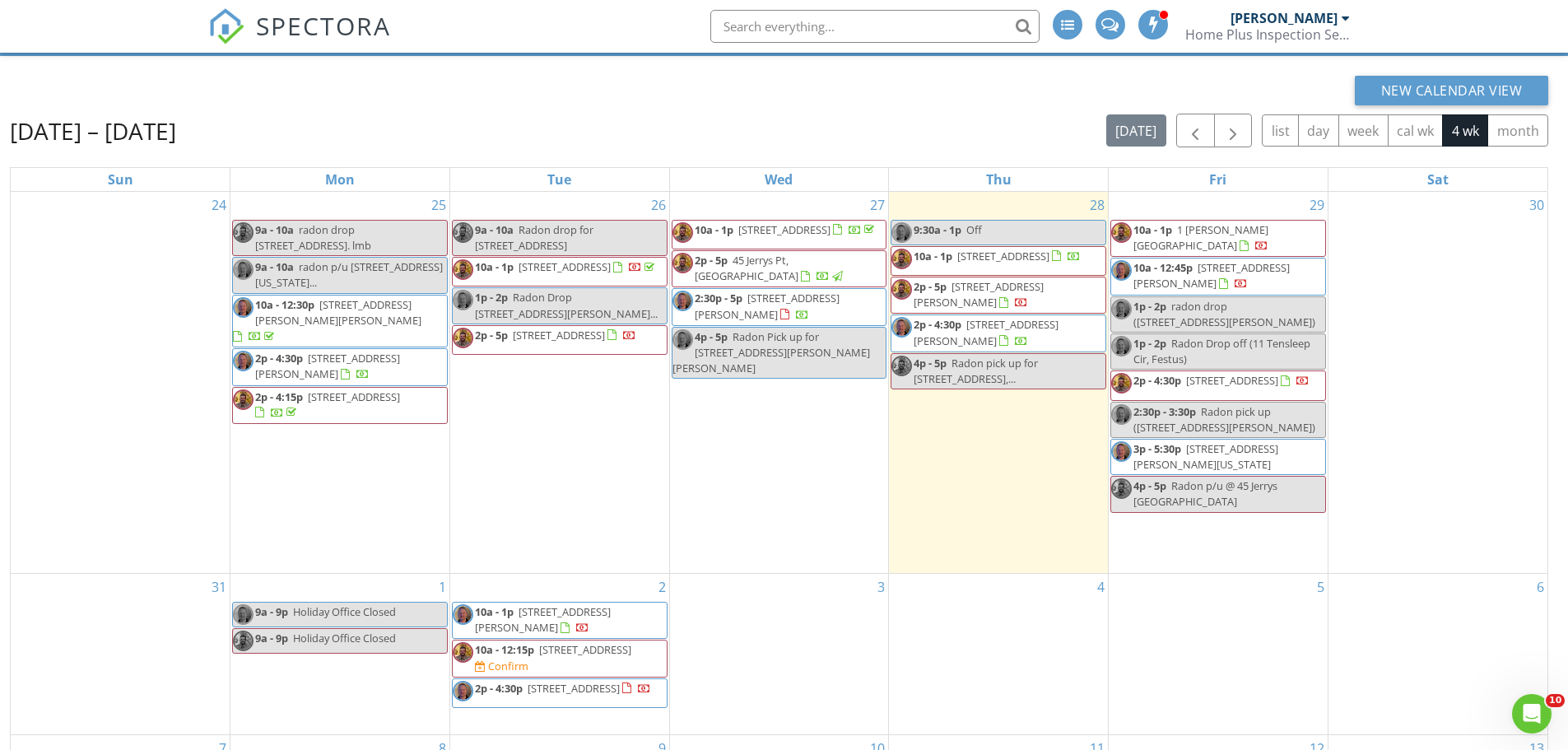
scroll to position [54, 0]
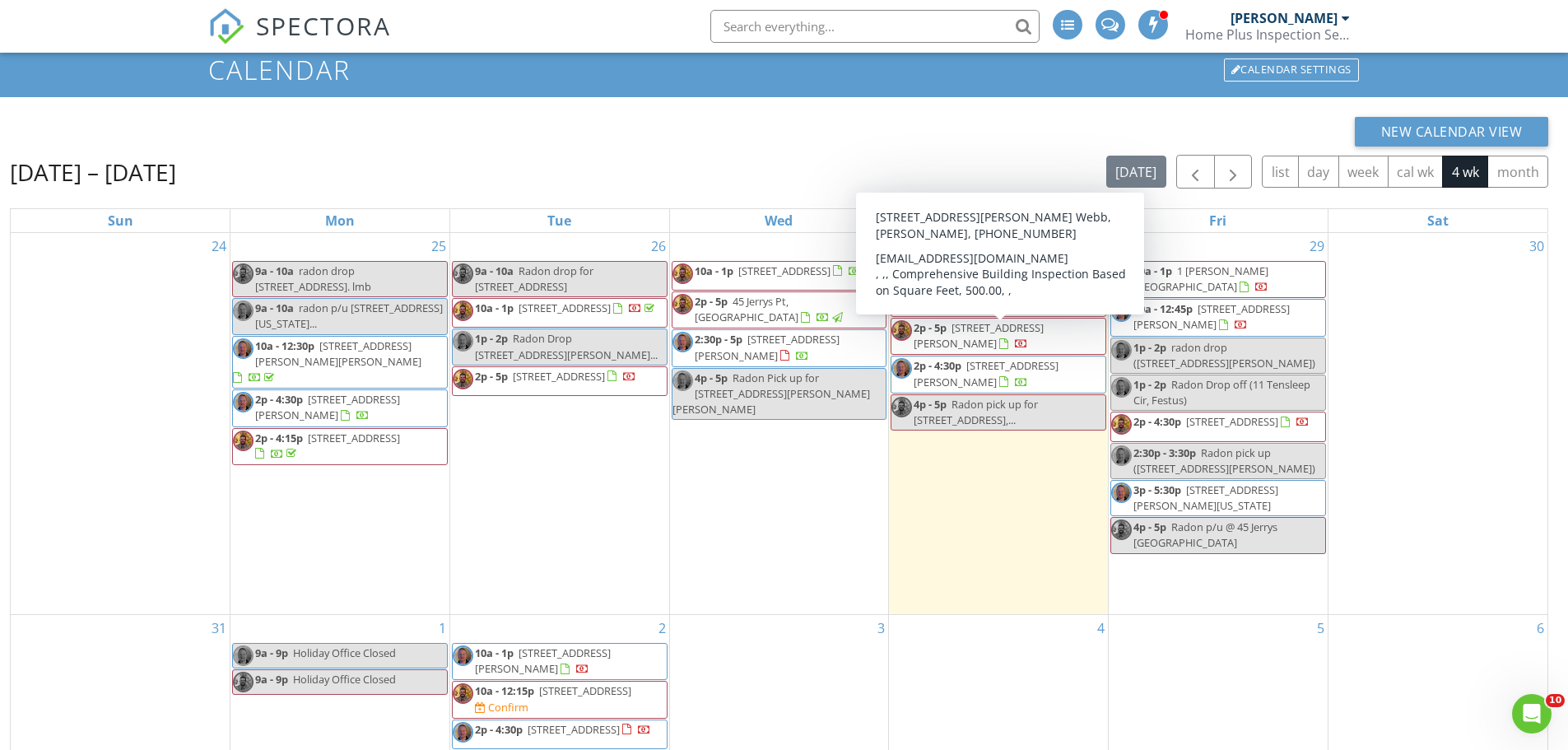
click at [1043, 340] on span "12126 Cedar Circle Dr, Sainte Genevieve 63670" at bounding box center [978, 335] width 130 height 30
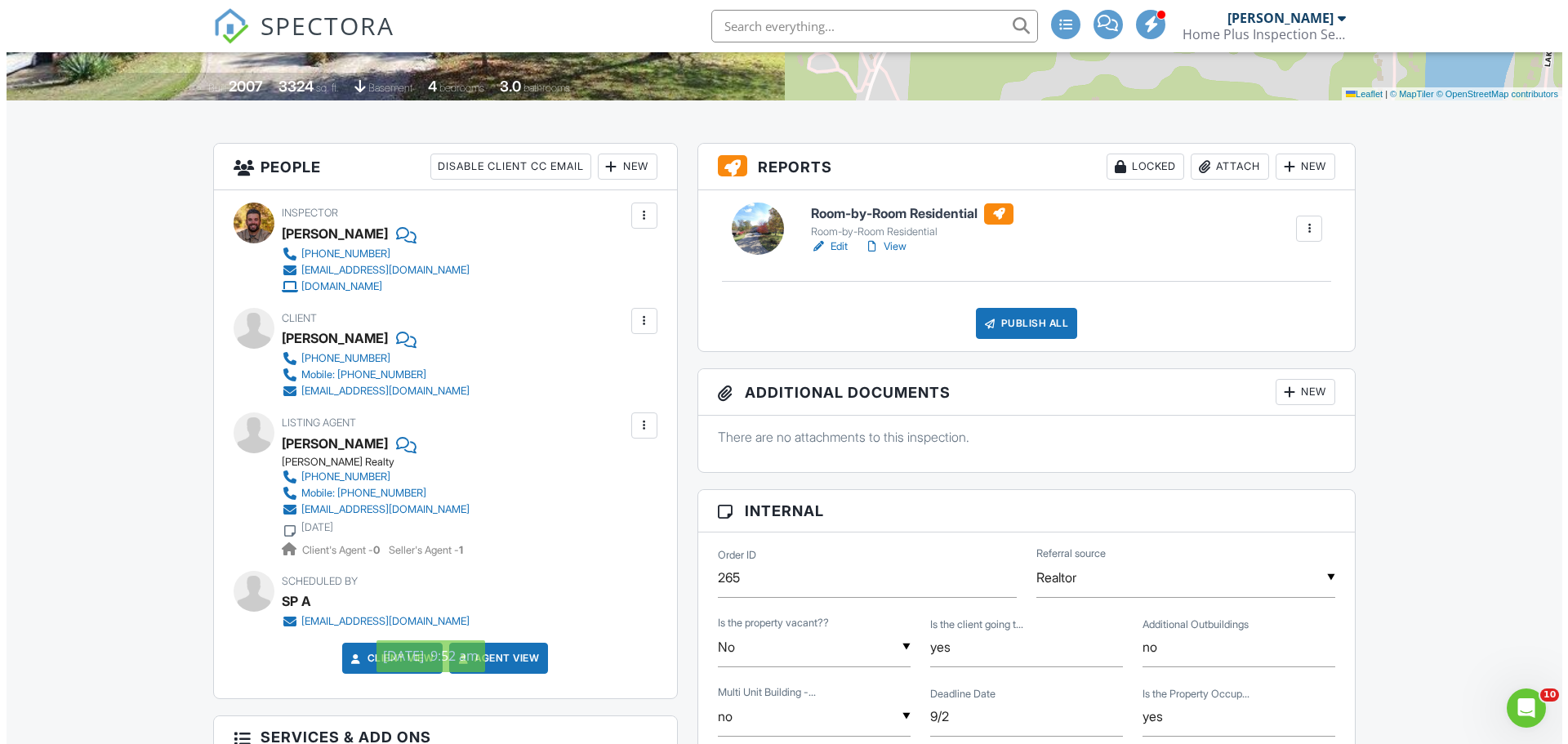
scroll to position [259, 0]
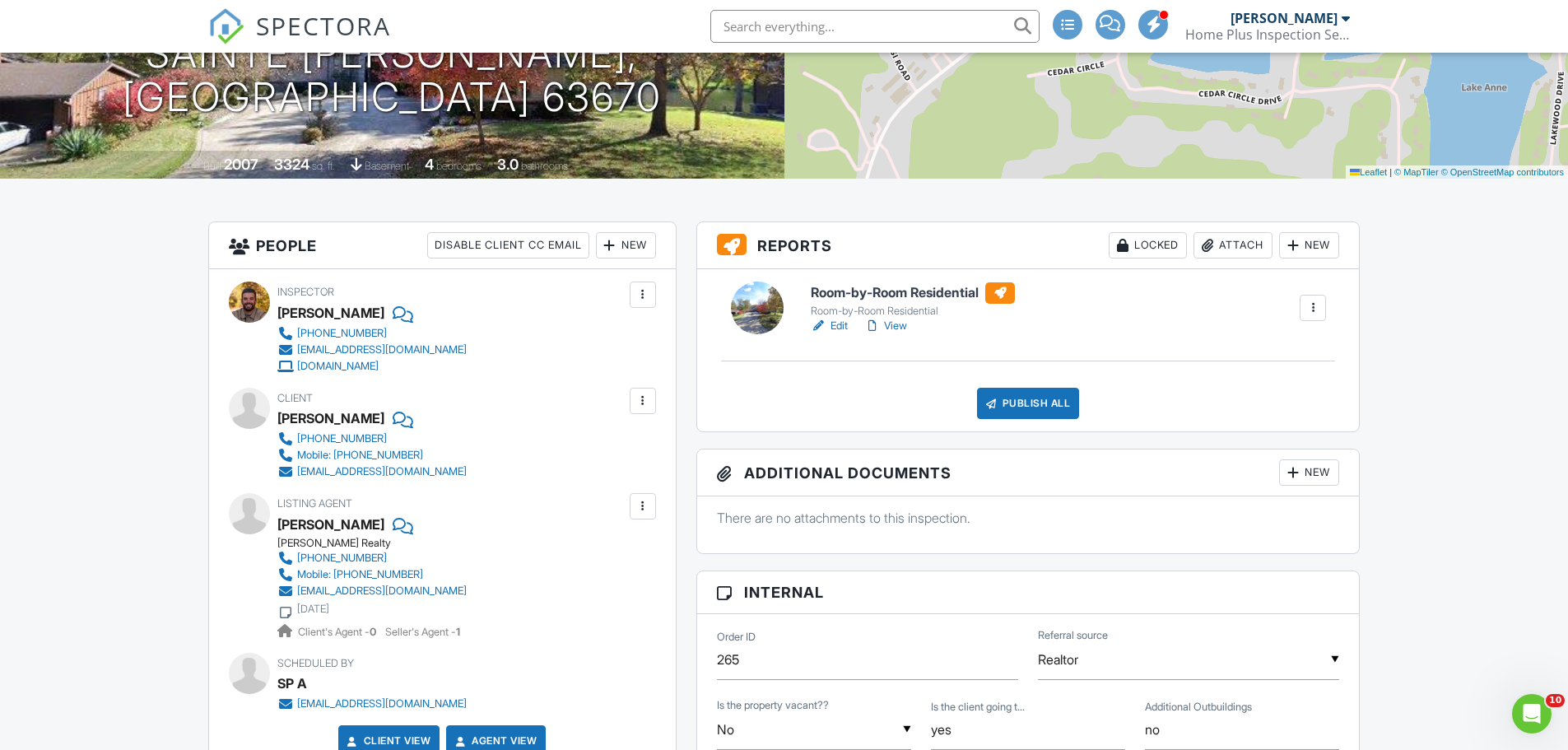
click at [650, 238] on div "New" at bounding box center [626, 245] width 60 height 26
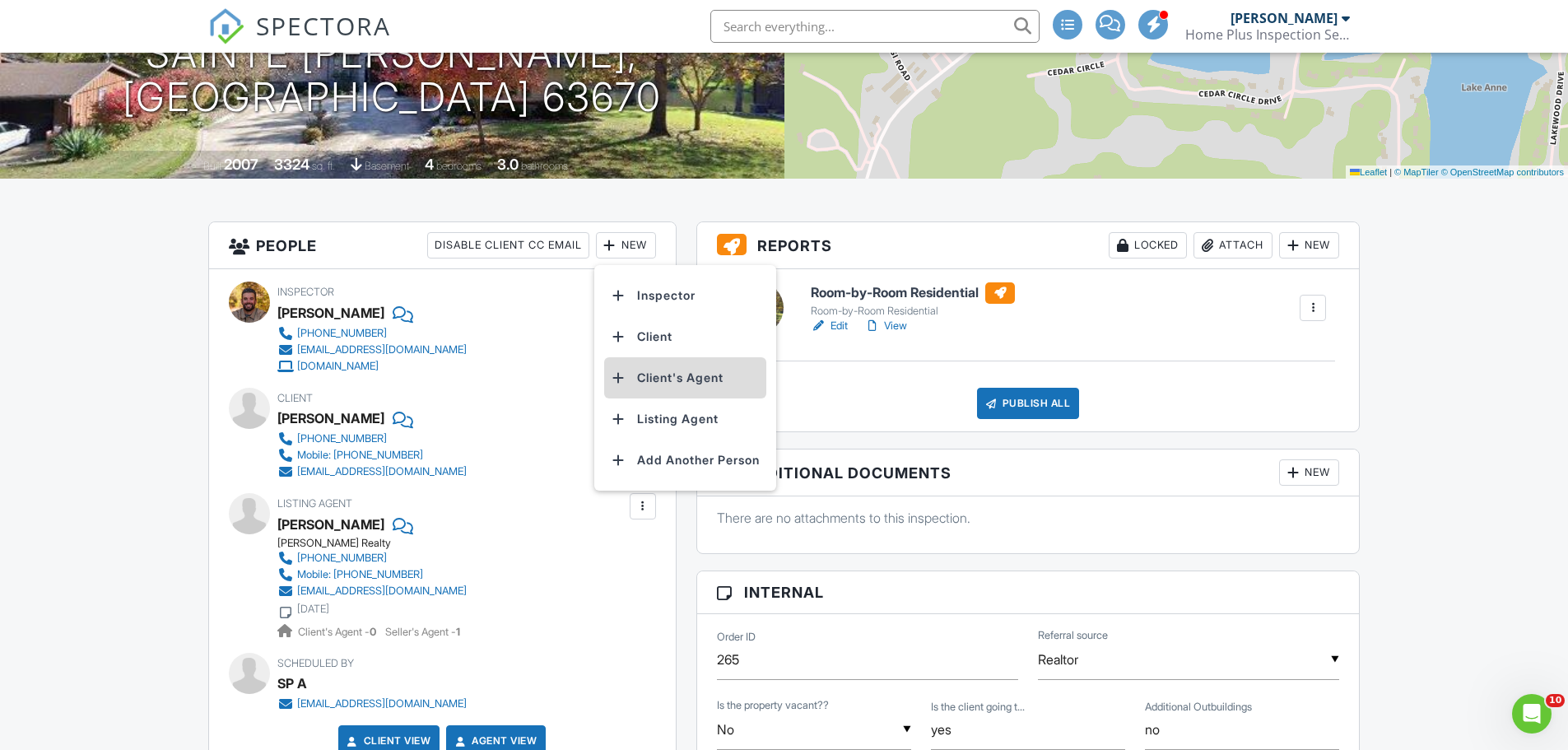
click at [662, 379] on li "Client's Agent" at bounding box center [685, 377] width 162 height 41
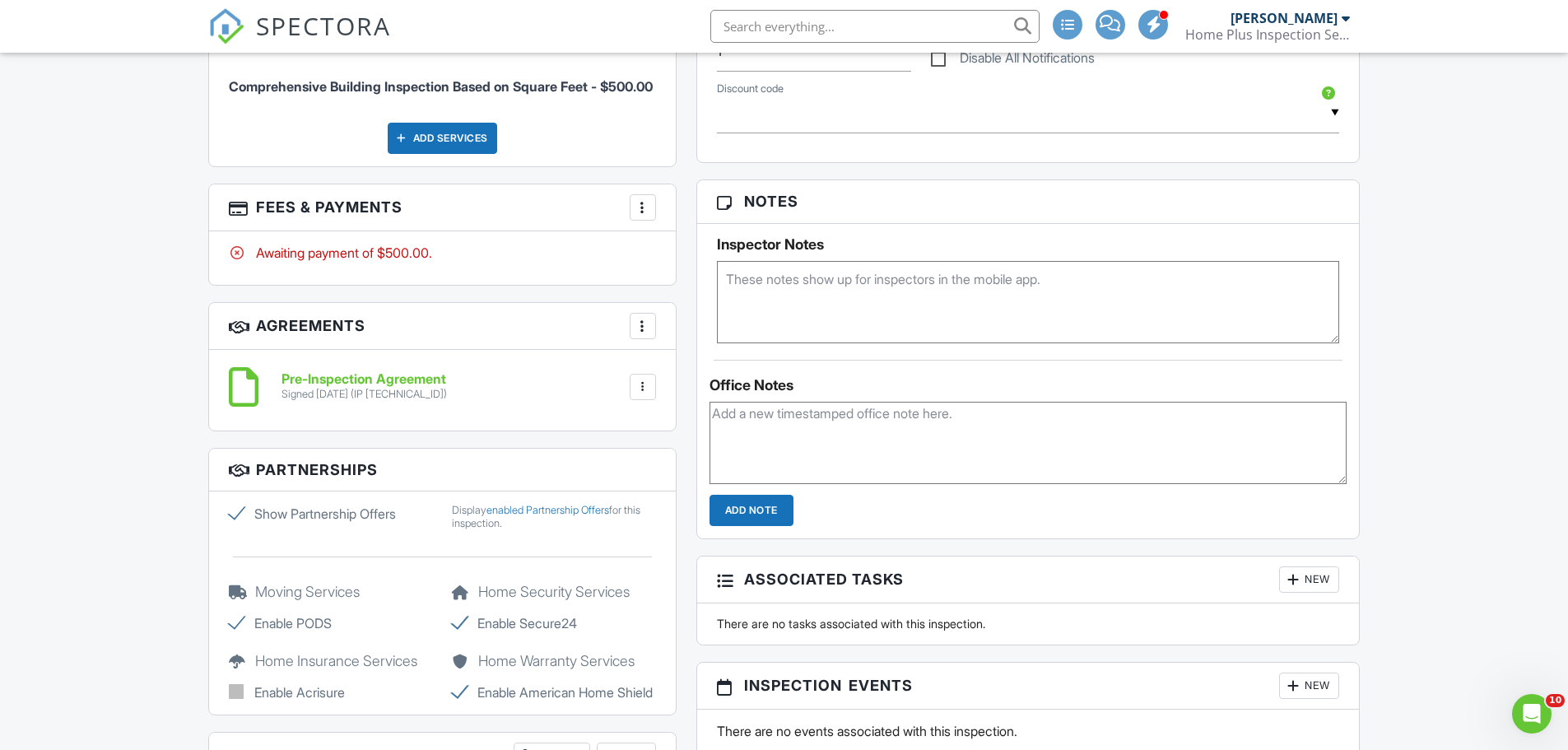
scroll to position [1090, 0]
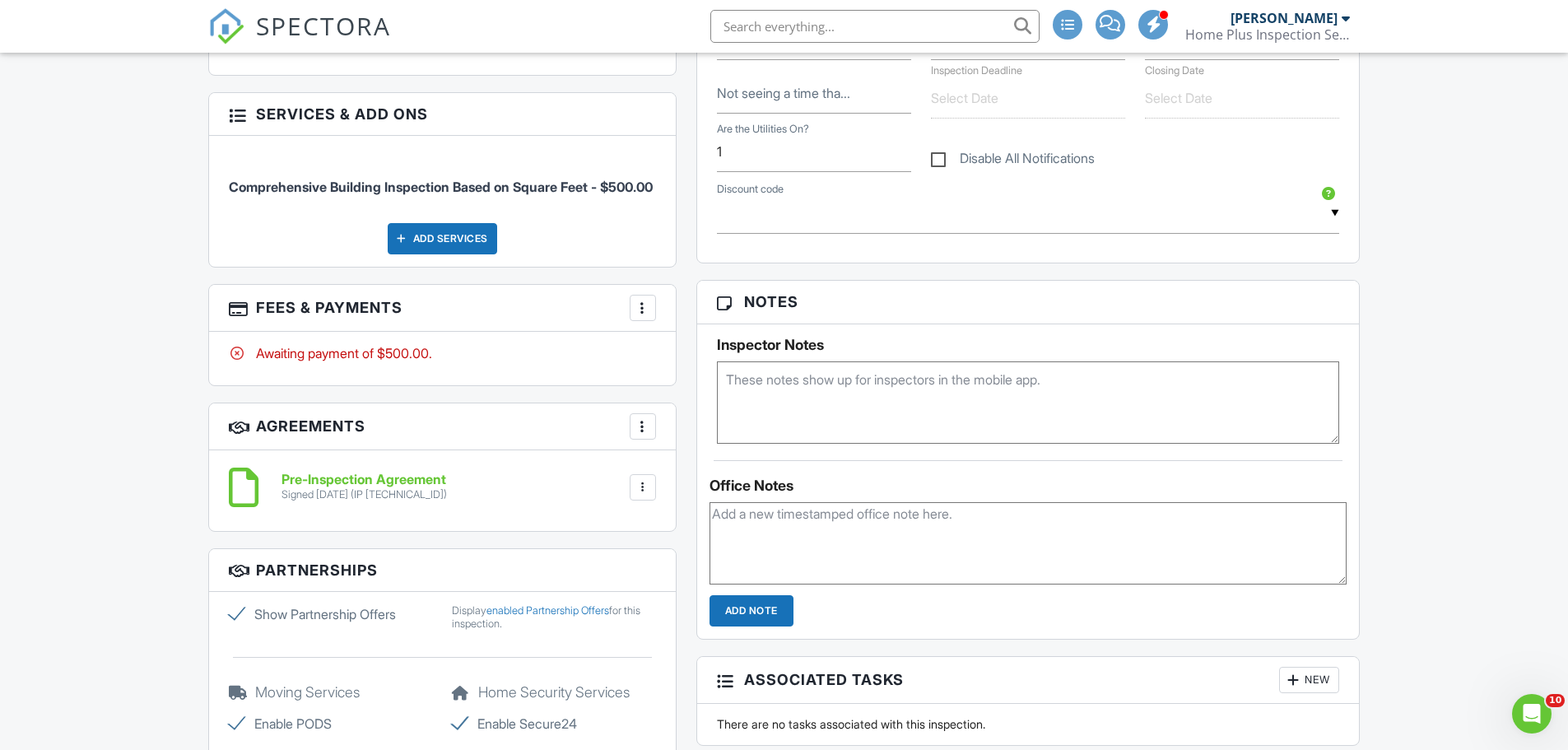
click at [800, 381] on textarea at bounding box center [1029, 402] width 623 height 83
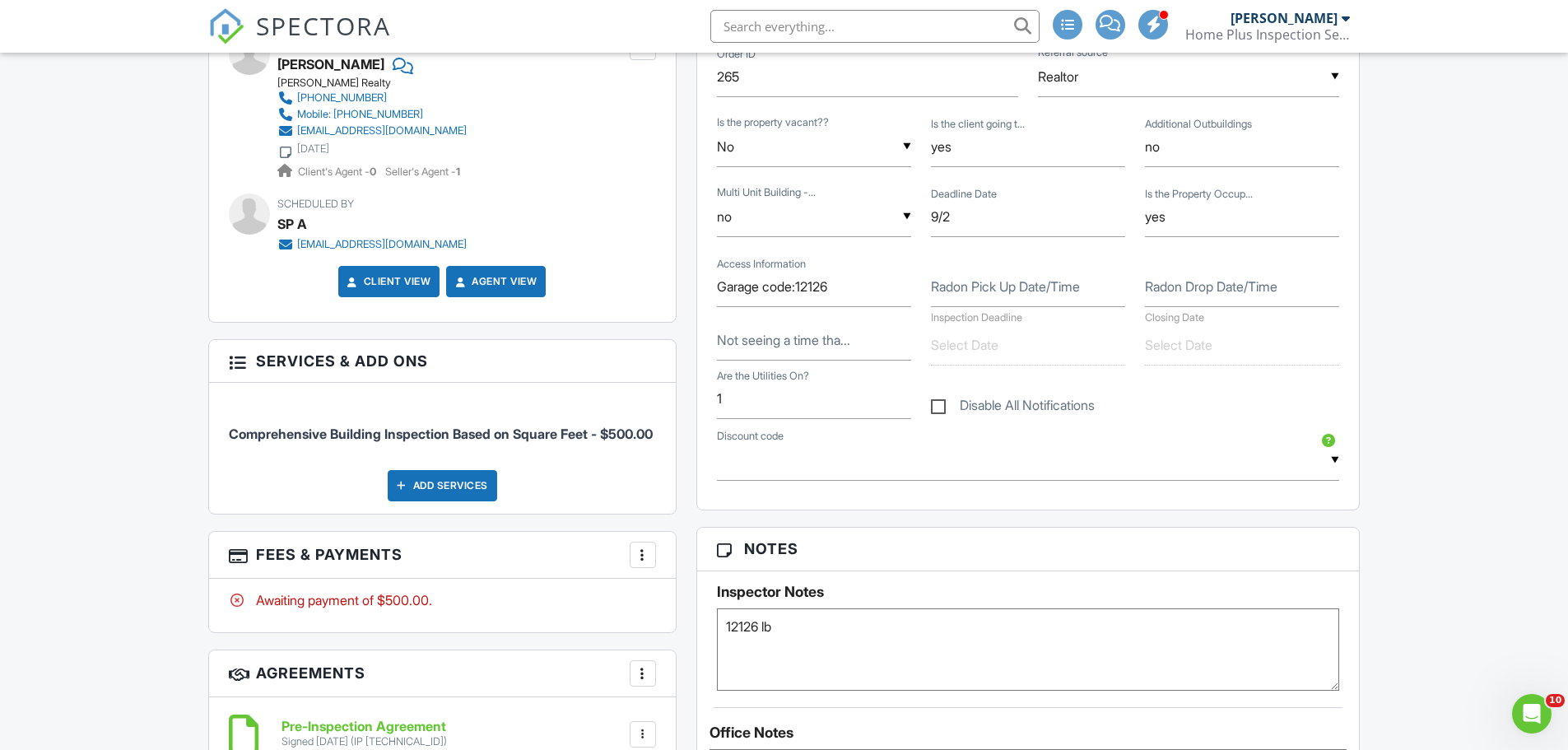
scroll to position [761, 0]
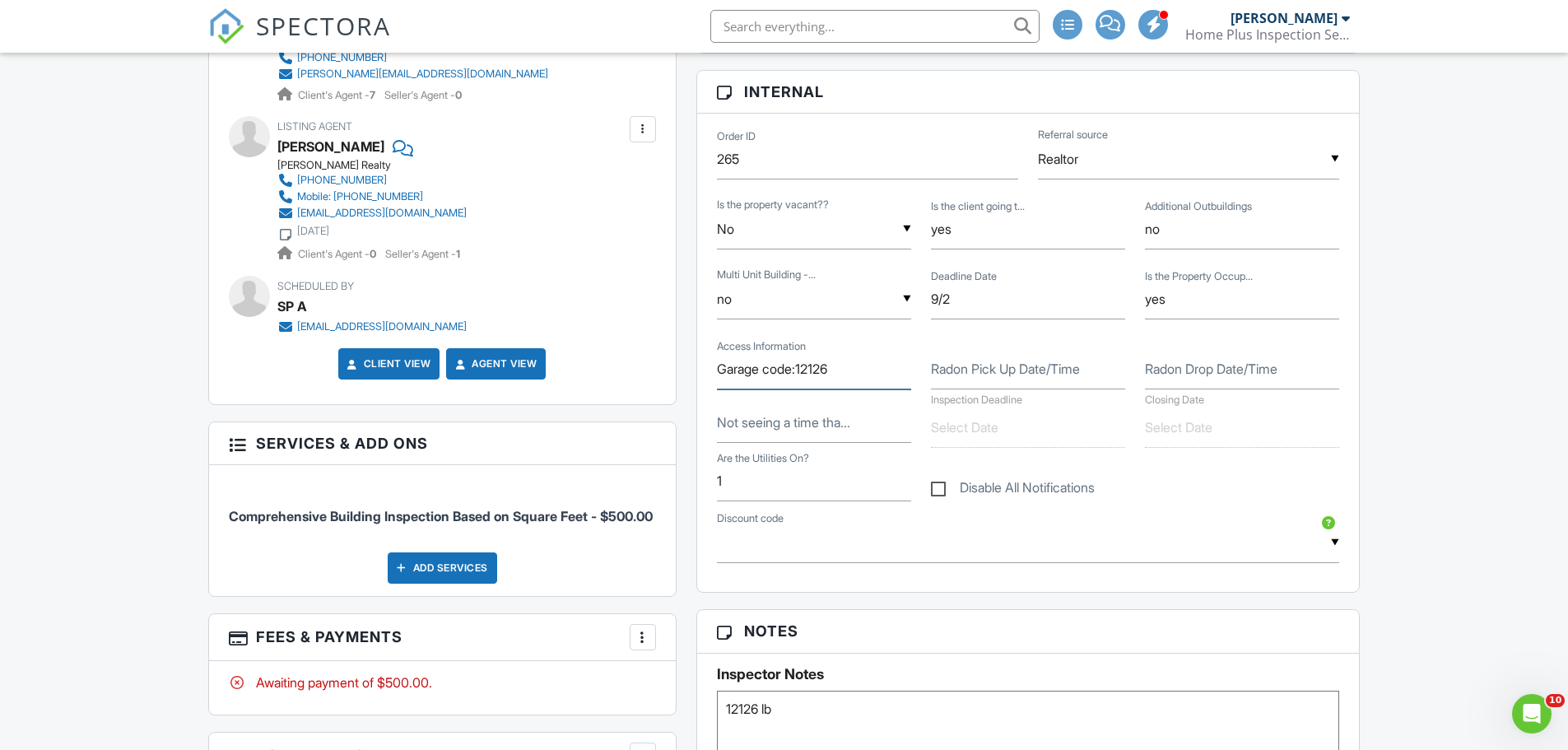
drag, startPoint x: 778, startPoint y: 372, endPoint x: 613, endPoint y: 374, distance: 165.0
click at [613, 374] on div "All emails and texts are disabled for this inspection! All emails and texts hav…" at bounding box center [784, 615] width 1172 height 1789
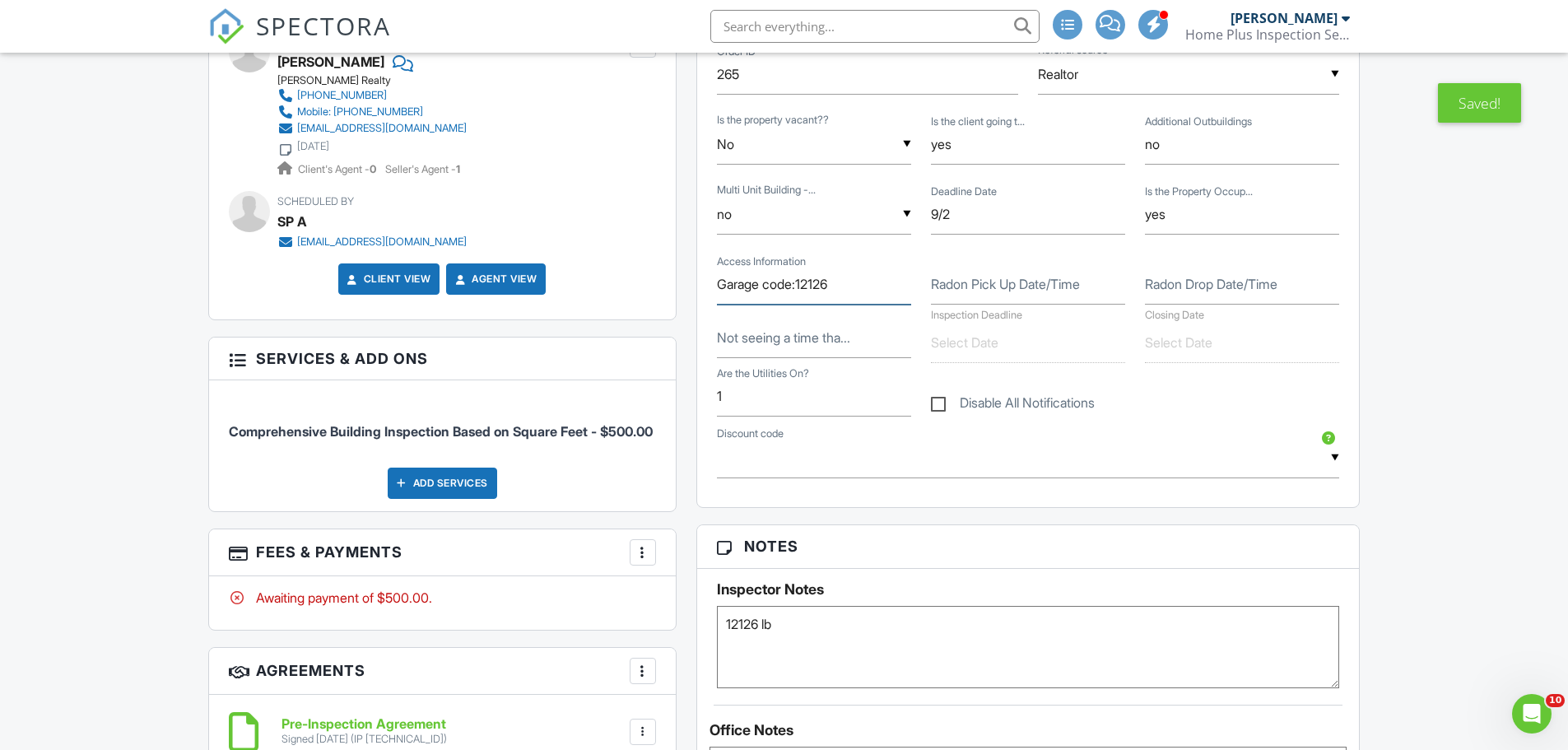
scroll to position [1008, 0]
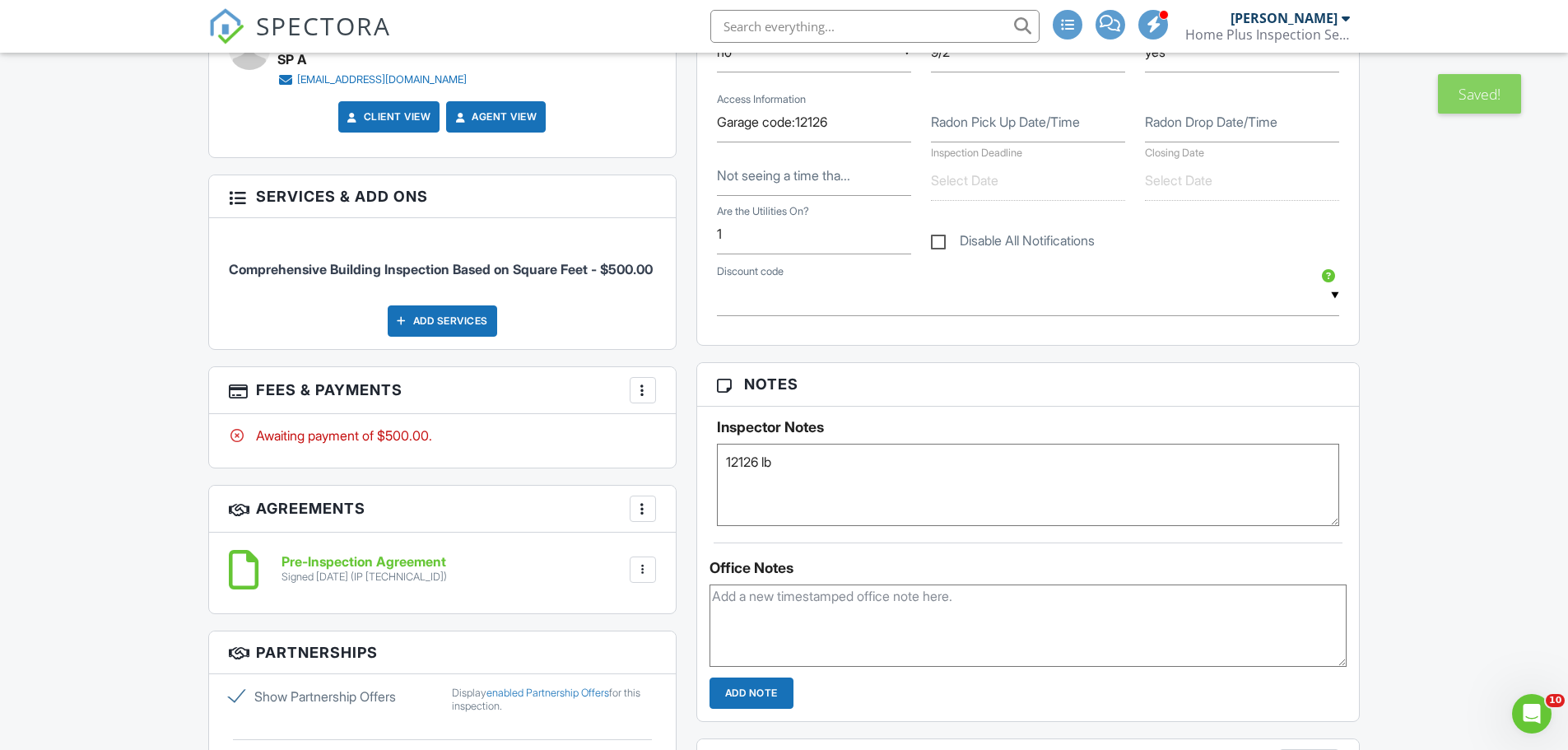
click at [828, 456] on textarea "12126 lb" at bounding box center [1029, 485] width 623 height 83
paste textarea "Garage code:12126"
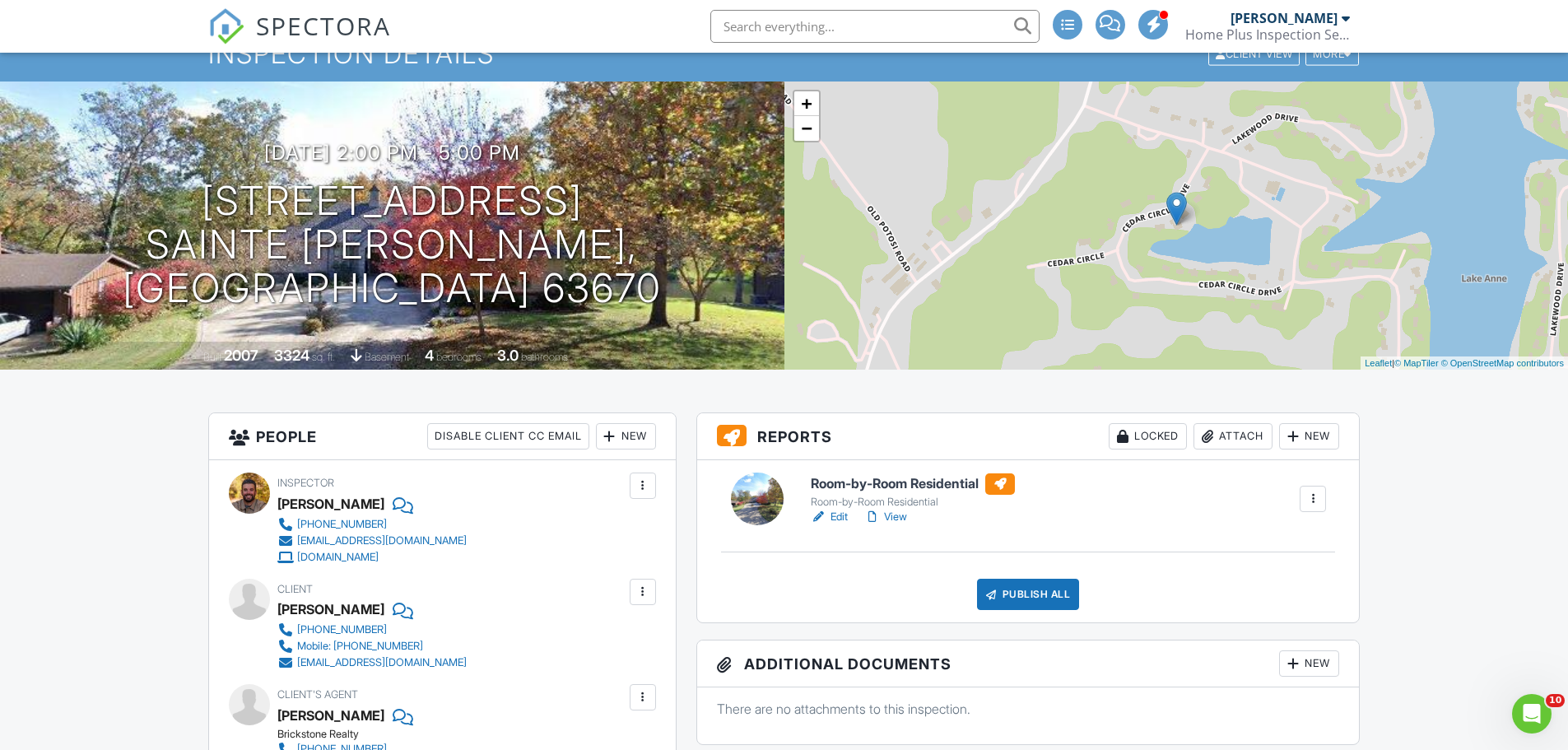
scroll to position [0, 0]
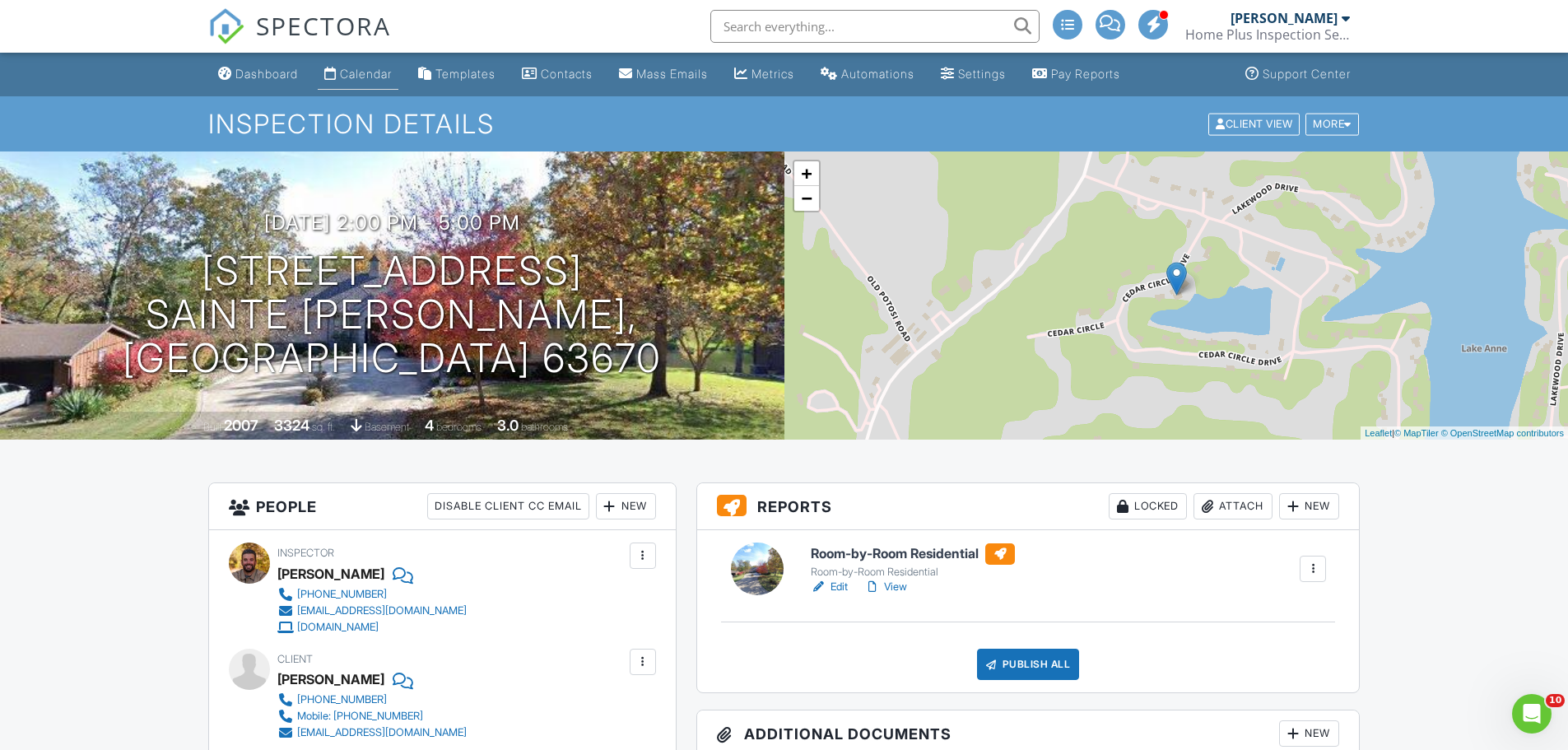
type textarea "12126 lb Garage code:12126"
click at [359, 74] on div "Calendar" at bounding box center [366, 74] width 52 height 14
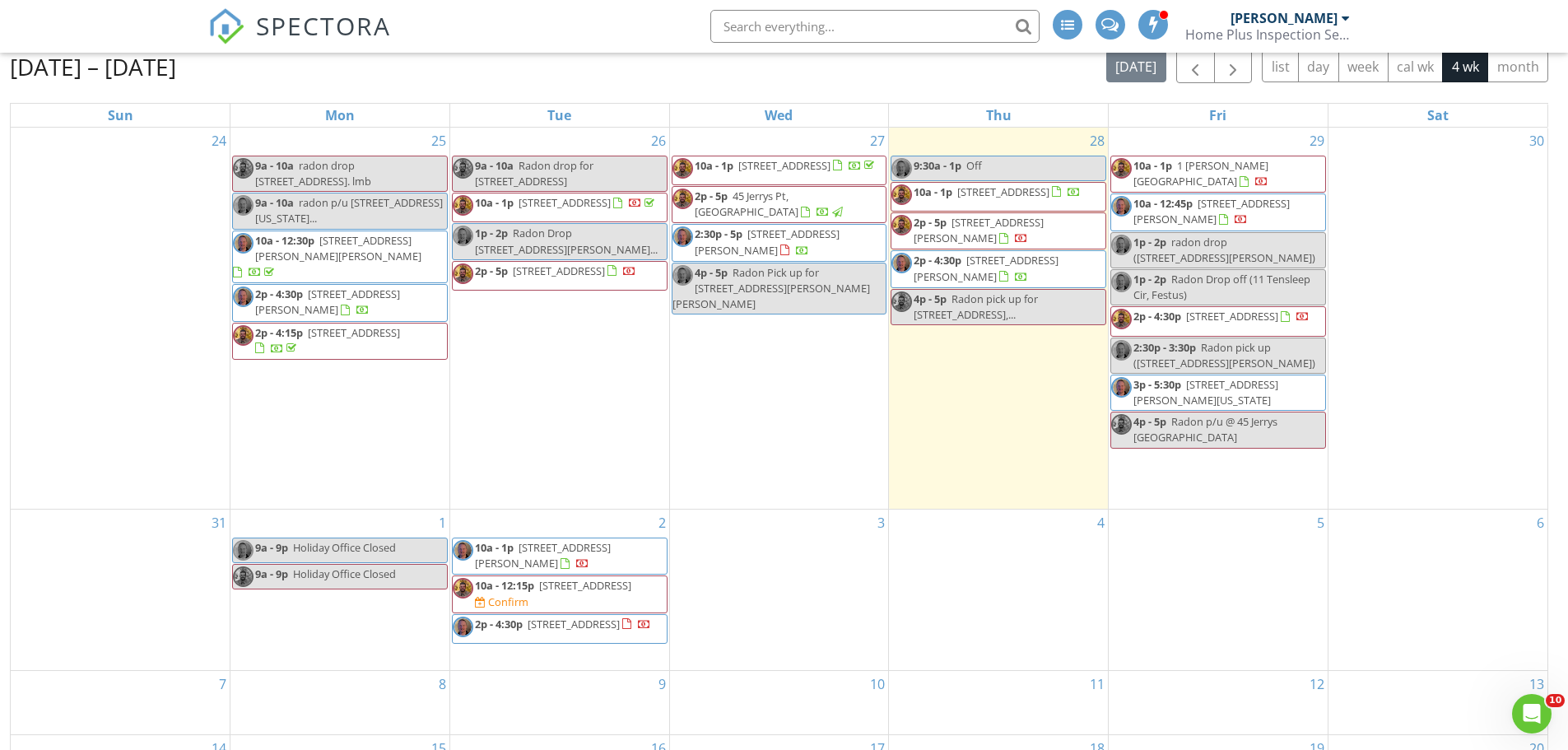
scroll to position [83, 0]
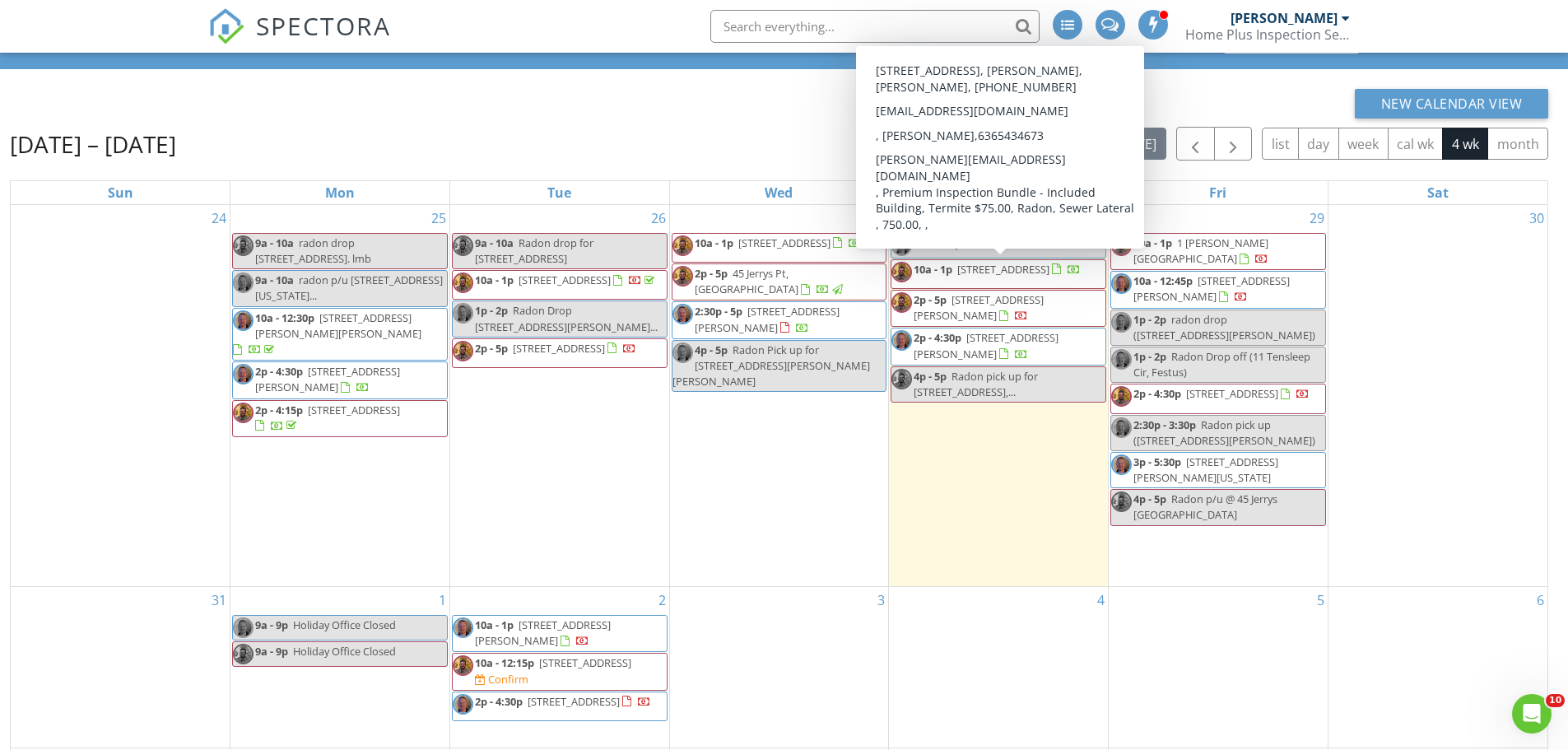
click at [1026, 276] on span "814 Oxford Ct, Hillsboro 63050" at bounding box center [1003, 269] width 92 height 15
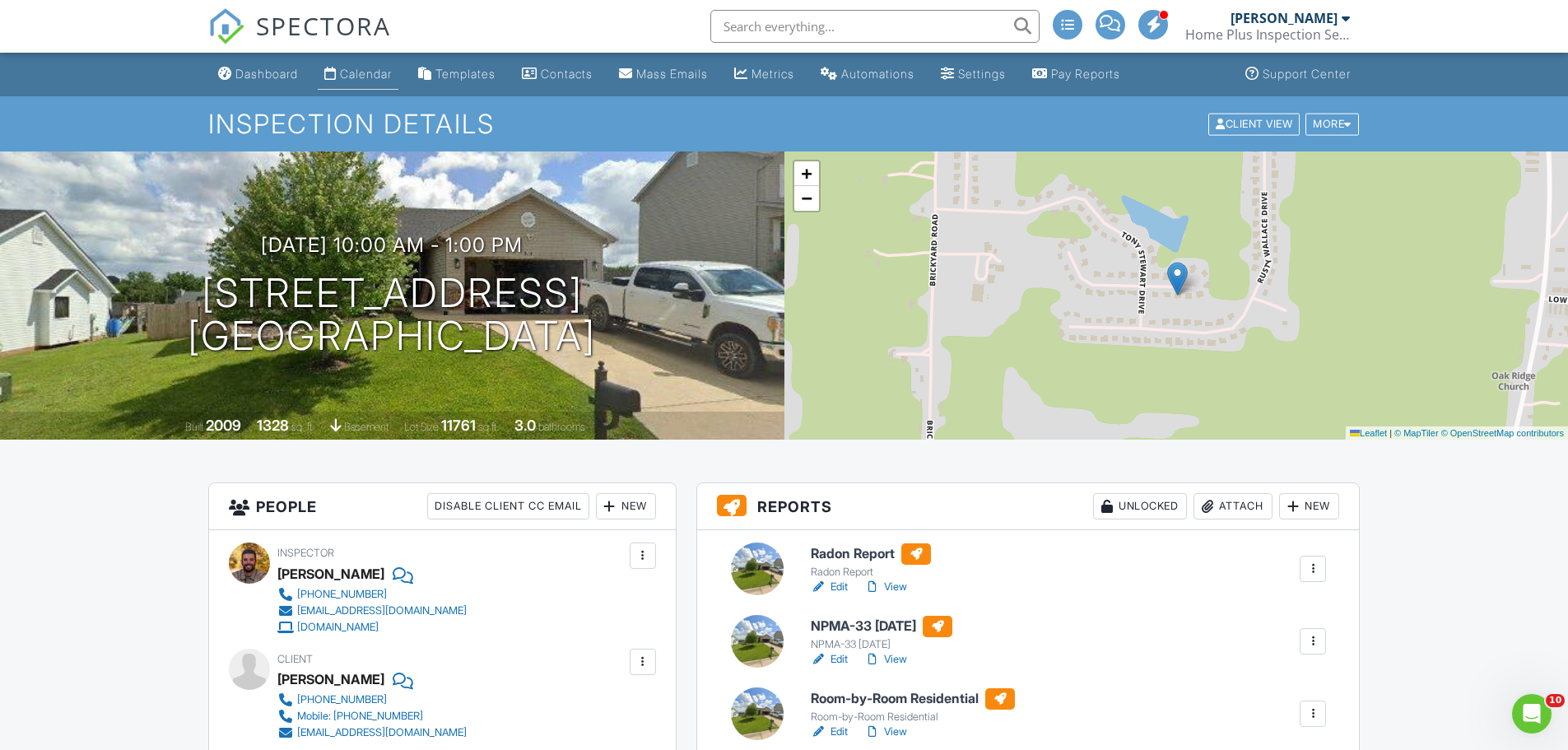
click at [368, 66] on link "Calendar" at bounding box center [358, 74] width 81 height 30
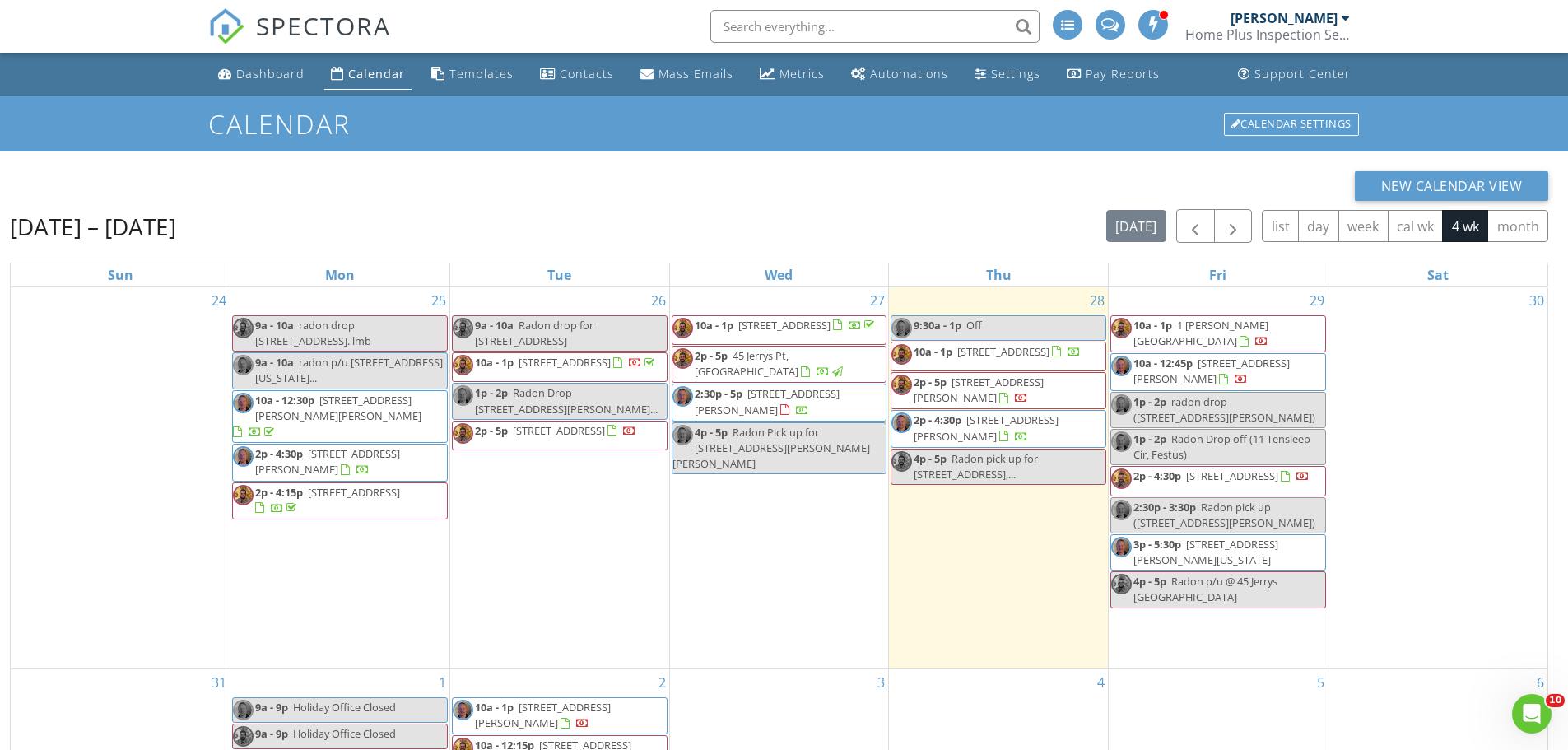
click at [1232, 480] on span "[STREET_ADDRESS]" at bounding box center [1232, 475] width 92 height 15
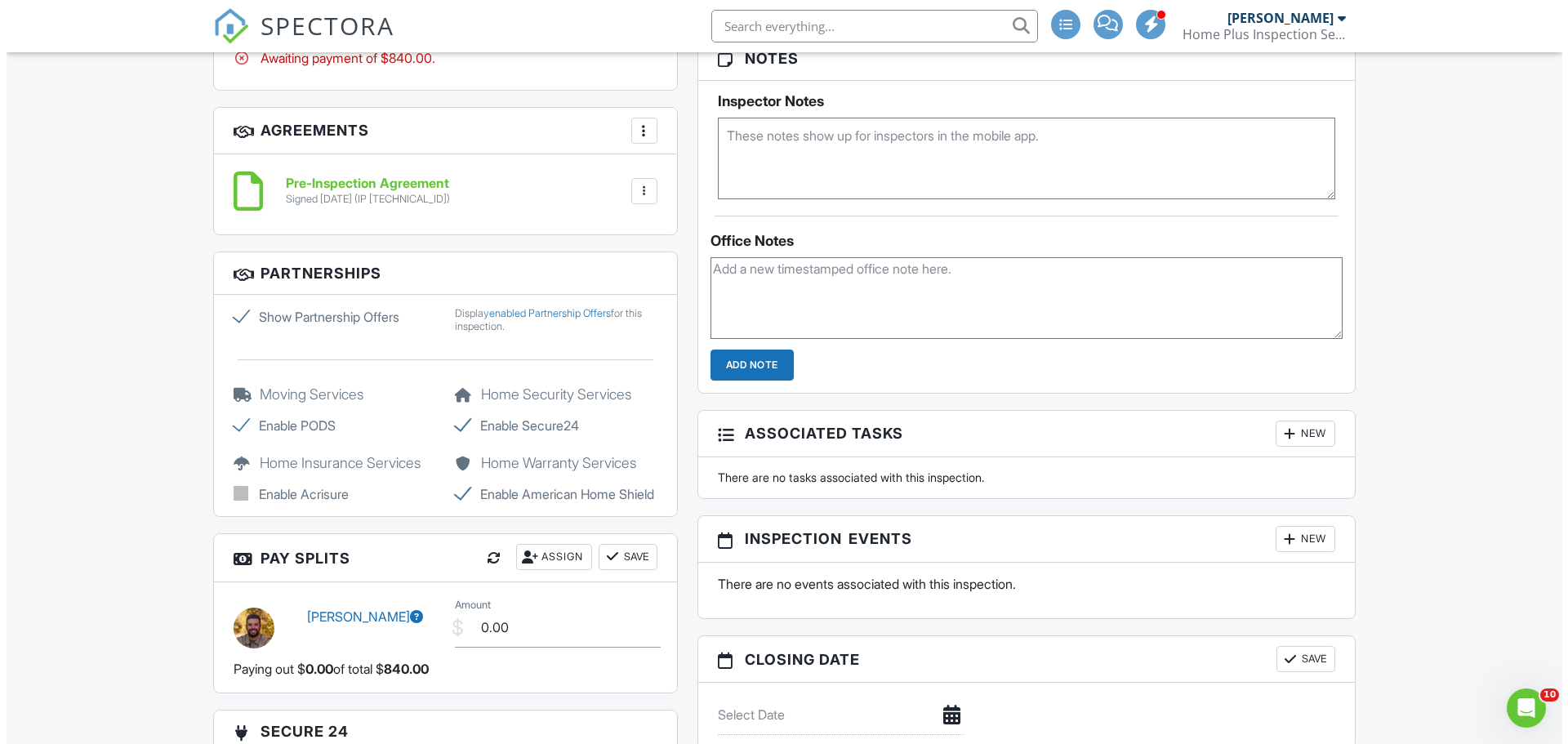
scroll to position [1469, 0]
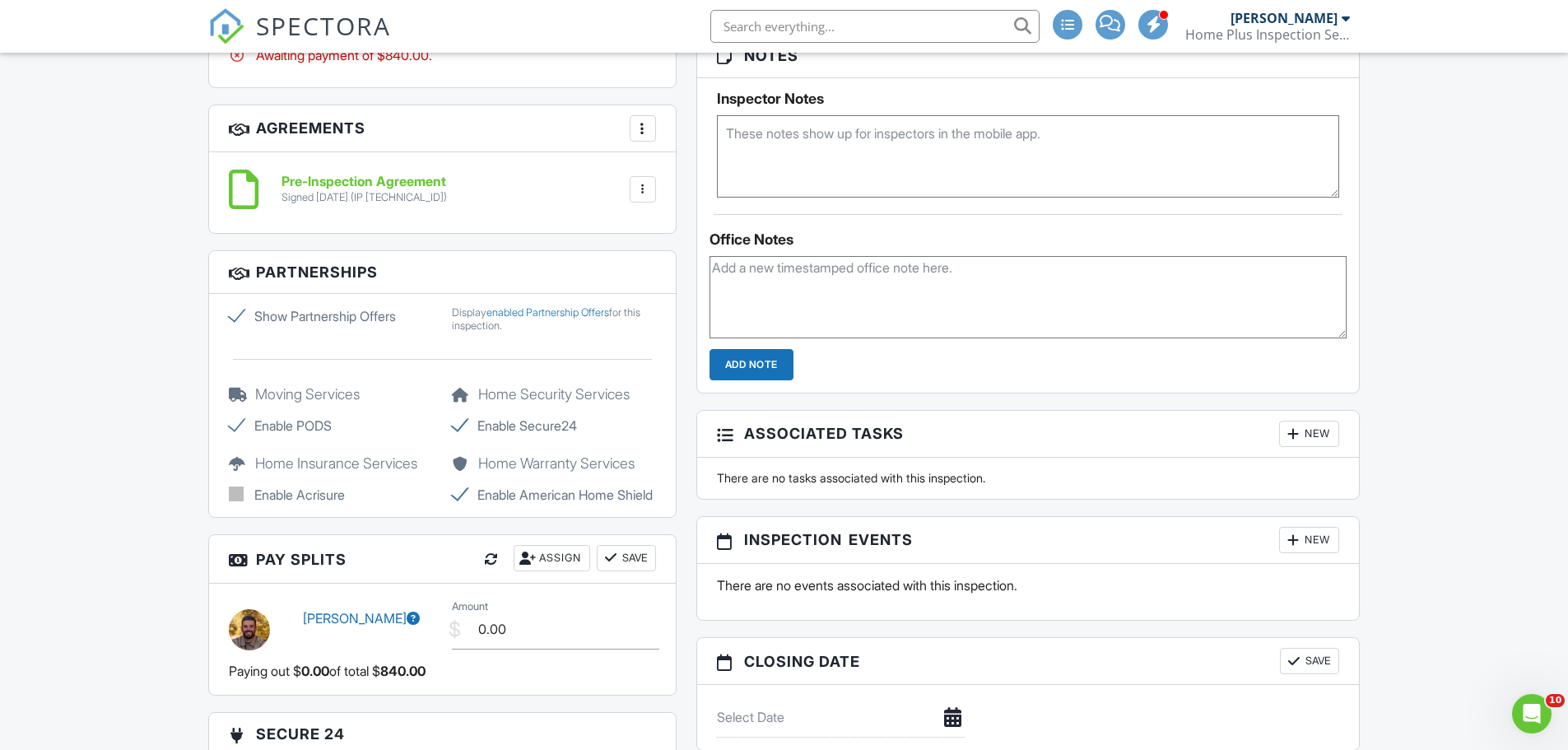
click at [1306, 535] on div "New" at bounding box center [1309, 539] width 60 height 26
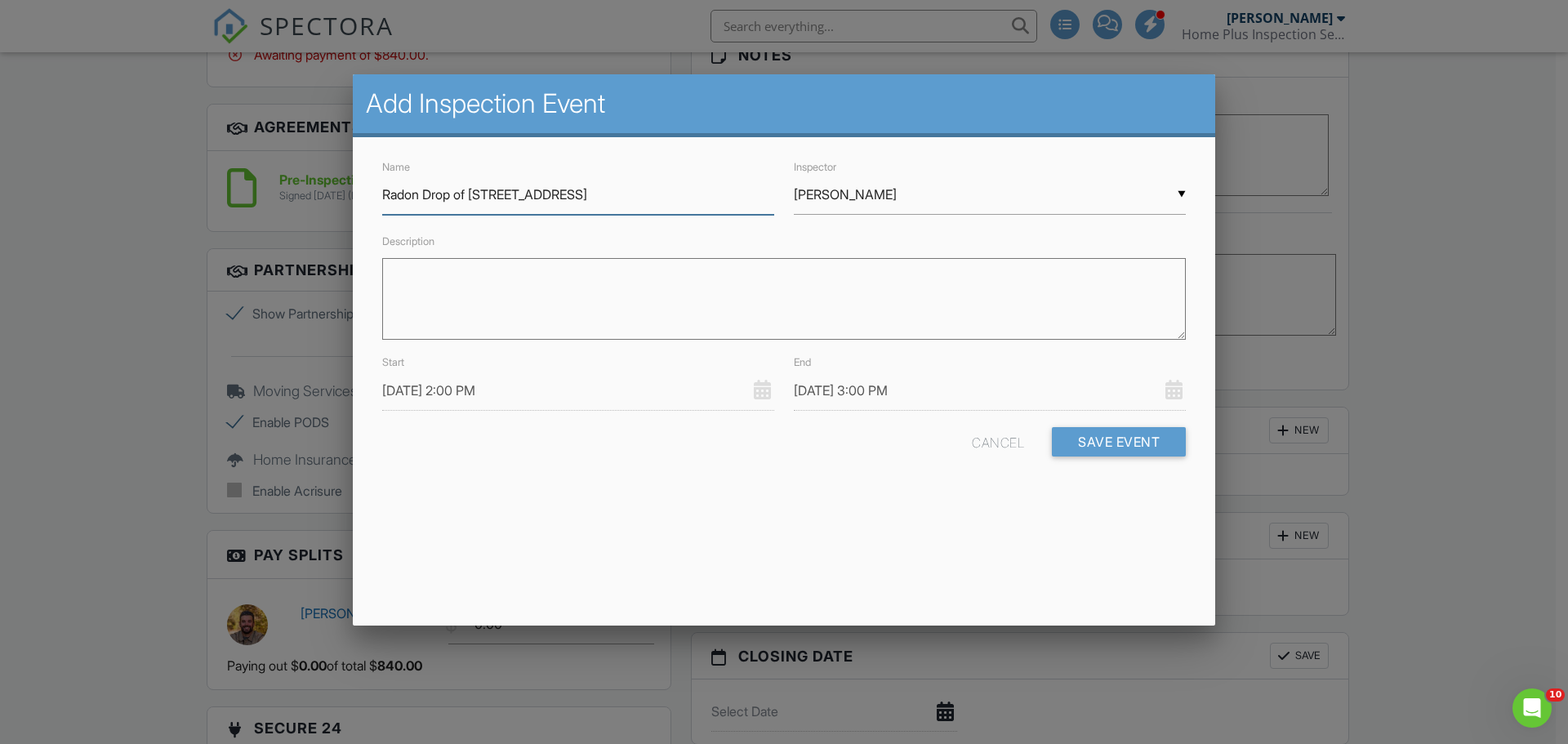
type input "Radon Drop of [STREET_ADDRESS]"
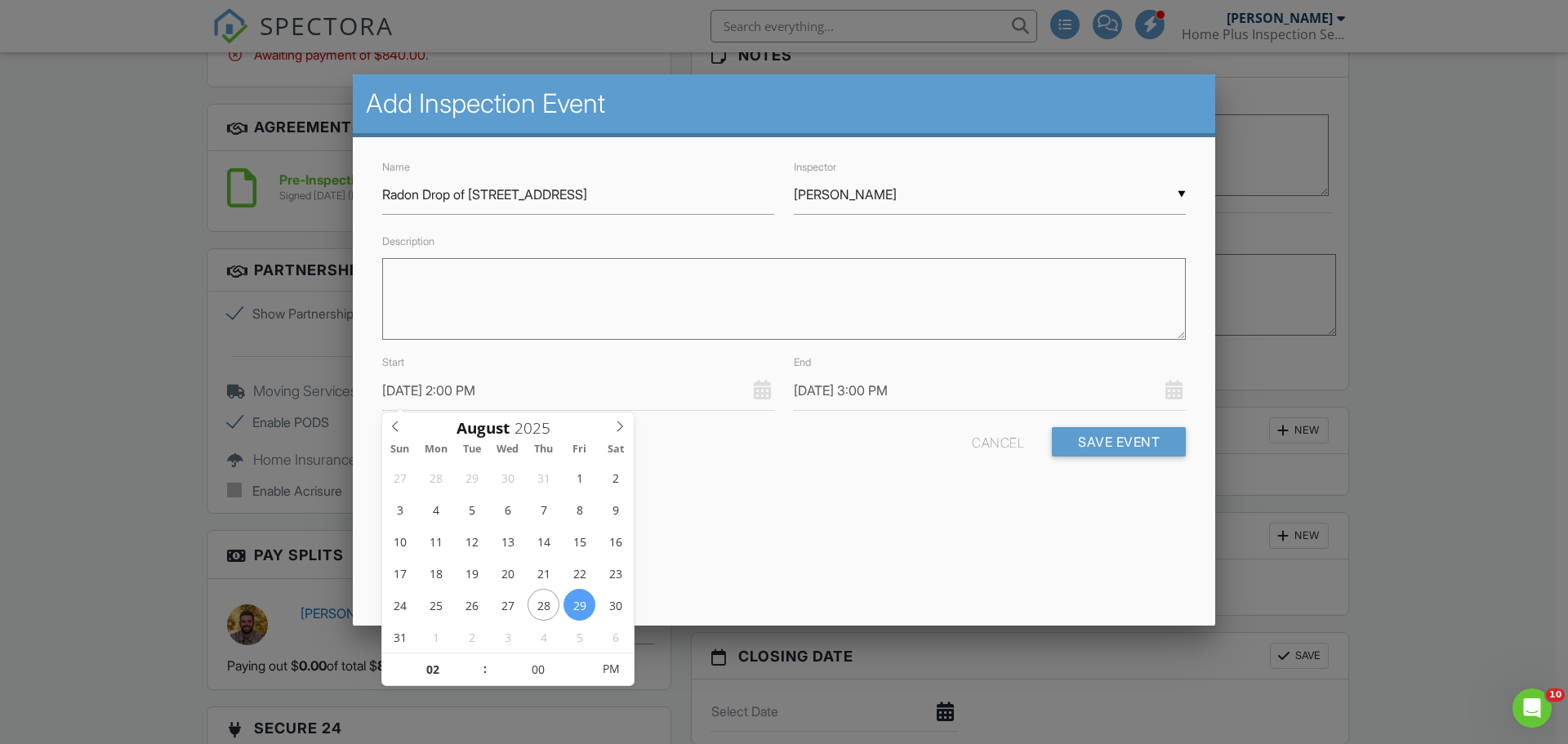
click at [553, 383] on input "[DATE] 2:00 PM" at bounding box center [579, 390] width 392 height 40
type input "[DATE] 2:00 PM"
type input "08/28/2025 3:00 PM"
type input "[DATE] 1:00 PM"
type input "01"
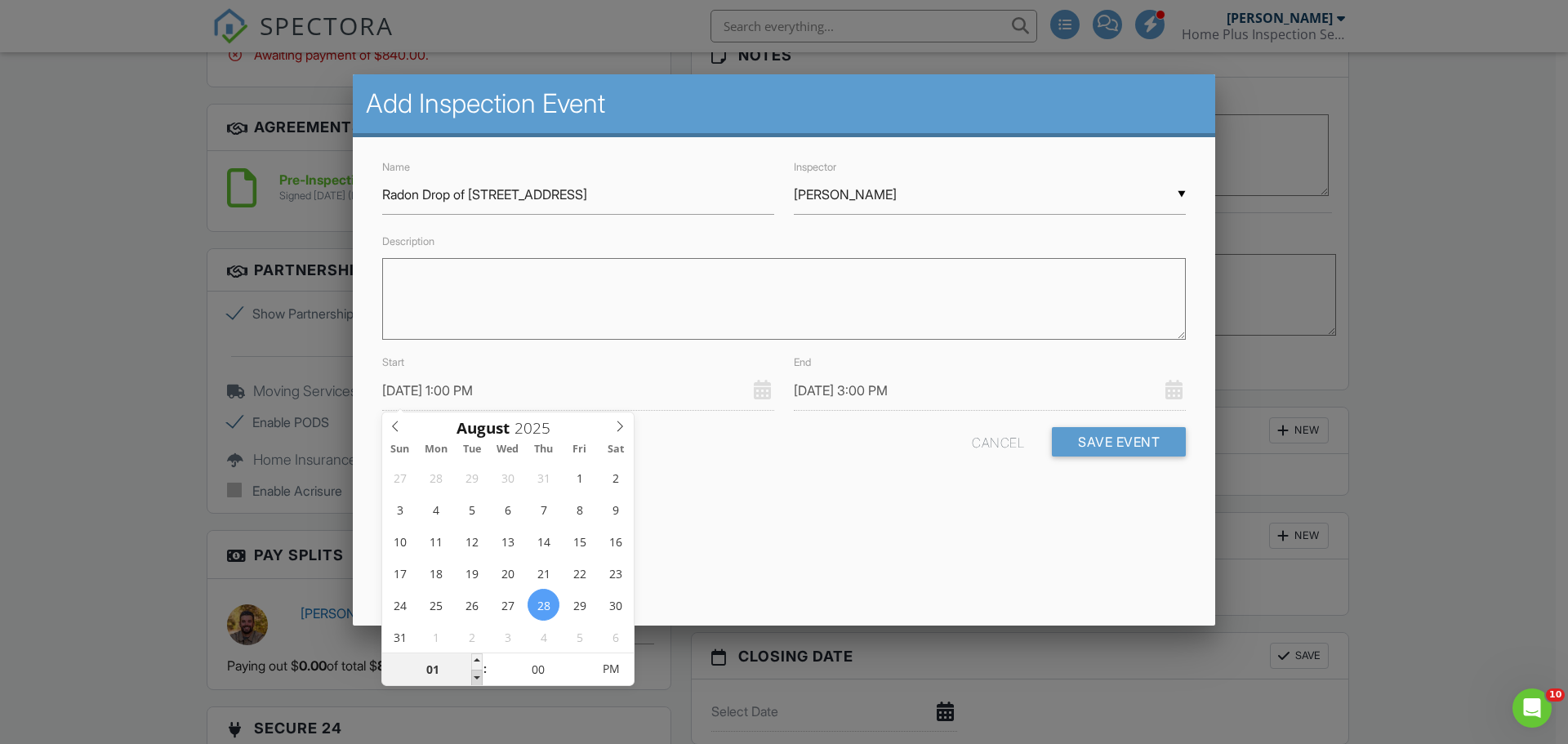
click at [481, 678] on span at bounding box center [477, 678] width 11 height 16
type input "[DATE] 2:00 PM"
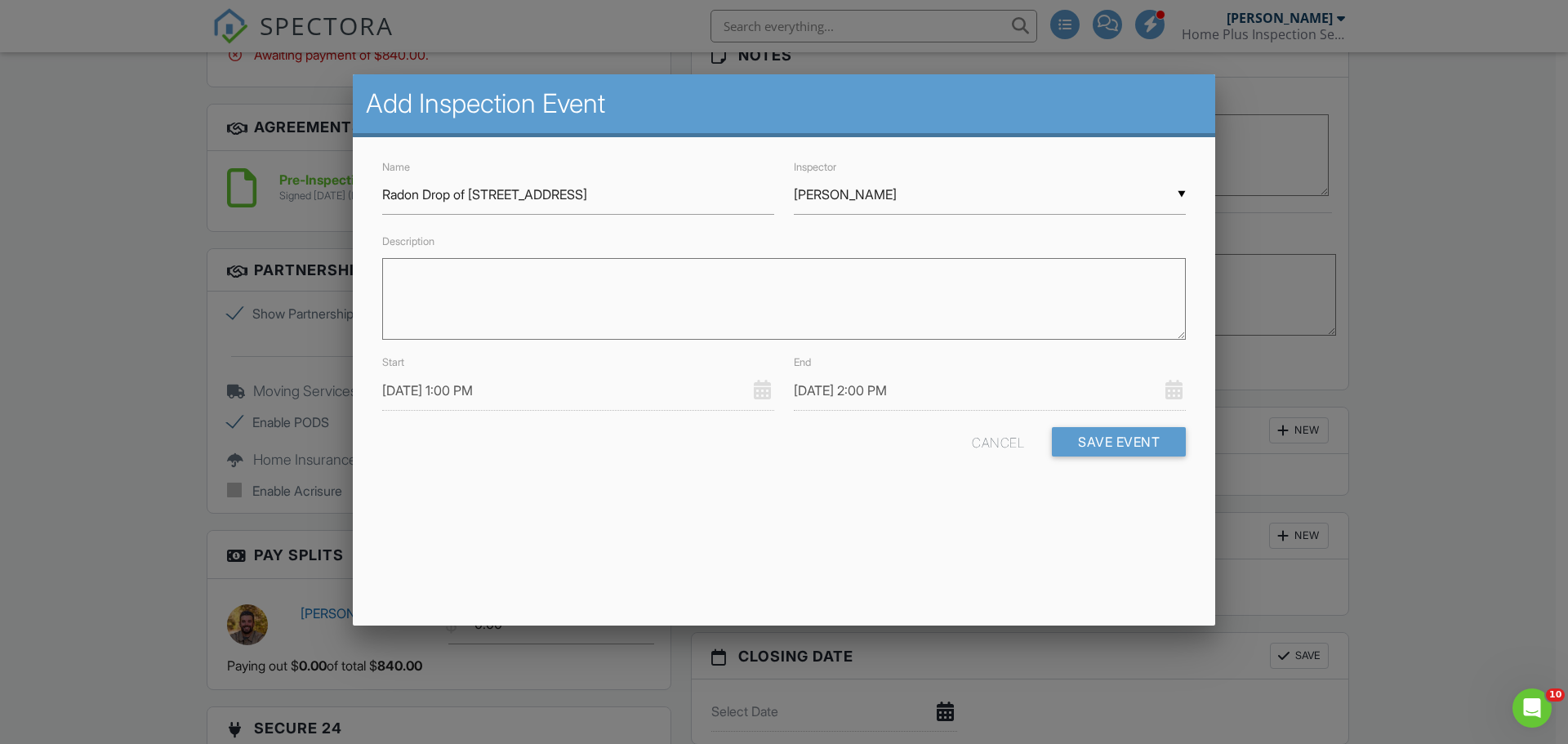
click at [839, 547] on div "Add Inspection Event Name Radon Drop of 9406 Congo Drive Inspector ▼ Scott Trog…" at bounding box center [784, 350] width 863 height 551
click at [1095, 427] on div "Cancel Save Event" at bounding box center [1078, 448] width 214 height 41
click at [1097, 434] on button "Save Event" at bounding box center [1118, 442] width 134 height 29
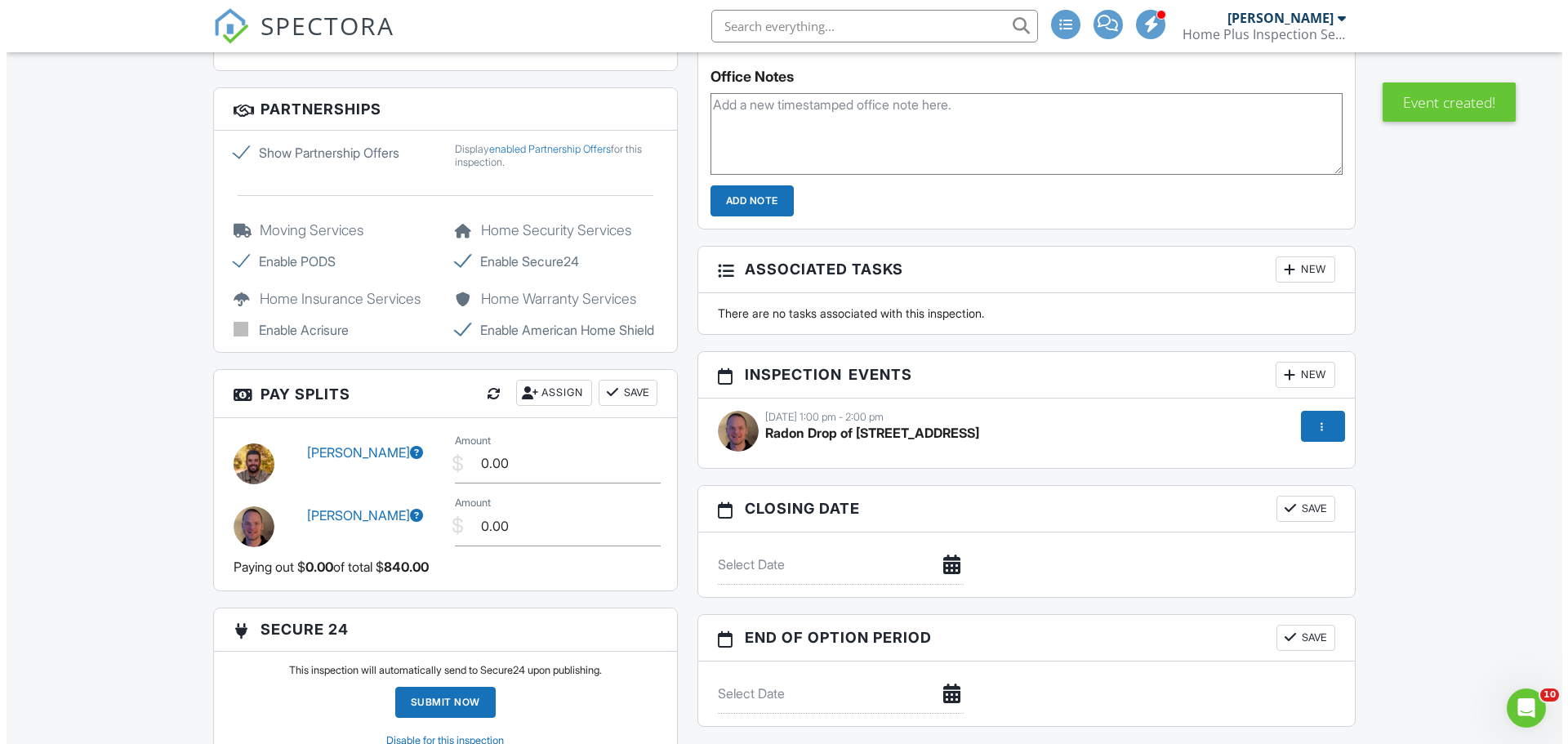
scroll to position [1632, 0]
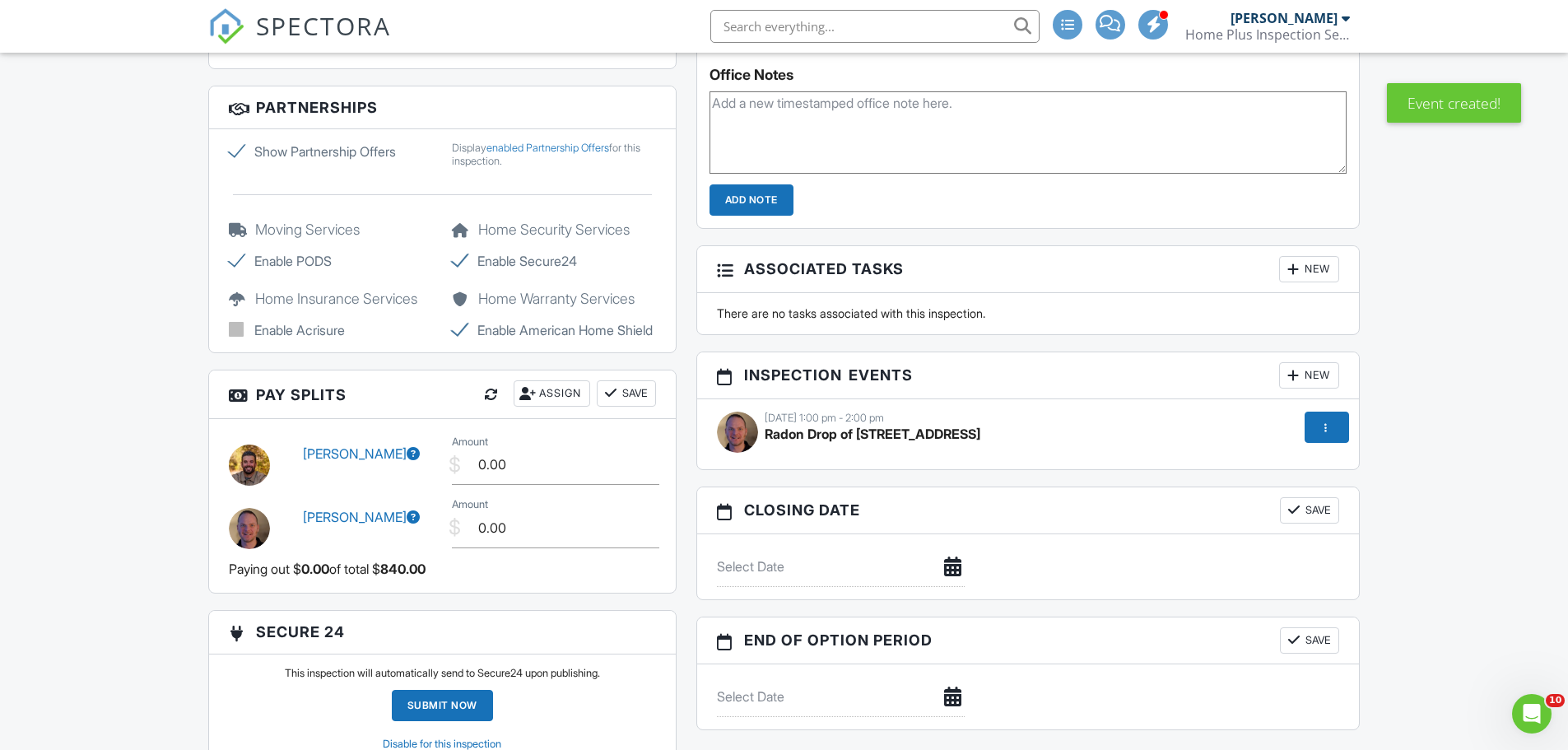
click at [1296, 376] on div at bounding box center [1292, 375] width 17 height 17
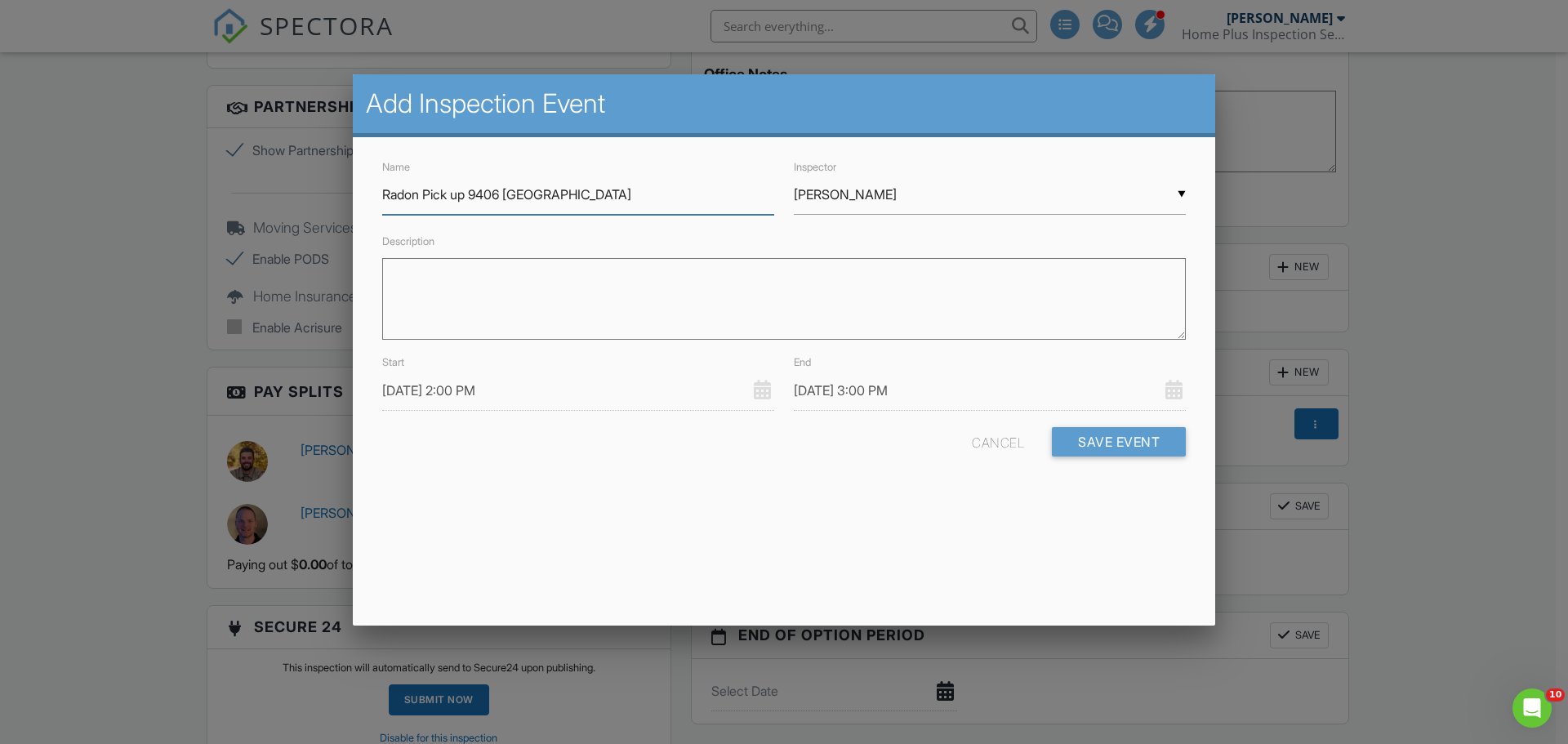
type input "Radon Pick up 9406 [GEOGRAPHIC_DATA]"
click at [547, 381] on input "[DATE] 2:00 PM" at bounding box center [579, 390] width 392 height 40
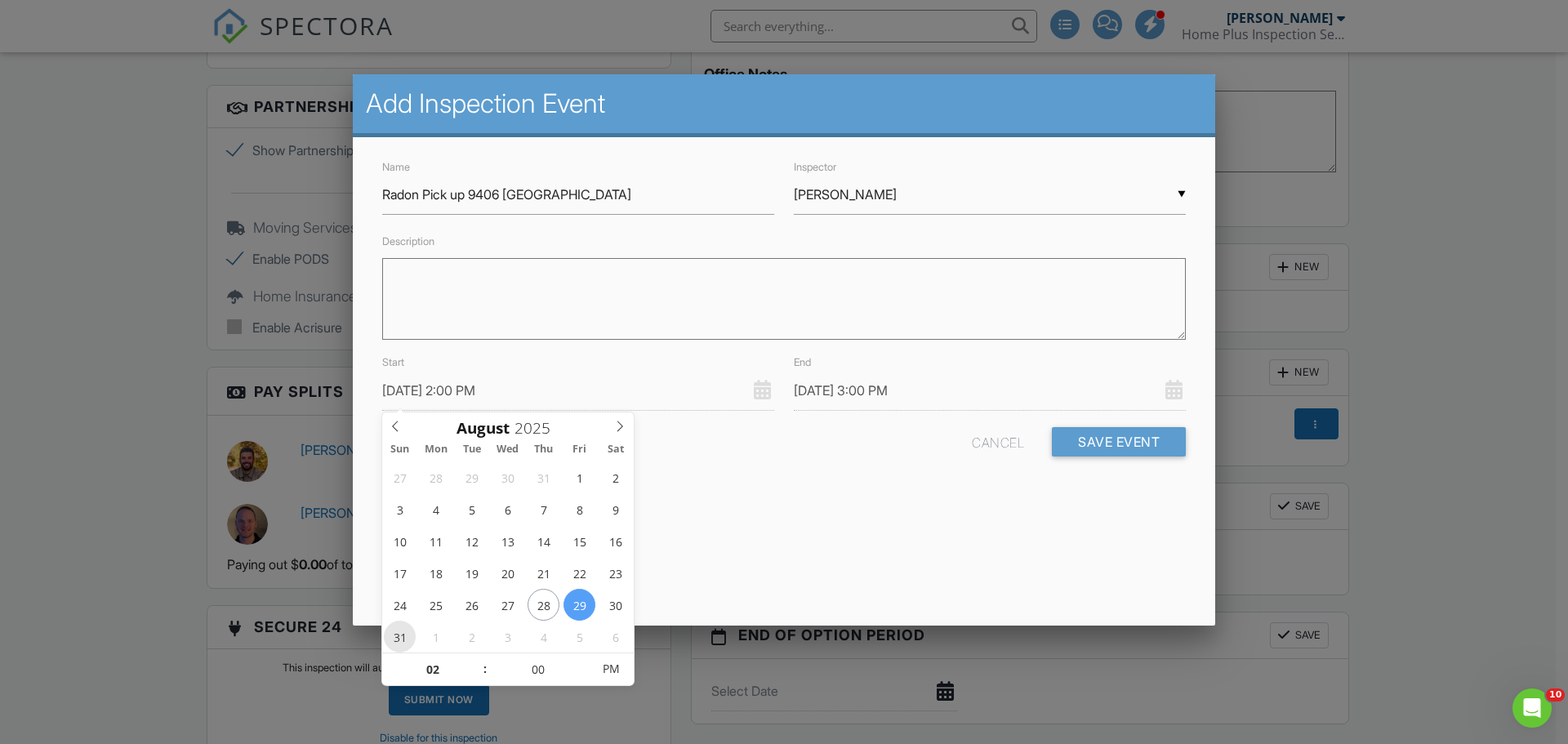
type input "[DATE] 2:00 PM"
type input "[DATE] 3:00 PM"
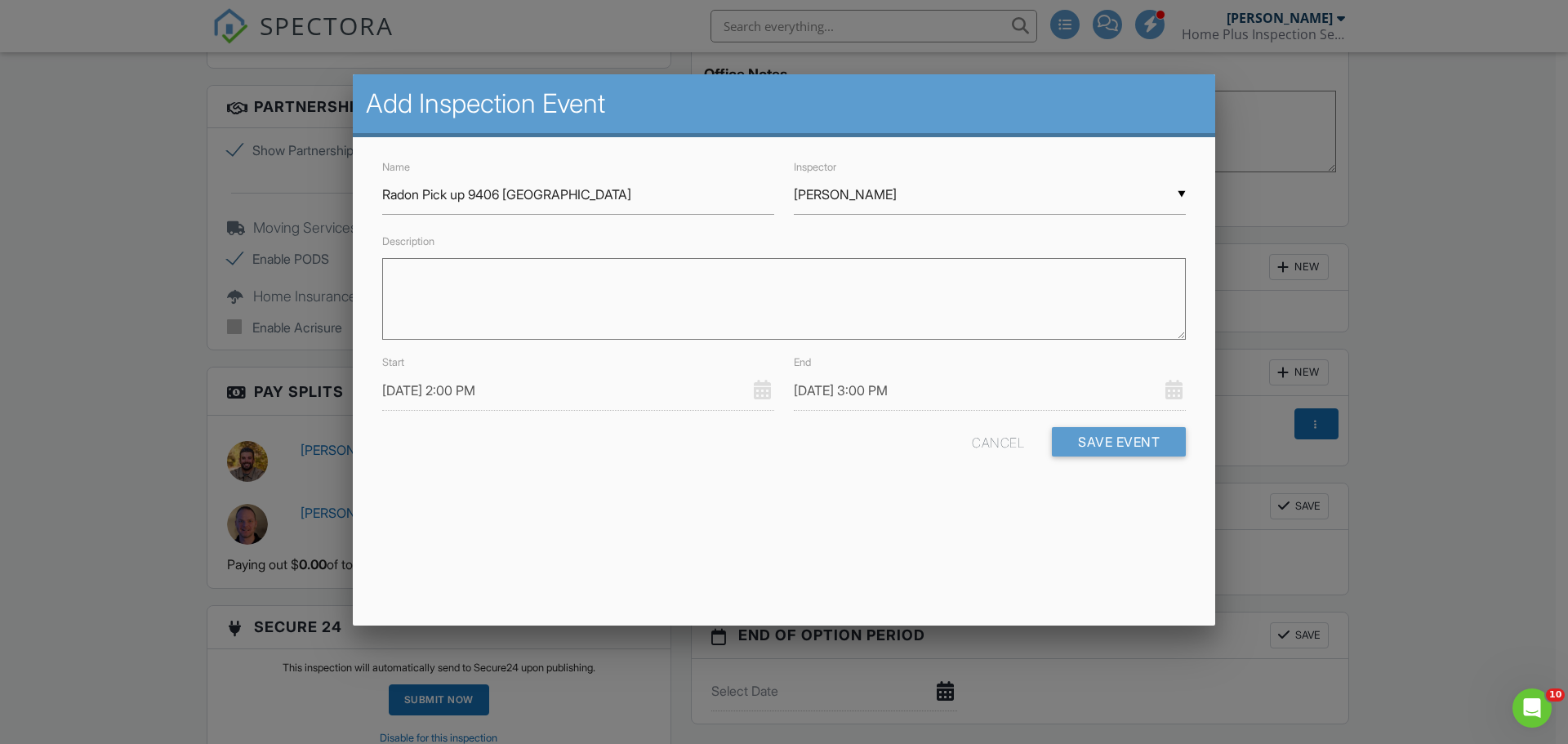
click at [715, 478] on div "Name Radon Pick up 9406 Congo Inspector ▼ Scott Trog Scott Trog Corey Webb Scot…" at bounding box center [784, 321] width 863 height 368
click at [1127, 433] on button "Save Event" at bounding box center [1118, 442] width 134 height 29
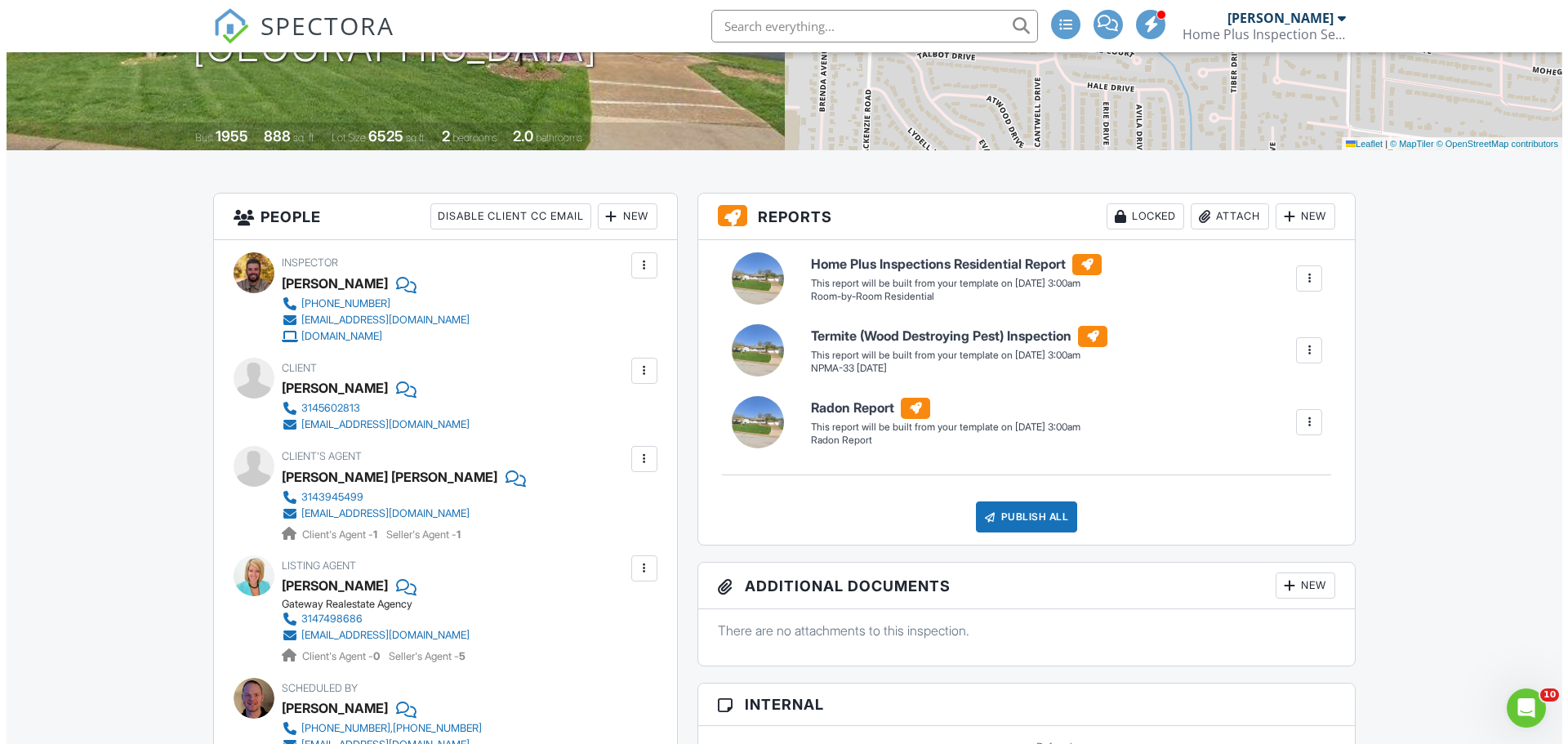
scroll to position [212, 0]
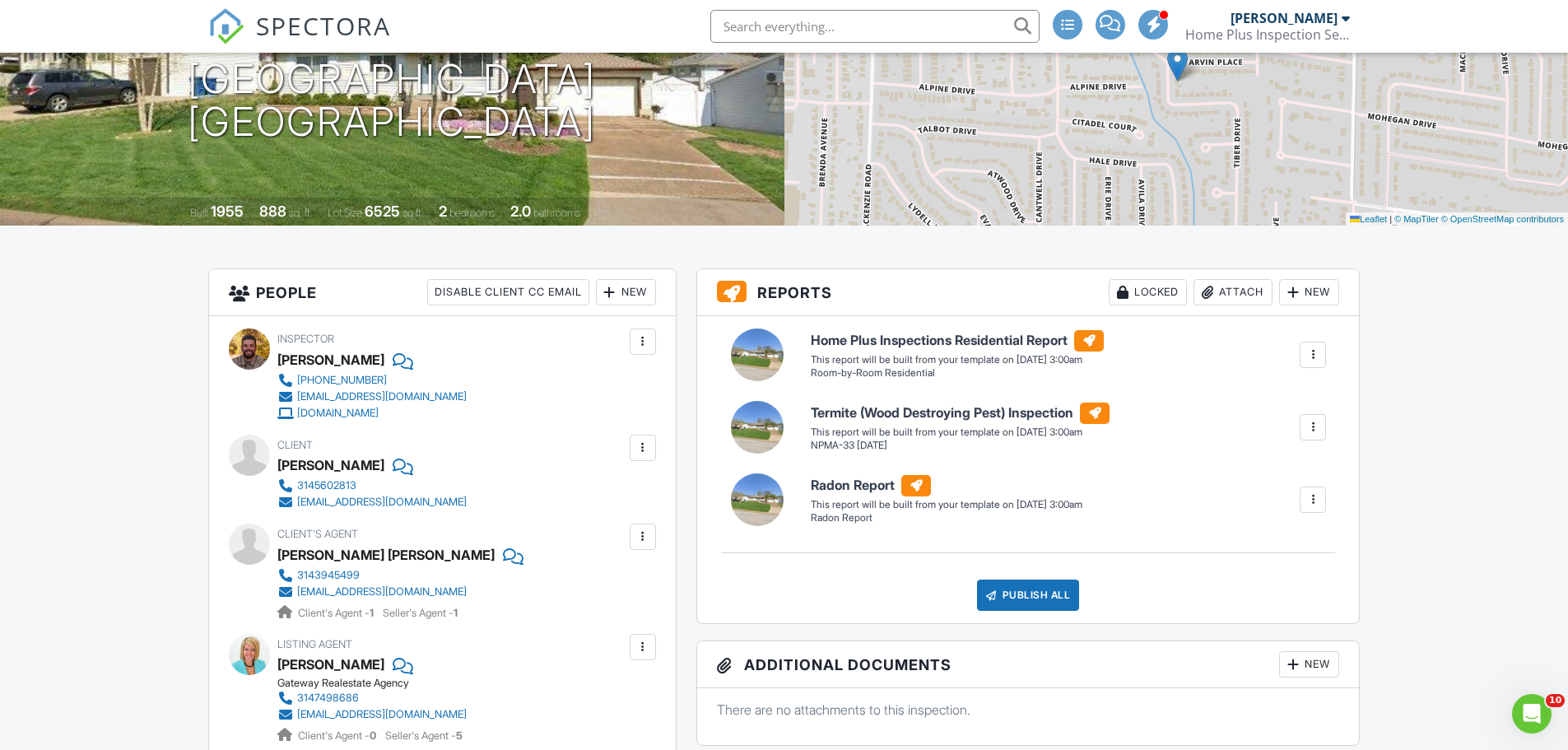
click at [645, 535] on div at bounding box center [642, 536] width 17 height 17
click at [606, 596] on li "Edit" at bounding box center [604, 586] width 84 height 41
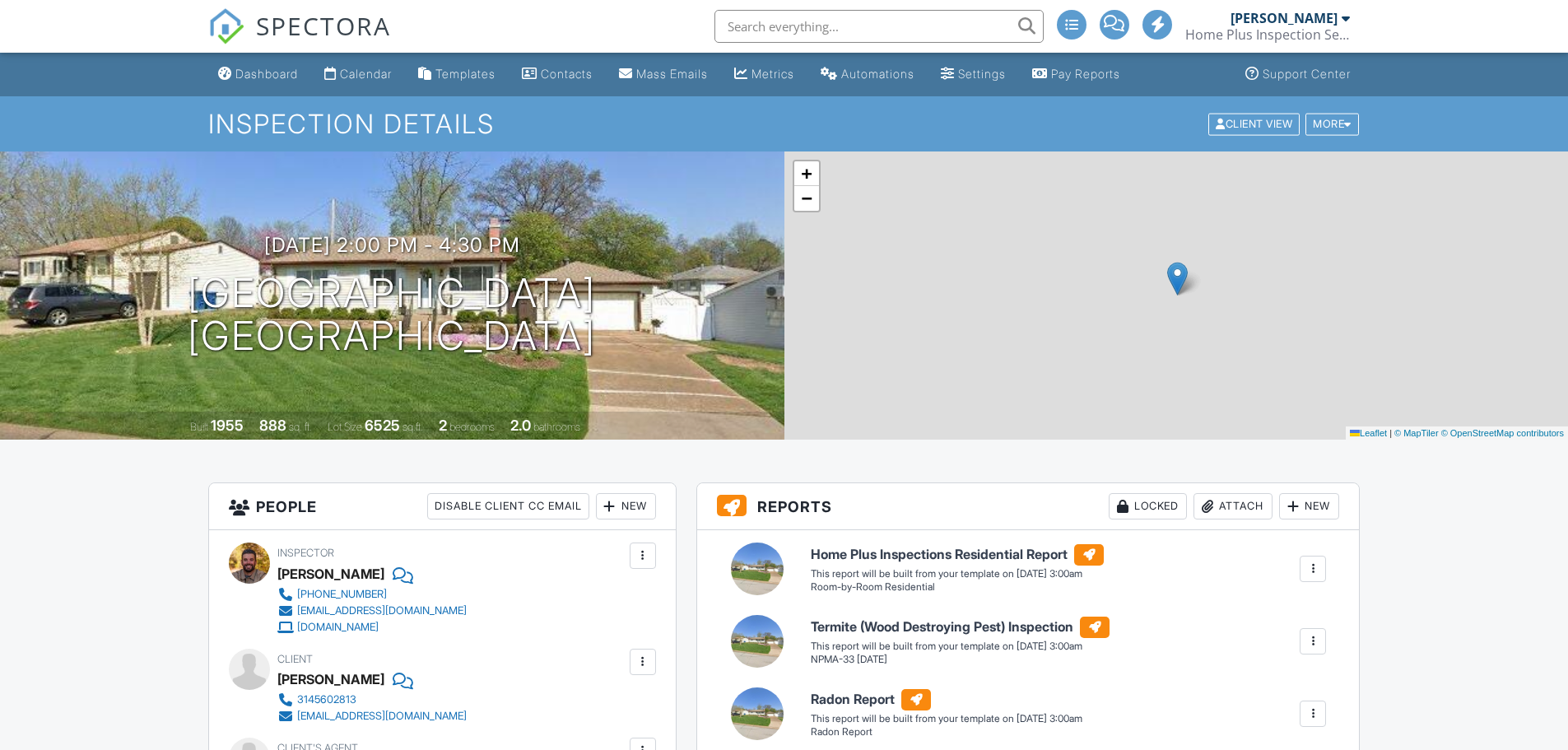
scroll to position [214, 0]
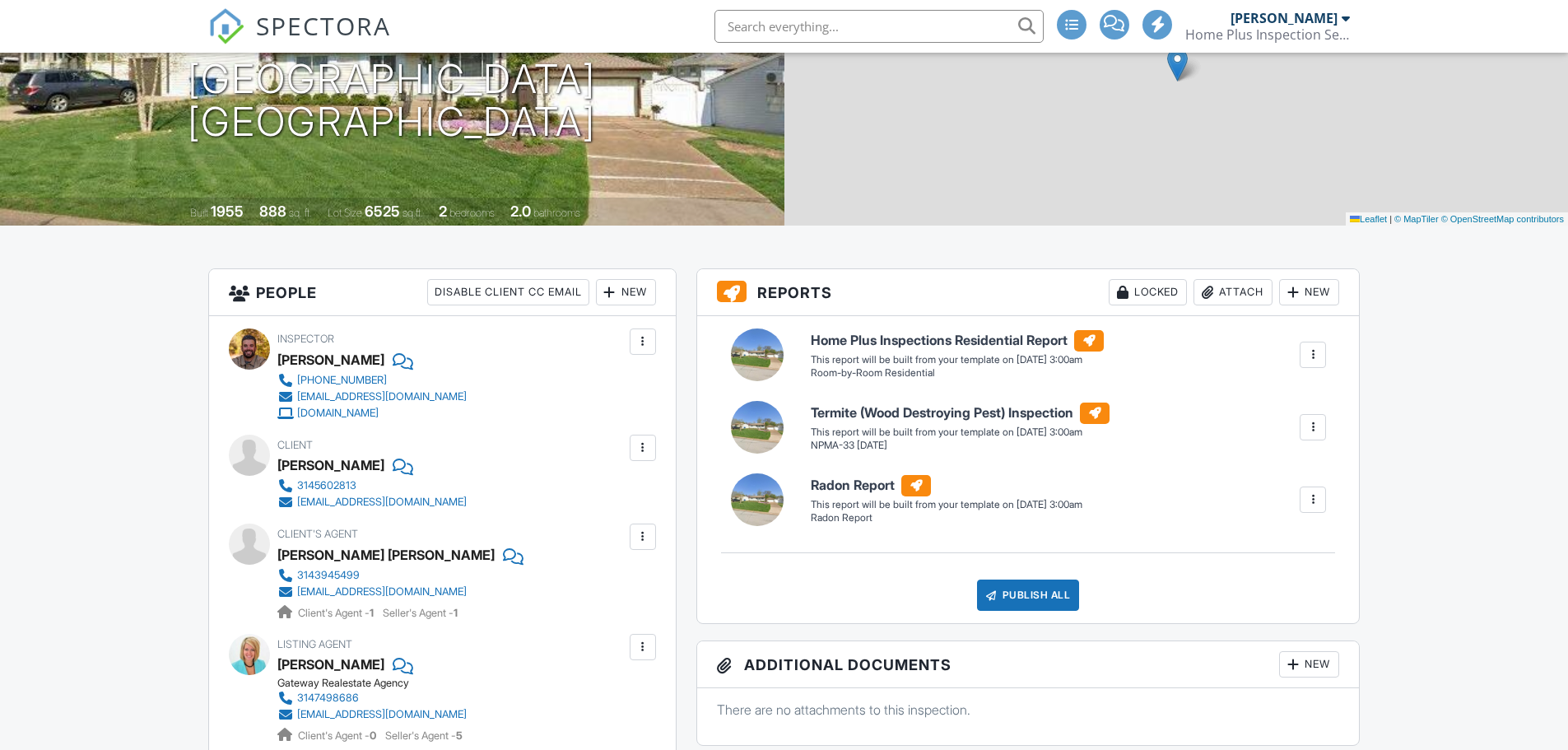
click at [634, 283] on div "New" at bounding box center [626, 292] width 60 height 26
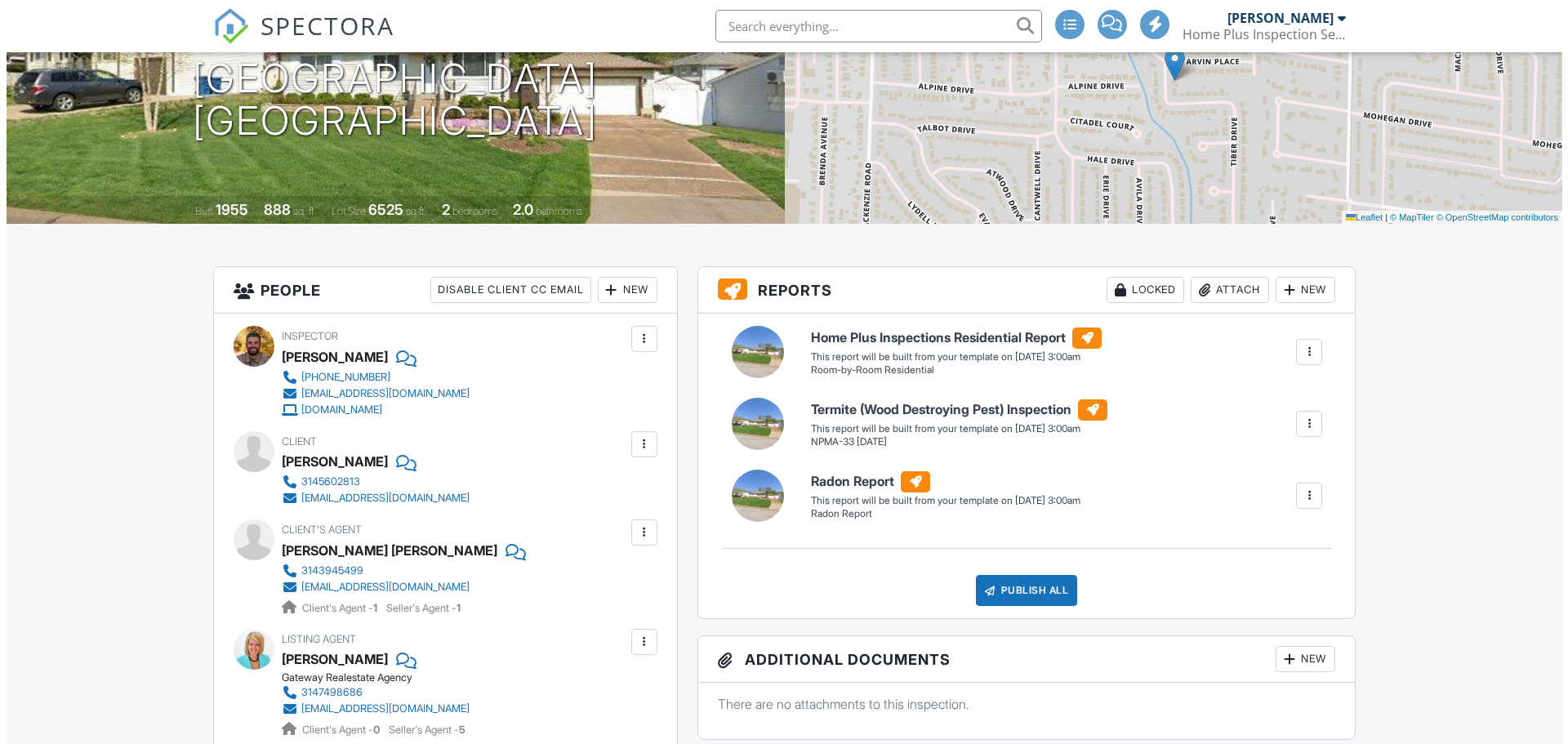
scroll to position [0, 0]
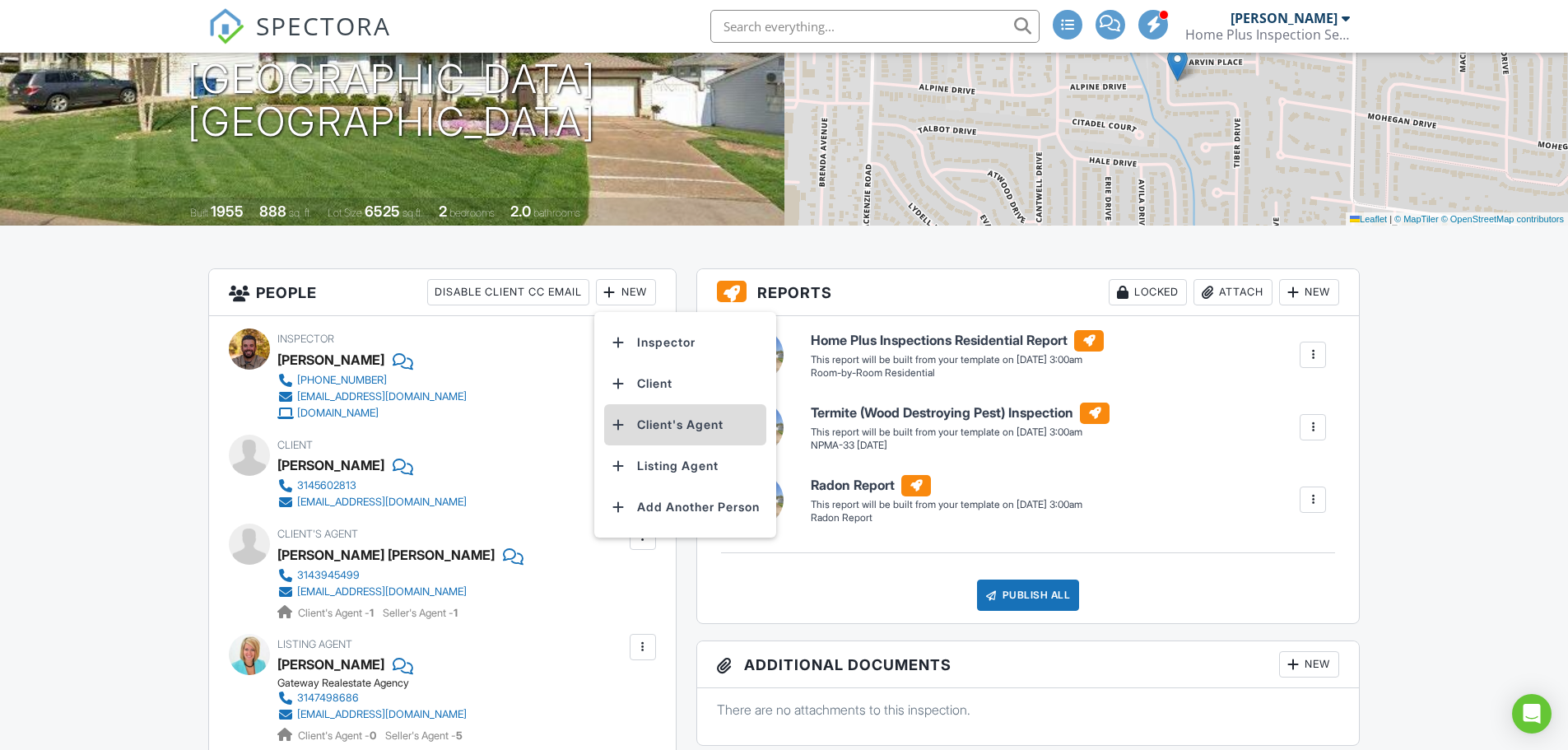
click at [655, 417] on li "Client's Agent" at bounding box center [685, 424] width 162 height 41
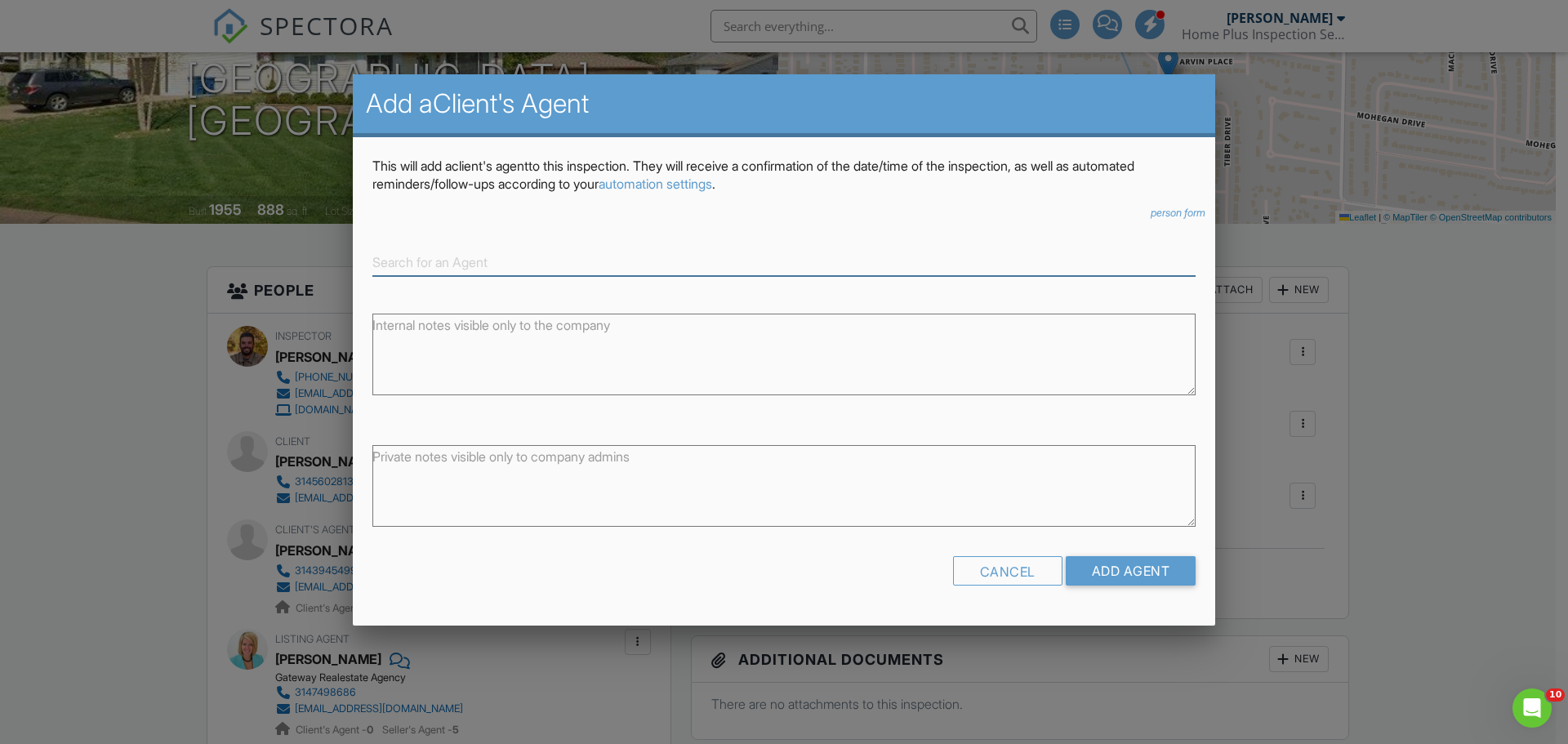
click at [585, 273] on input at bounding box center [783, 262] width 823 height 27
click at [585, 282] on div "[PERSON_NAME] [PERSON_NAME]" at bounding box center [784, 287] width 815 height 18
type input "Rebecca O"
click at [507, 253] on input "Rebecca O" at bounding box center [783, 262] width 823 height 27
click at [1026, 572] on div "Cancel" at bounding box center [1008, 571] width 110 height 29
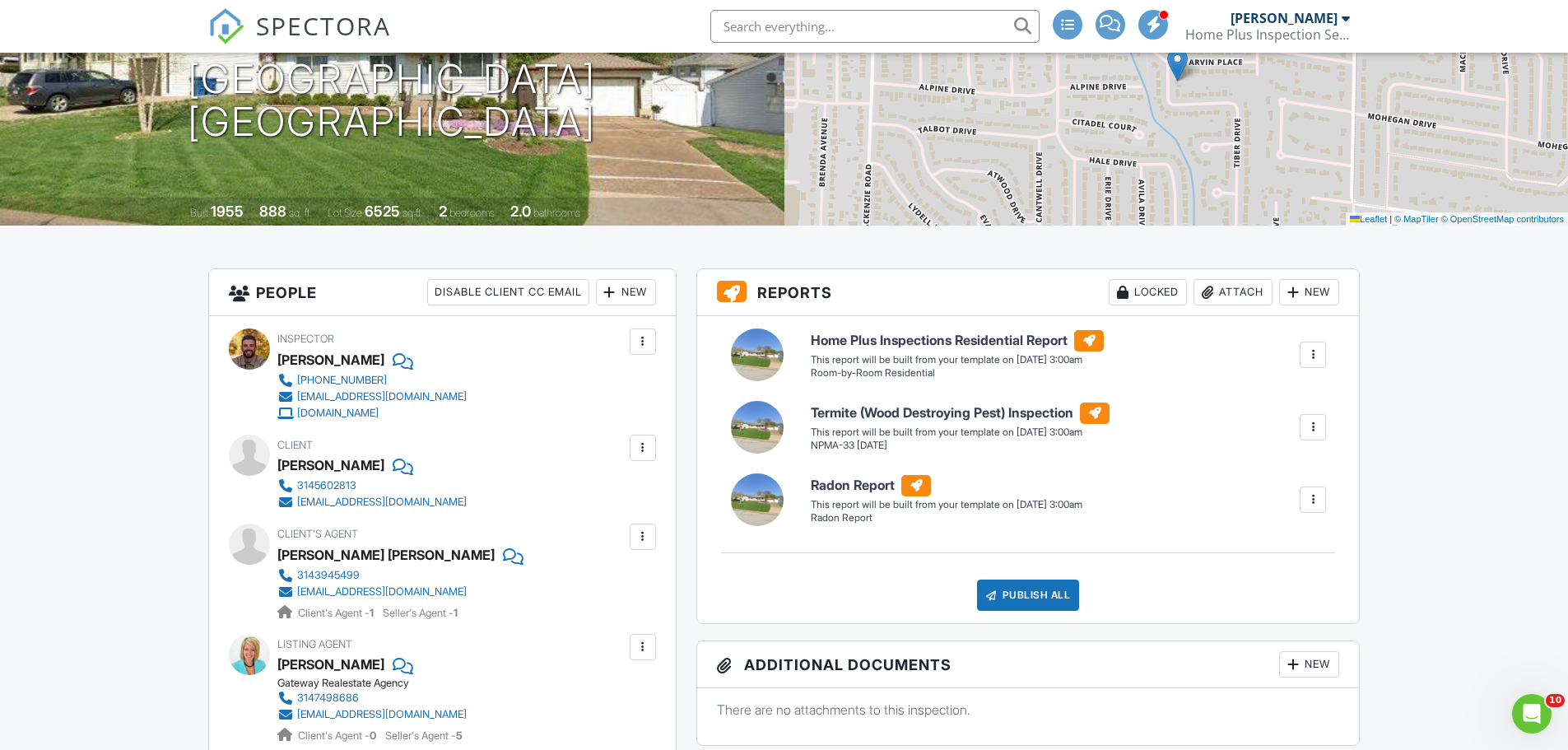
click at [640, 536] on div at bounding box center [642, 536] width 17 height 17
click at [607, 620] on li "Remove" at bounding box center [604, 627] width 84 height 41
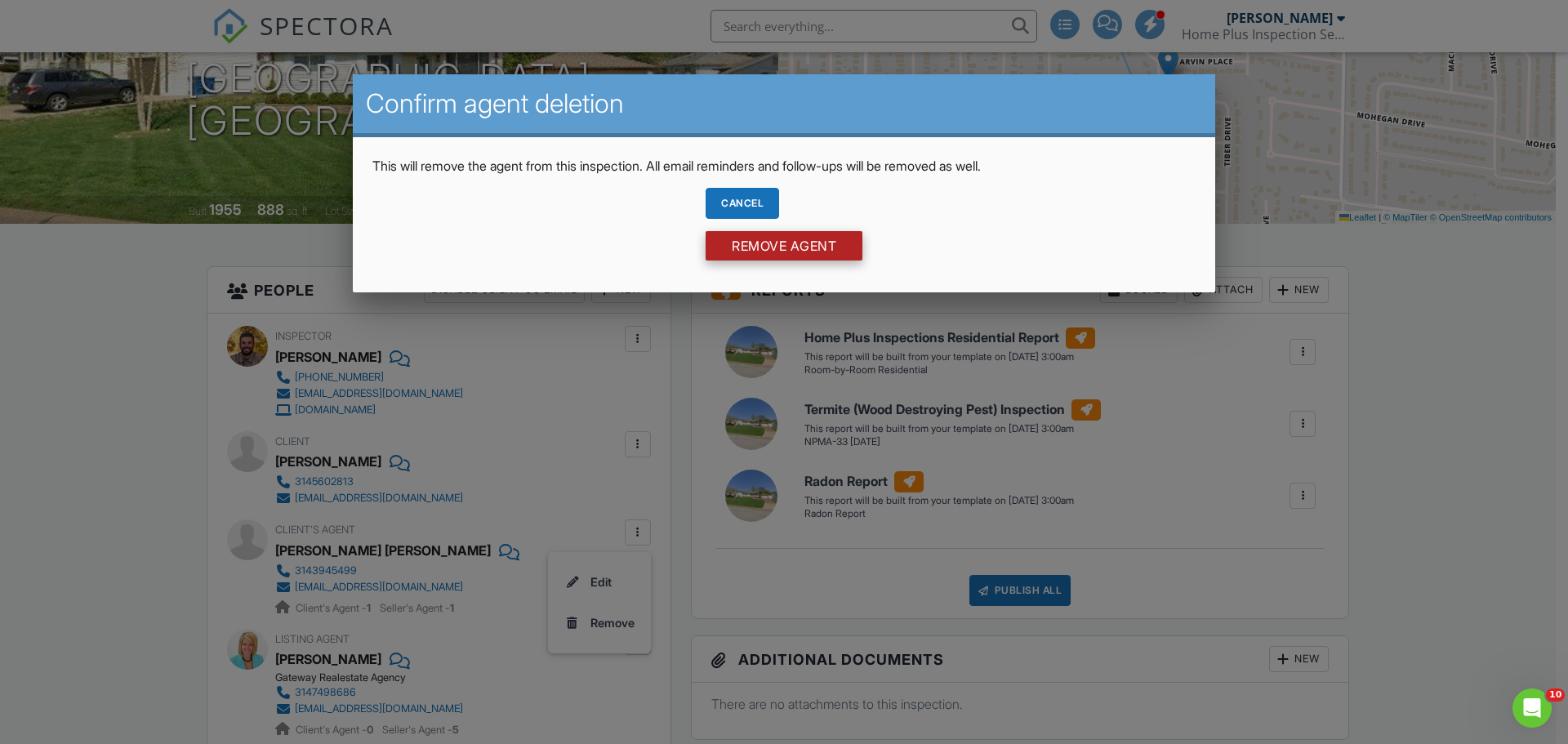
click at [731, 236] on input "Remove Agent" at bounding box center [784, 246] width 157 height 29
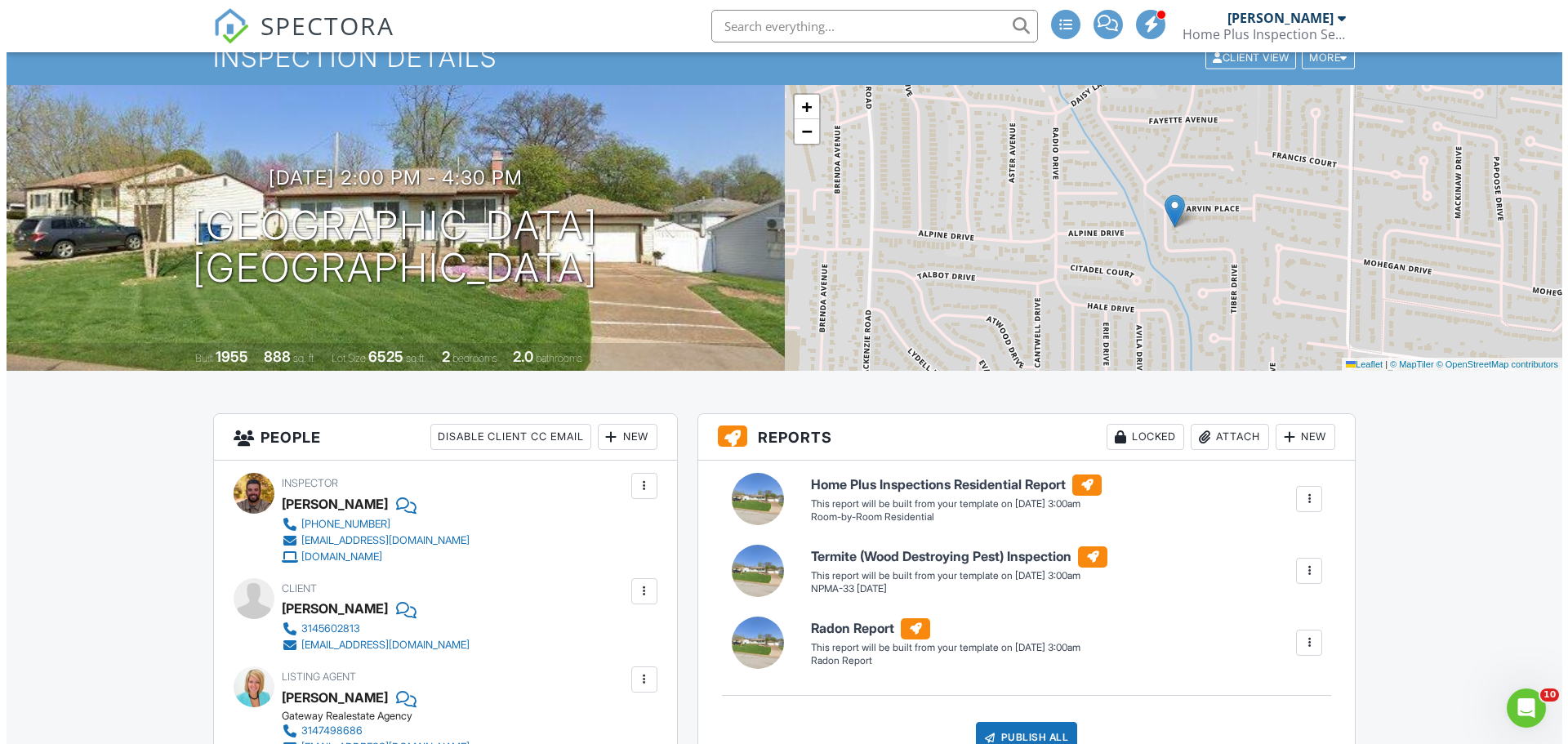
scroll to position [163, 0]
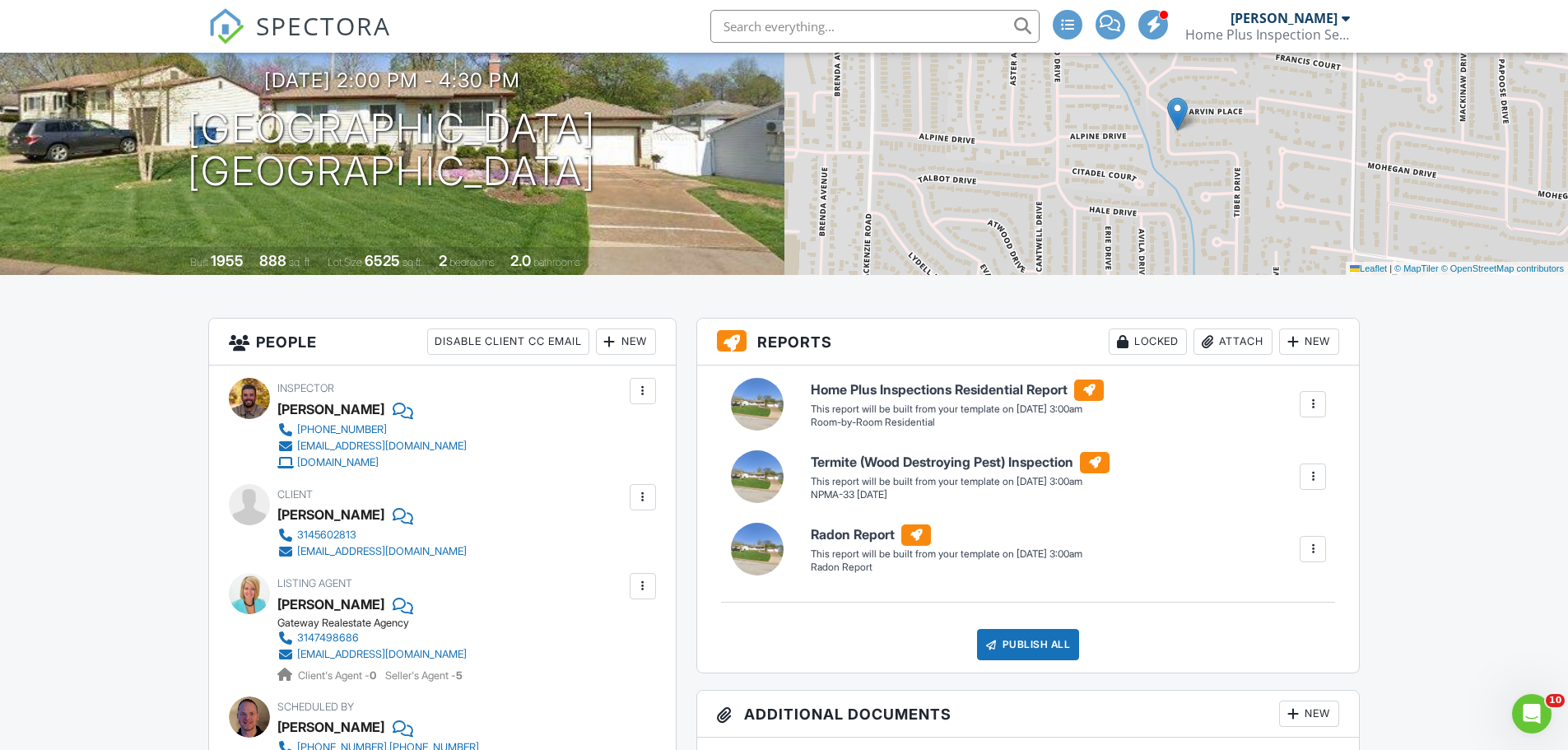
click at [635, 341] on div "New" at bounding box center [626, 341] width 60 height 26
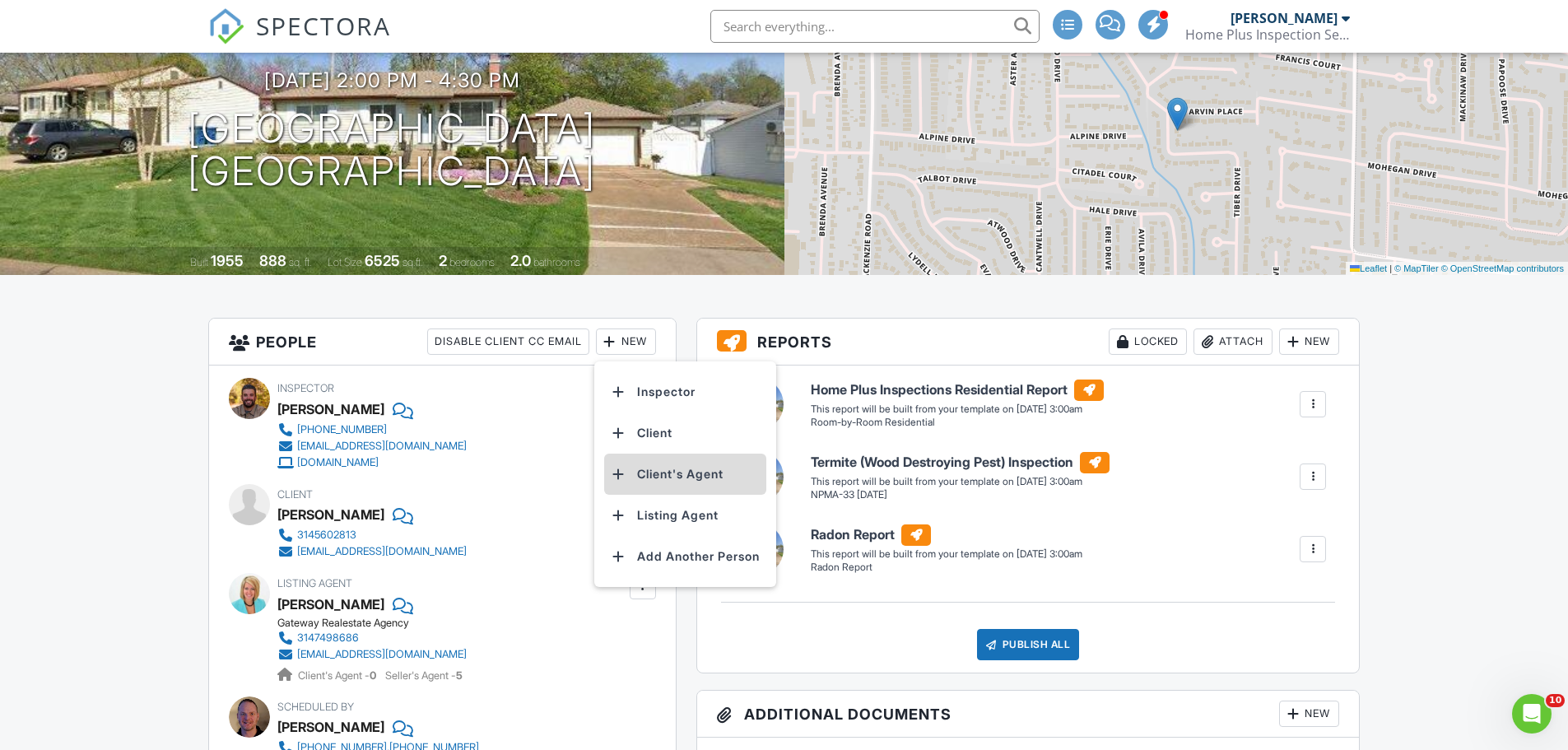
click at [673, 465] on li "Client's Agent" at bounding box center [685, 473] width 162 height 41
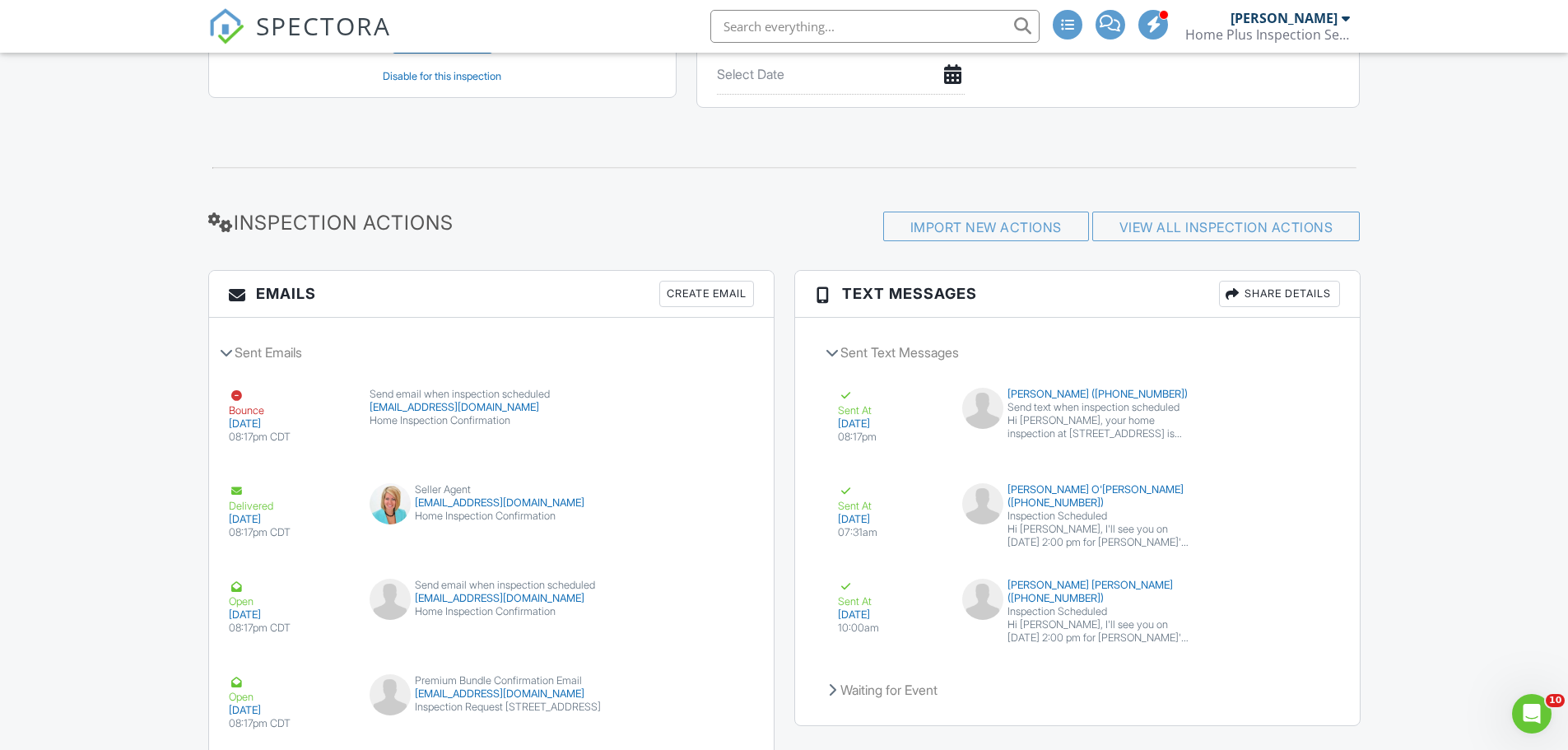
scroll to position [2284, 0]
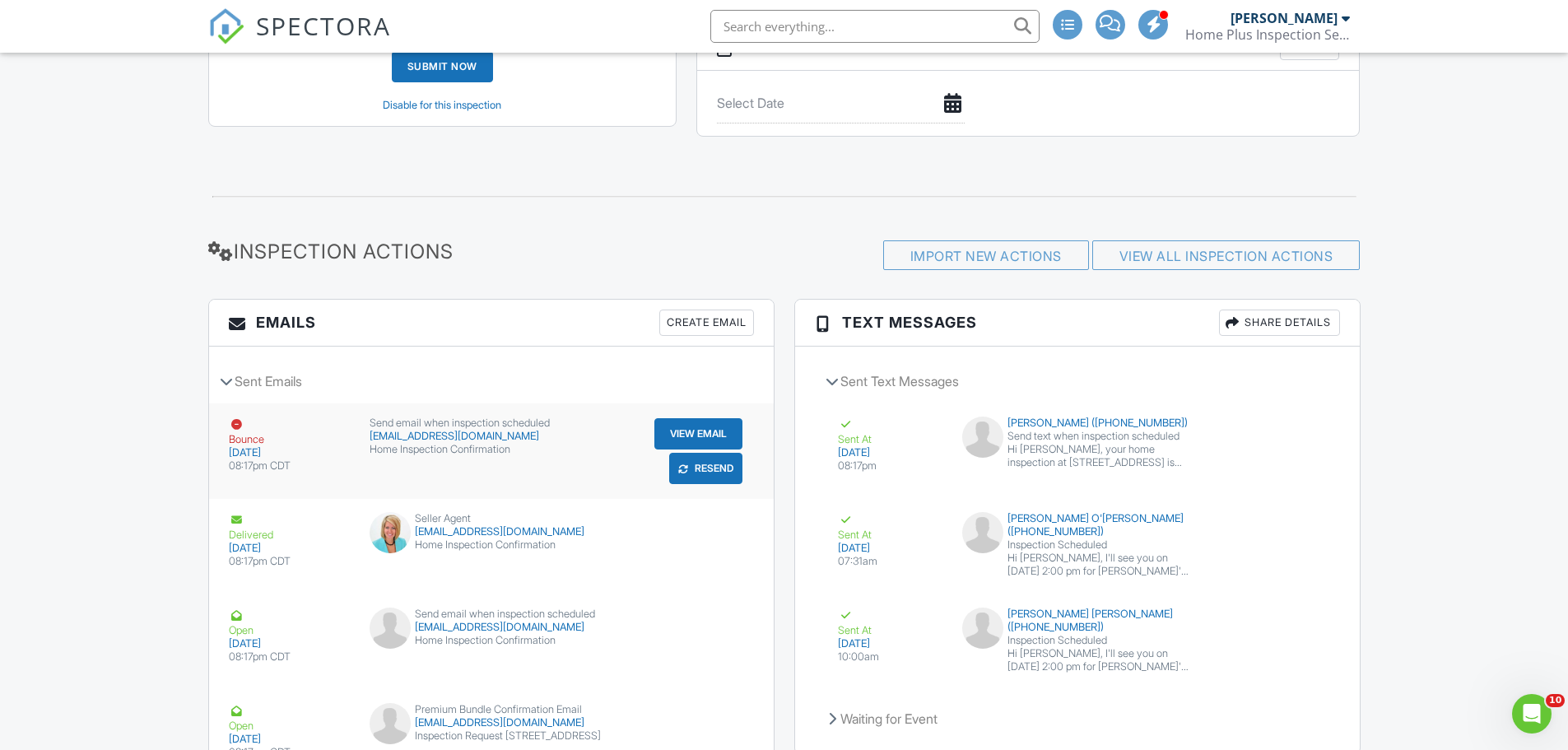
click at [703, 466] on button "Resend" at bounding box center [706, 468] width 73 height 31
